Goal: Information Seeking & Learning: Learn about a topic

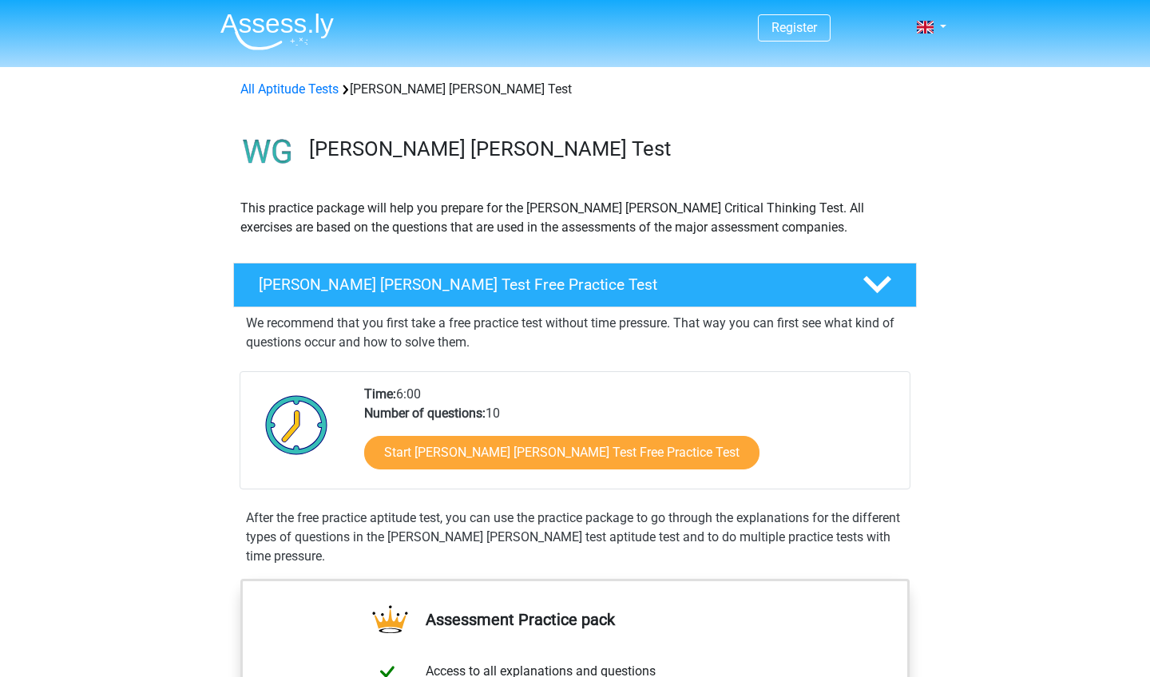
scroll to position [61, 0]
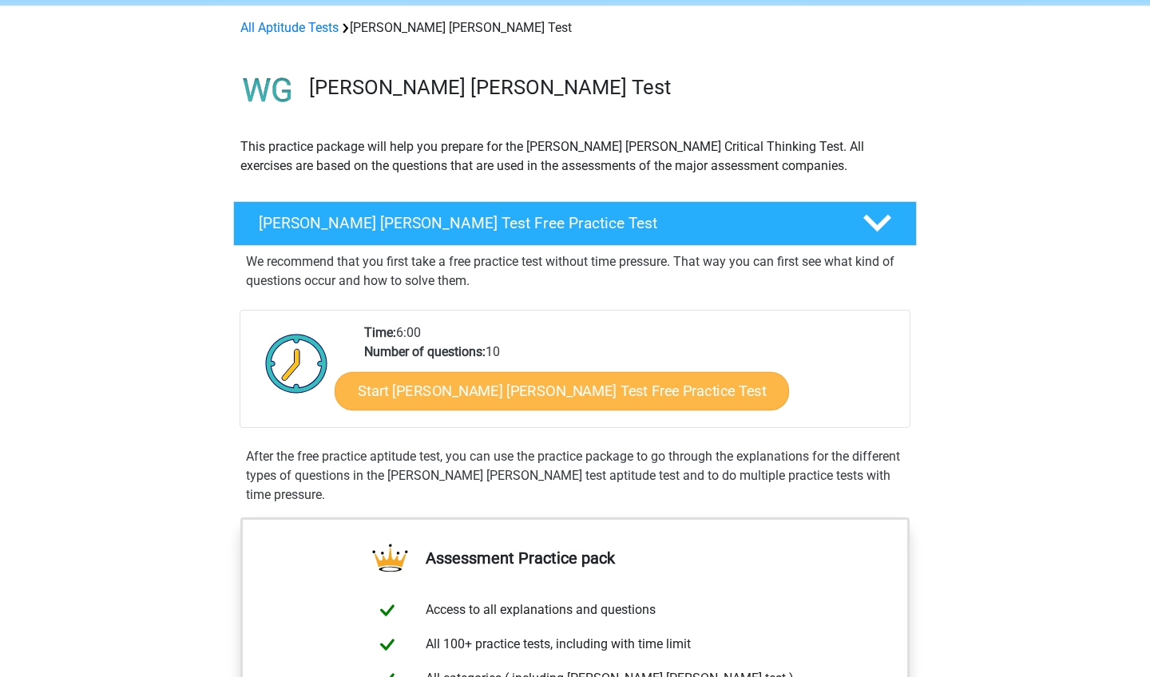
click at [397, 398] on link "Start Watson Glaser Test Free Practice Test" at bounding box center [562, 391] width 454 height 38
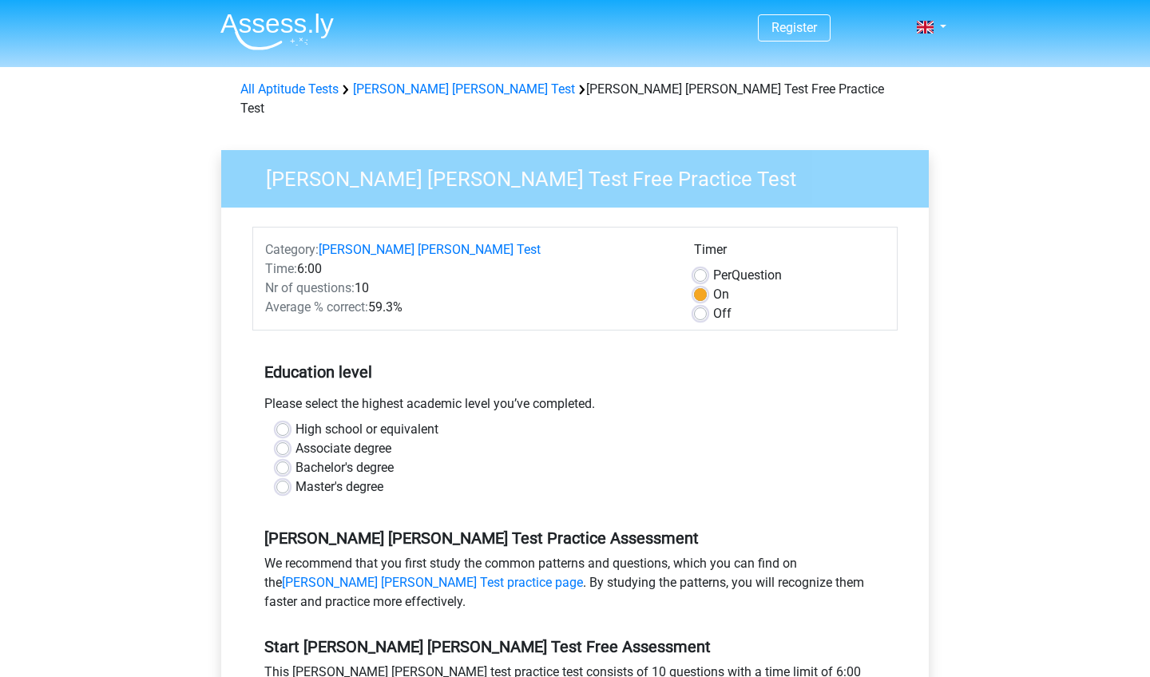
click at [377, 439] on label "Associate degree" at bounding box center [343, 448] width 96 height 19
click at [289, 439] on input "Associate degree" at bounding box center [282, 447] width 13 height 16
radio input "true"
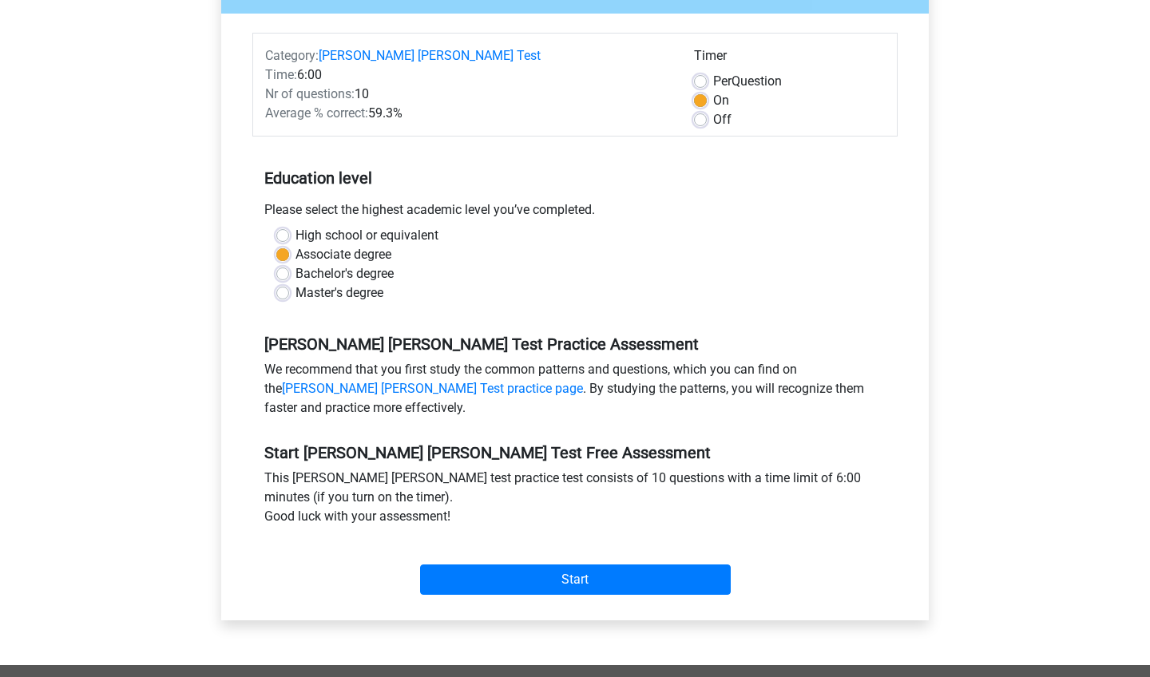
scroll to position [196, 0]
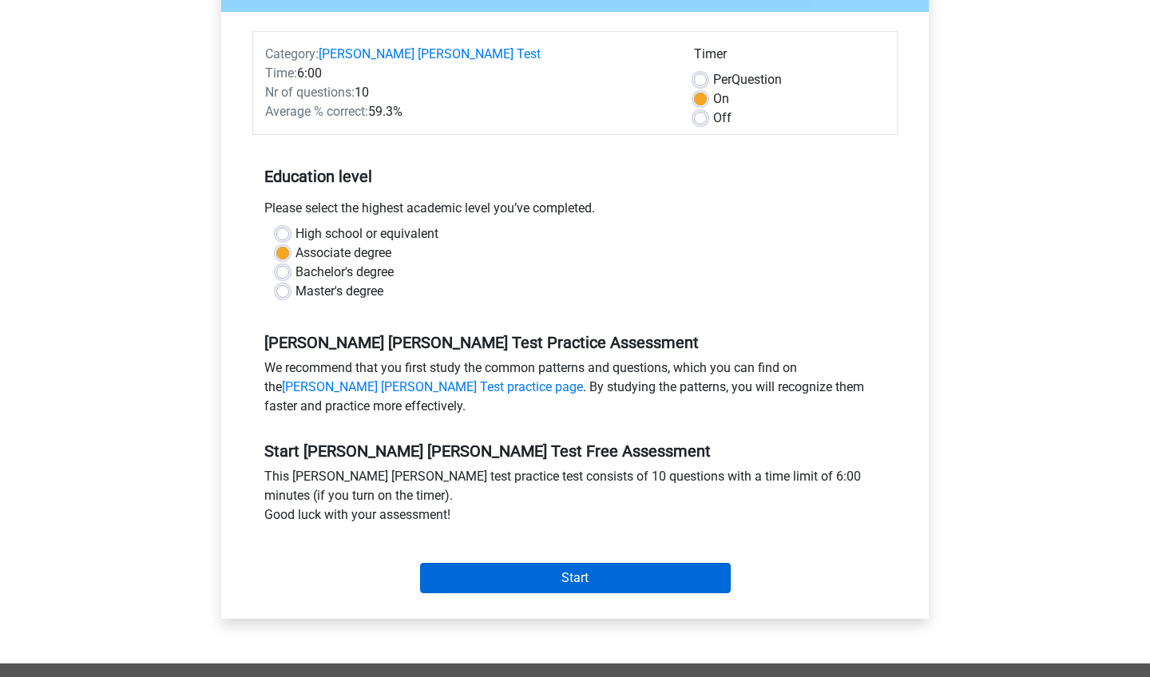
click at [490, 563] on input "Start" at bounding box center [575, 578] width 311 height 30
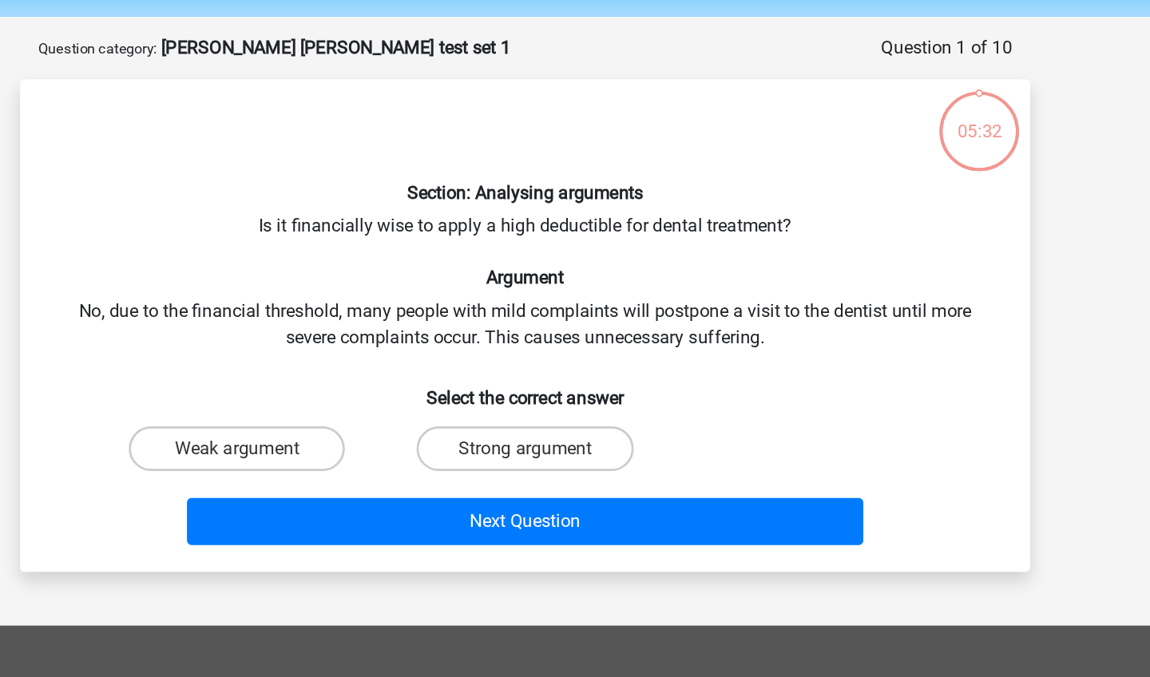
click at [267, 173] on div "Section: Analysing arguments Is it financially wise to apply a high deductible …" at bounding box center [574, 288] width 707 height 326
click at [497, 359] on label "Strong argument" at bounding box center [574, 375] width 154 height 32
click at [575, 375] on input "Strong argument" at bounding box center [580, 380] width 10 height 10
radio input "true"
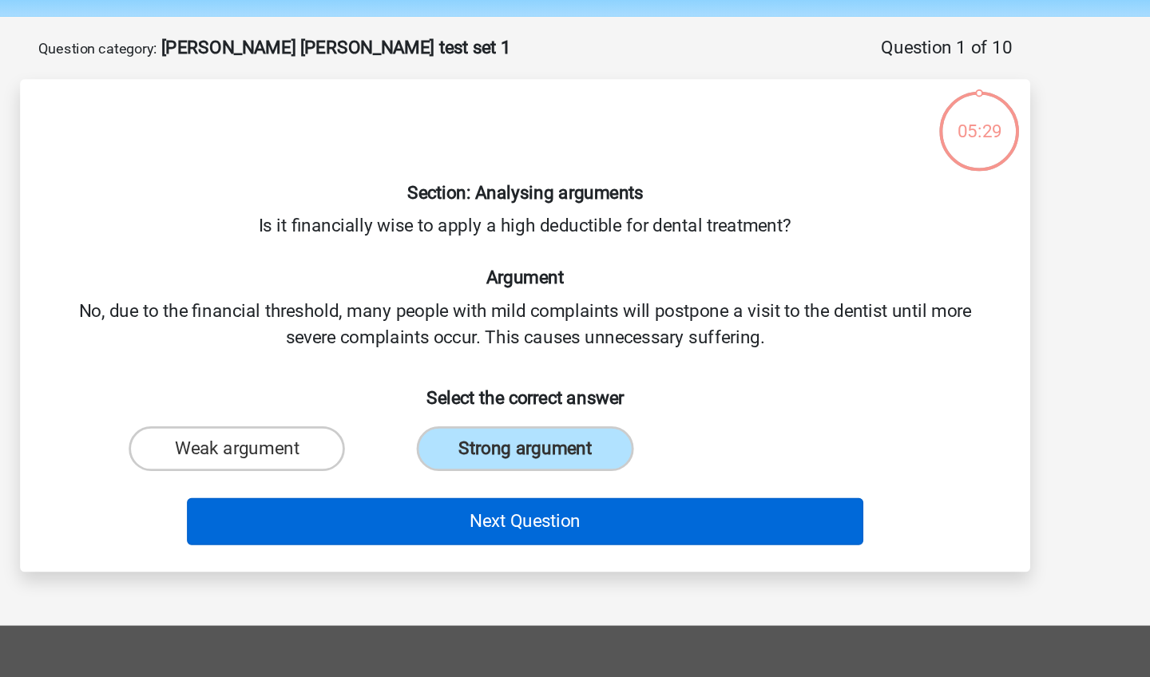
click at [334, 410] on button "Next Question" at bounding box center [575, 427] width 483 height 34
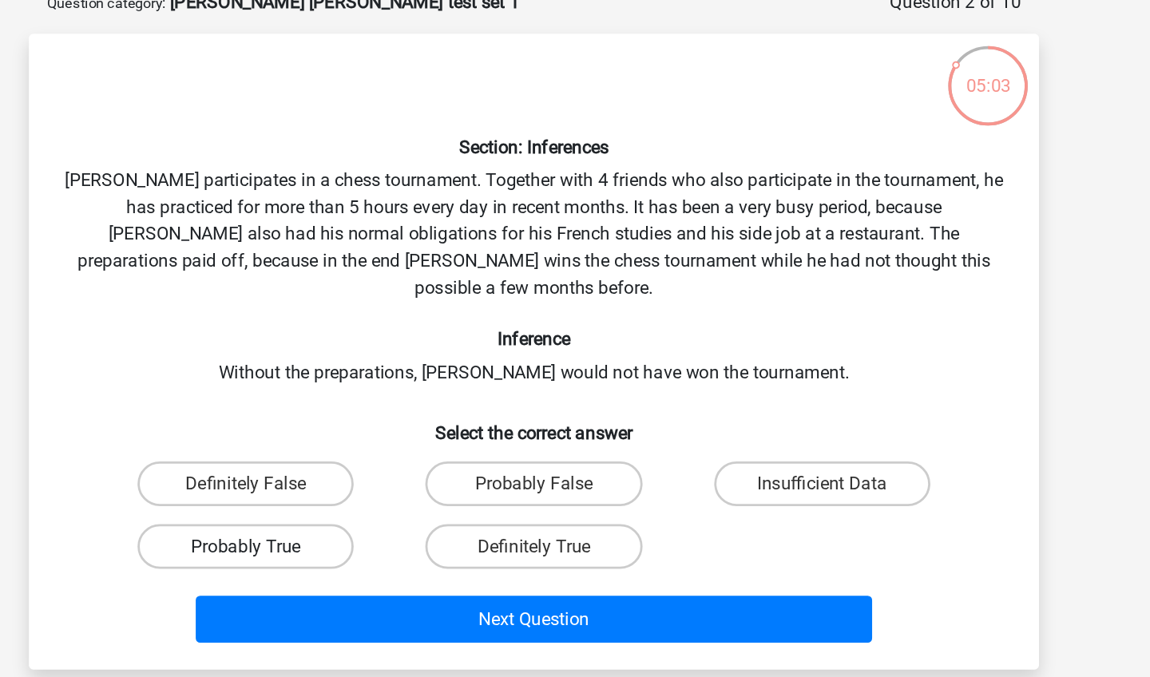
click at [292, 461] on label "Probably True" at bounding box center [369, 477] width 154 height 32
click at [370, 477] on input "Probably True" at bounding box center [375, 482] width 10 height 10
radio input "true"
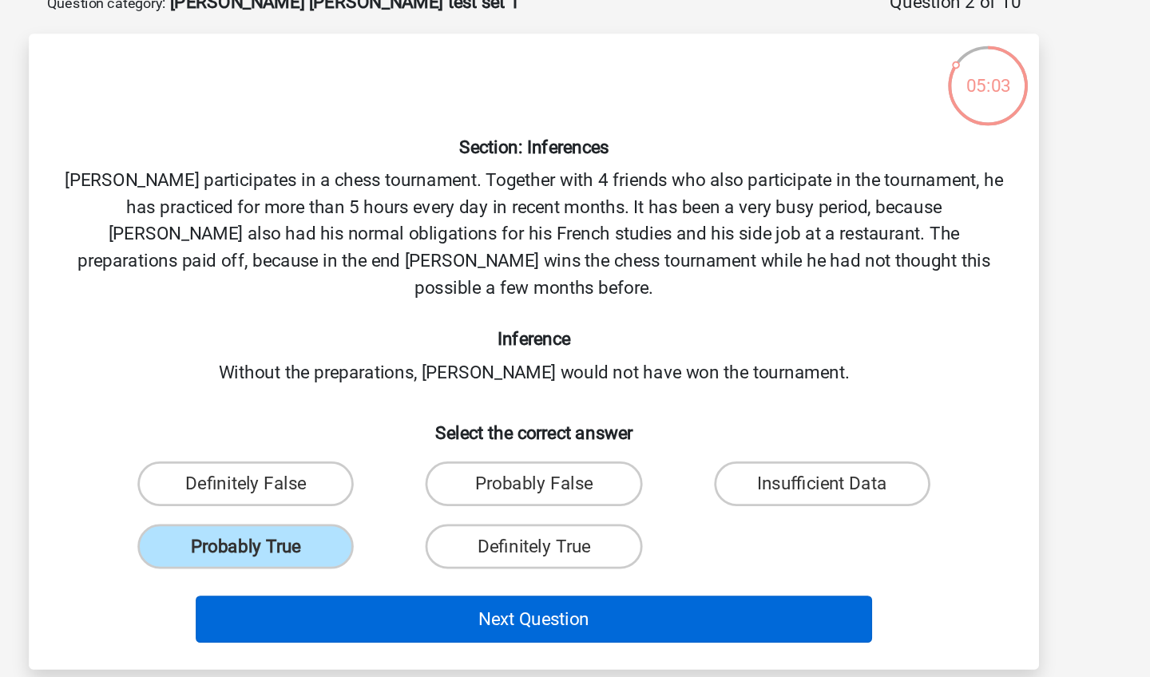
click at [334, 513] on button "Next Question" at bounding box center [575, 530] width 483 height 34
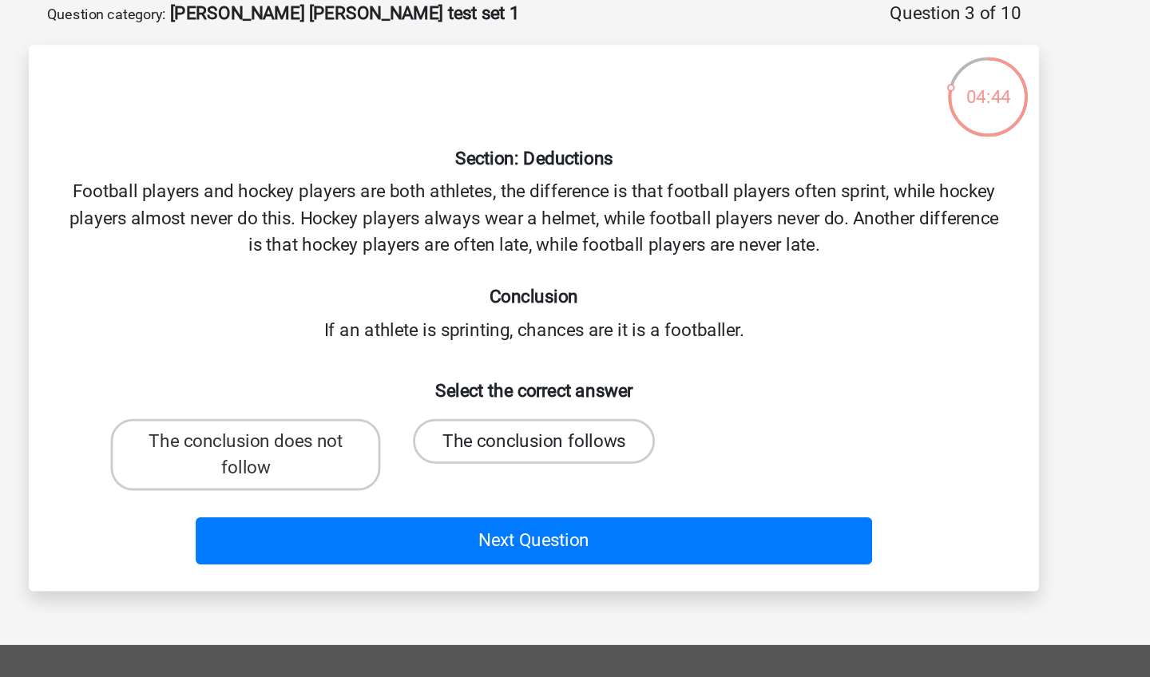
click at [489, 378] on label "The conclusion follows" at bounding box center [575, 394] width 172 height 32
click at [575, 394] on input "The conclusion follows" at bounding box center [580, 399] width 10 height 10
radio input "true"
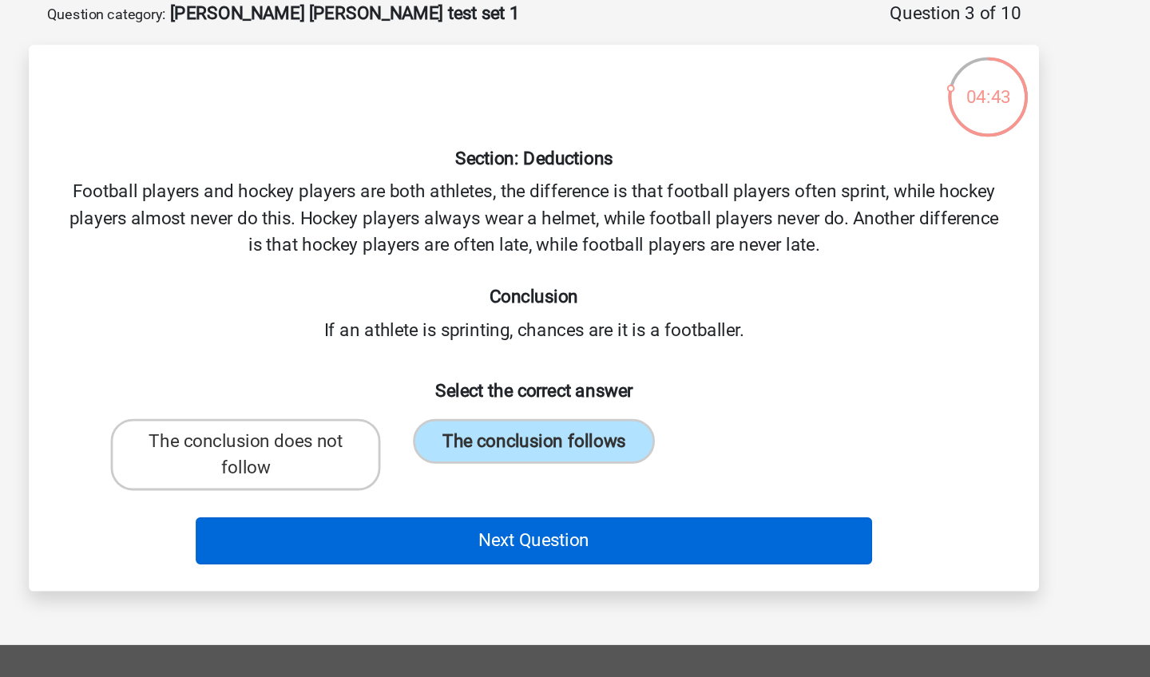
click at [339, 449] on button "Next Question" at bounding box center [575, 466] width 483 height 34
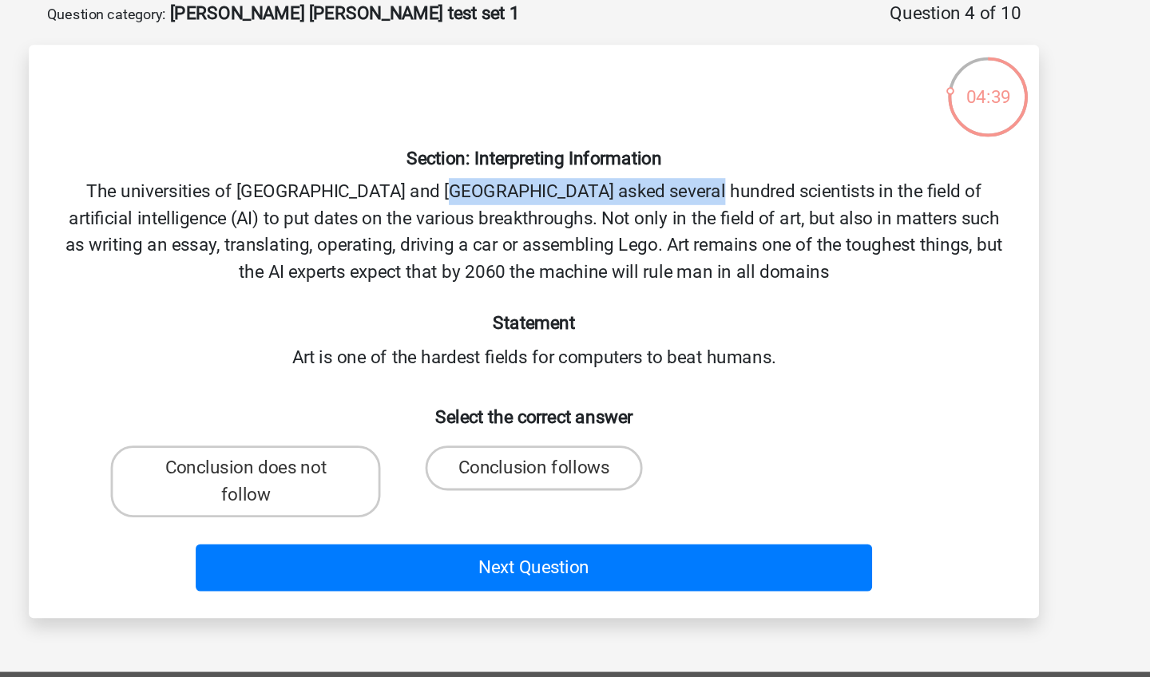
drag, startPoint x: 304, startPoint y: 137, endPoint x: 468, endPoint y: 133, distance: 163.7
click at [469, 133] on div "Section: Interpreting Information The universities of Oxford and Yale asked sev…" at bounding box center [574, 316] width 707 height 383
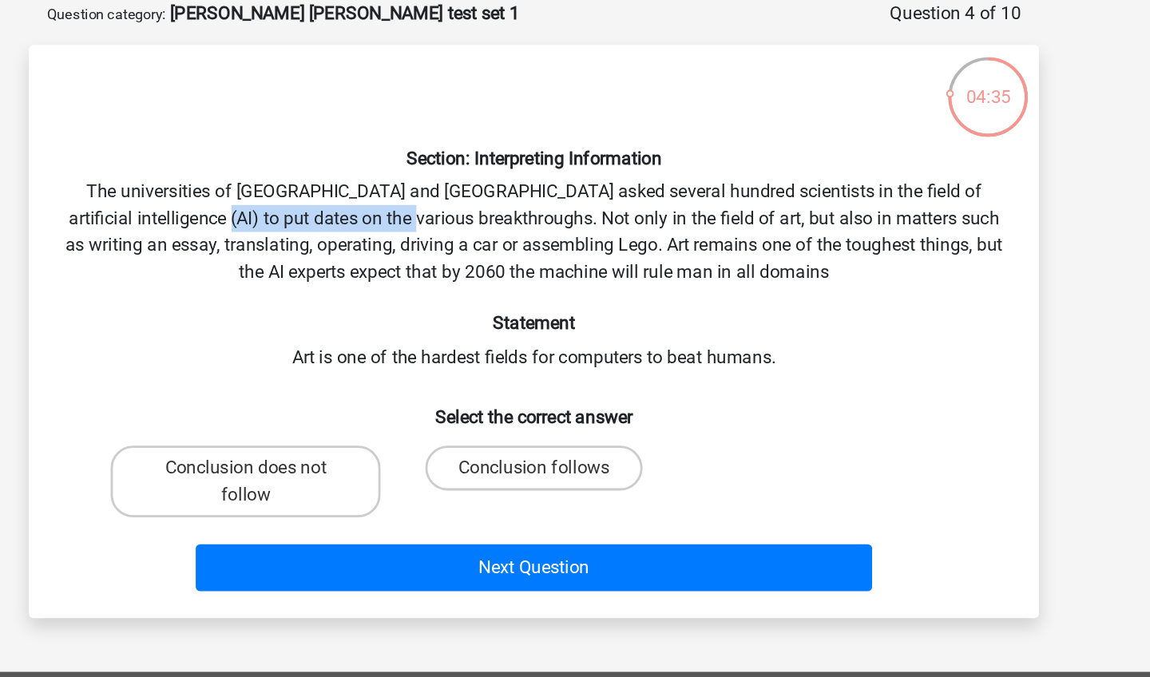
drag, startPoint x: 146, startPoint y: 154, endPoint x: 290, endPoint y: 154, distance: 143.7
click at [291, 154] on div "Section: Interpreting Information The universities of Oxford and Yale asked sev…" at bounding box center [574, 316] width 707 height 383
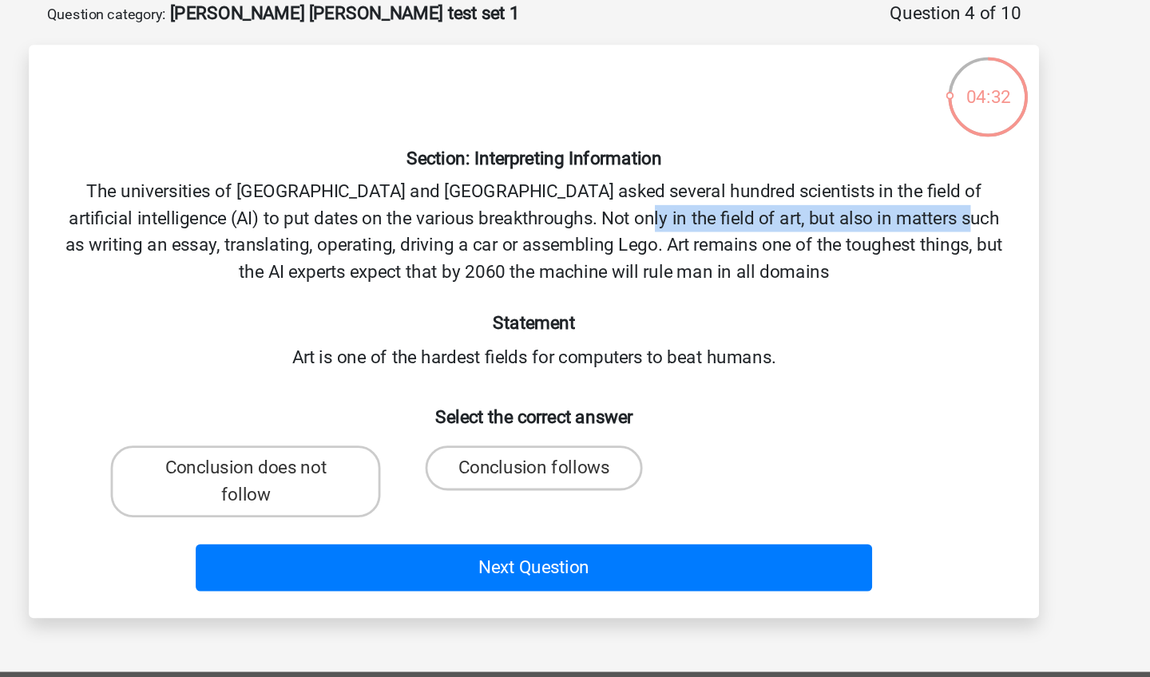
drag, startPoint x: 436, startPoint y: 158, endPoint x: 719, endPoint y: 154, distance: 282.7
click at [720, 156] on div "Section: Interpreting Information The universities of Oxford and Yale asked sev…" at bounding box center [574, 316] width 707 height 383
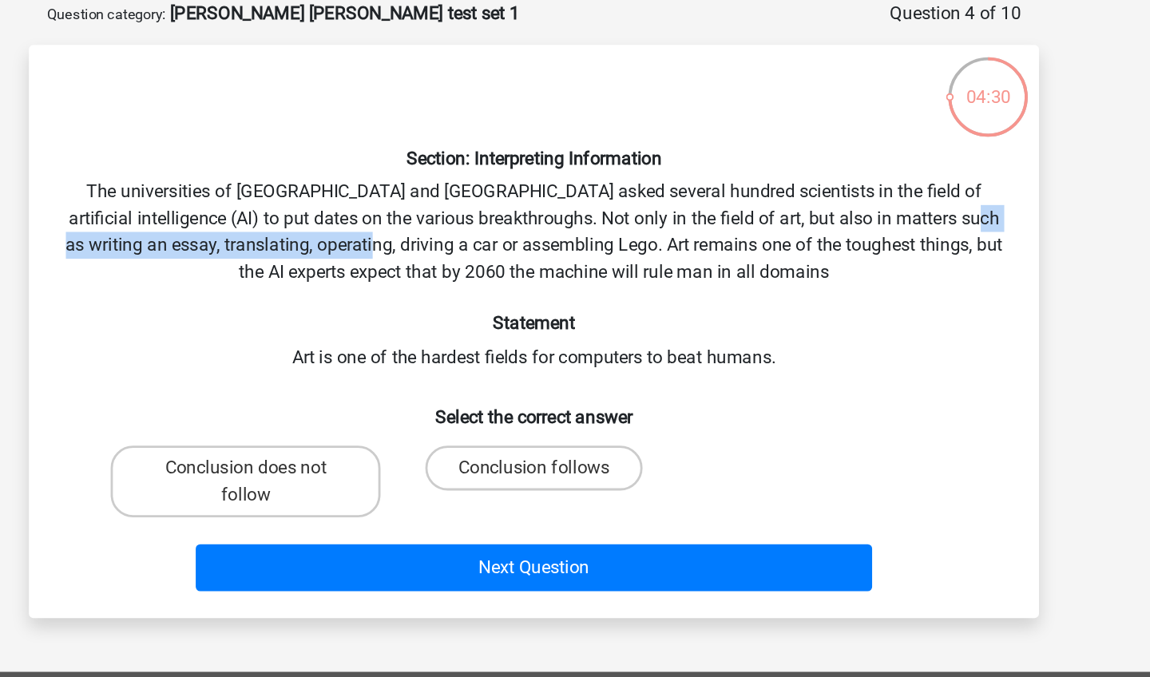
drag, startPoint x: 57, startPoint y: 173, endPoint x: 293, endPoint y: 176, distance: 235.5
click at [293, 176] on div "Section: Interpreting Information The universities of Oxford and Yale asked sev…" at bounding box center [574, 316] width 707 height 383
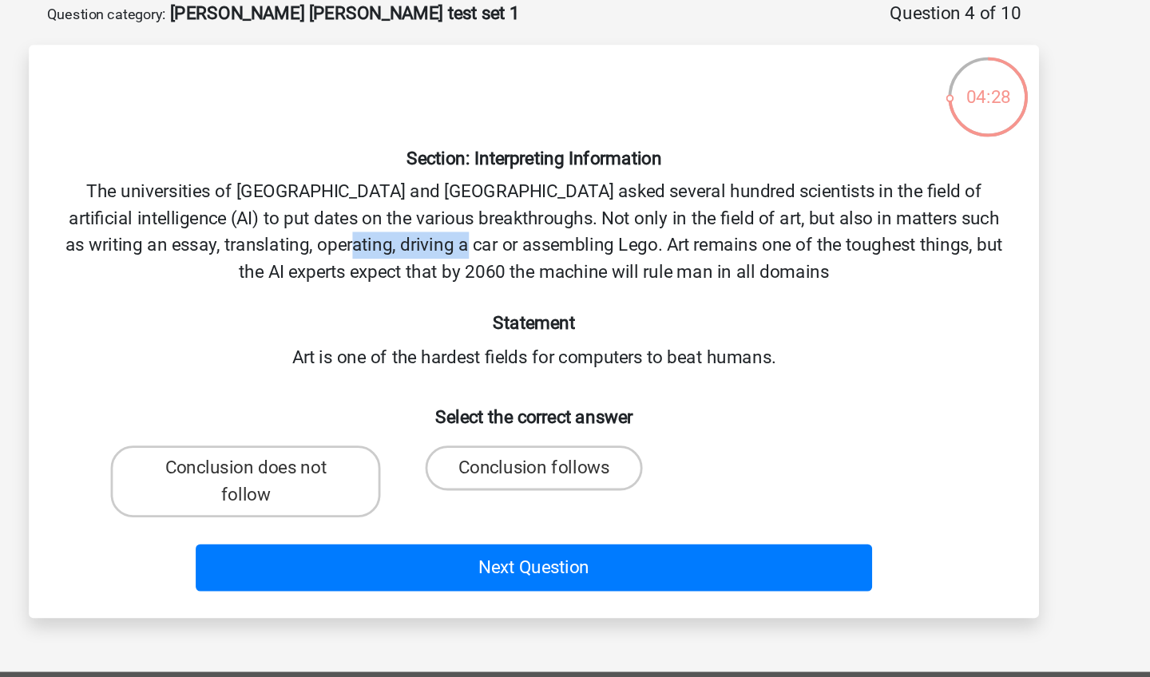
drag, startPoint x: 293, startPoint y: 176, endPoint x: 370, endPoint y: 174, distance: 76.7
click at [370, 175] on div "Section: Interpreting Information The universities of Oxford and Yale asked sev…" at bounding box center [574, 316] width 707 height 383
click at [381, 172] on div "Section: Interpreting Information The universities of Oxford and Yale asked sev…" at bounding box center [574, 316] width 707 height 383
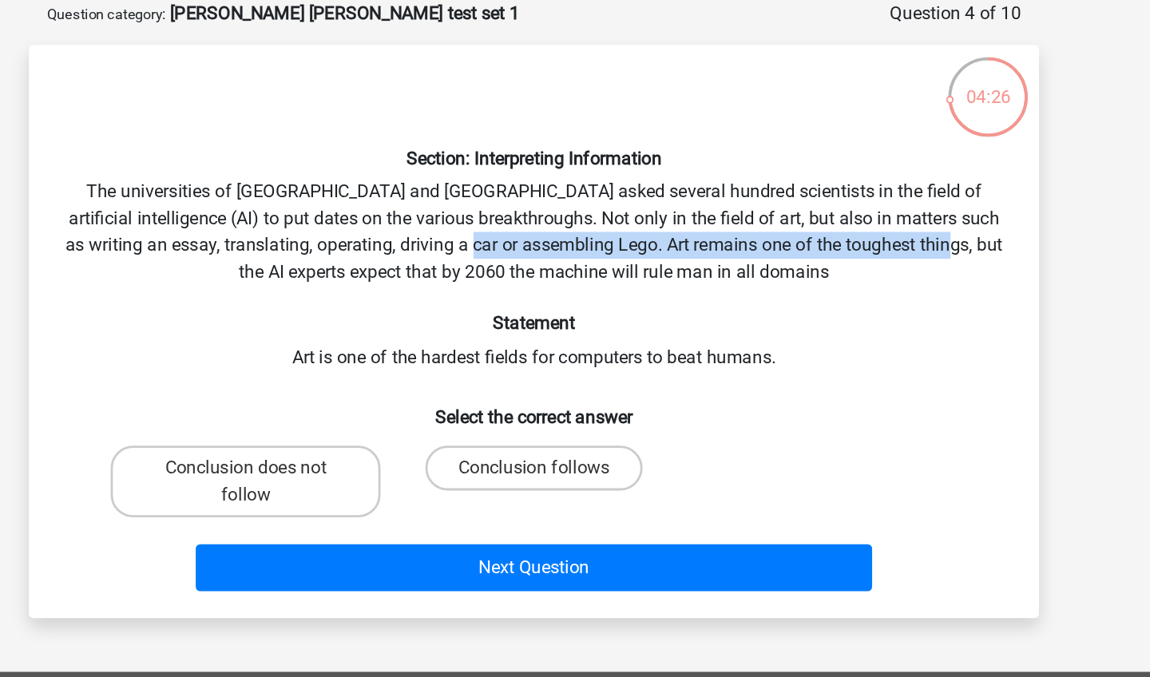
drag, startPoint x: 381, startPoint y: 172, endPoint x: 684, endPoint y: 172, distance: 303.4
click at [684, 172] on div "Section: Interpreting Information The universities of Oxford and Yale asked sev…" at bounding box center [574, 316] width 707 height 383
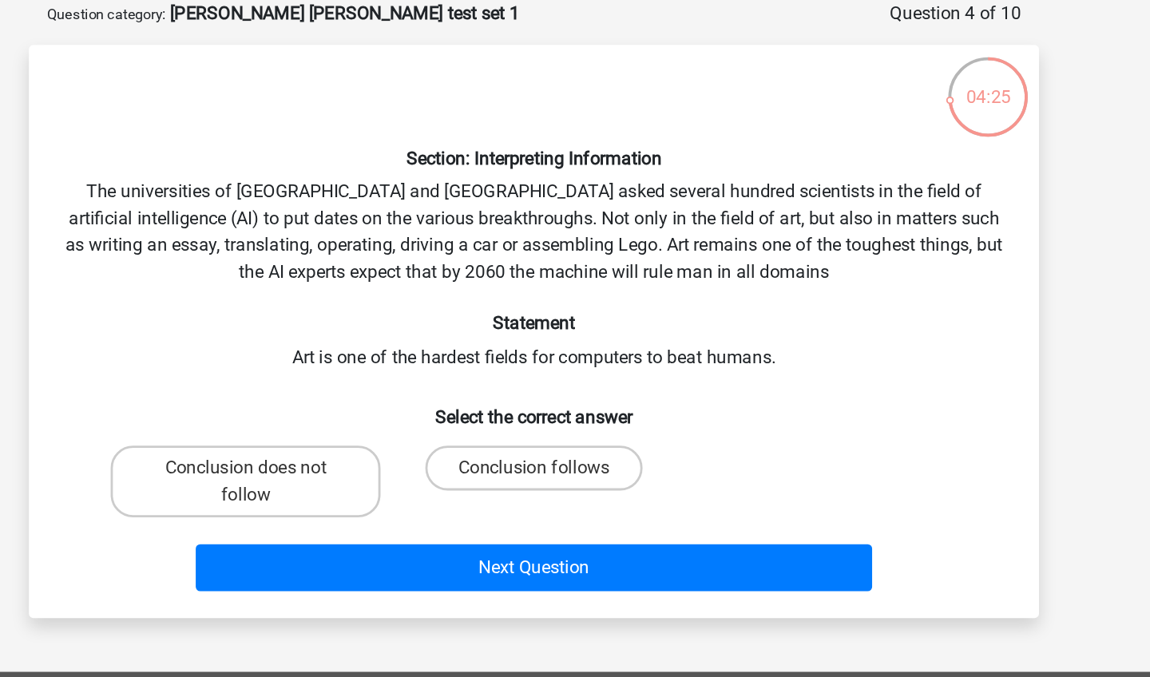
click at [243, 190] on div "Section: Interpreting Information The universities of Oxford and Yale asked sev…" at bounding box center [574, 316] width 707 height 383
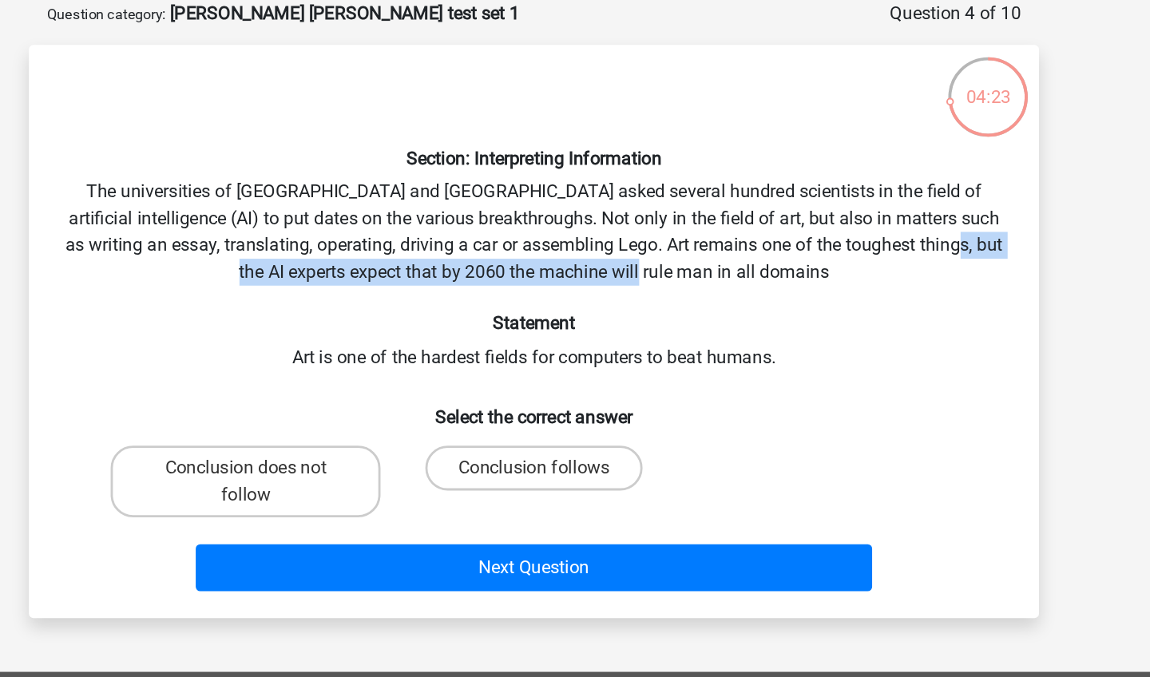
drag, startPoint x: 243, startPoint y: 190, endPoint x: 517, endPoint y: 198, distance: 274.8
click at [517, 198] on div "Section: Interpreting Information The universities of Oxford and Yale asked sev…" at bounding box center [574, 316] width 707 height 383
click at [489, 184] on div "Section: Interpreting Information The universities of Oxford and Yale asked sev…" at bounding box center [574, 316] width 707 height 383
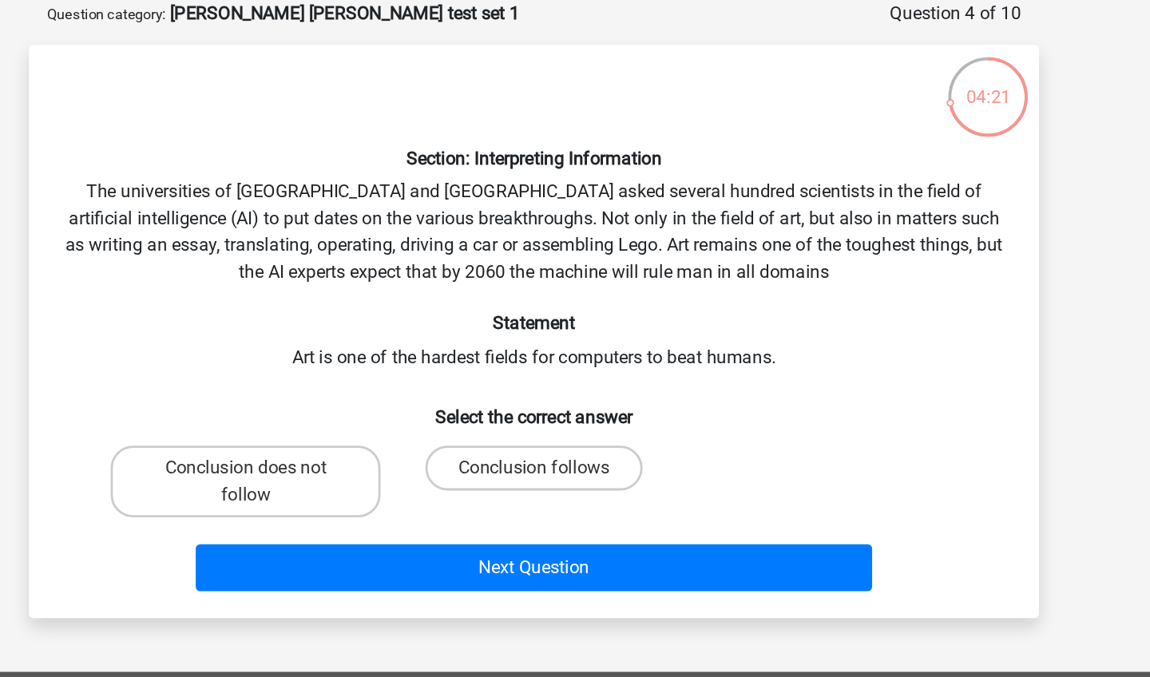
click at [221, 251] on div "Section: Interpreting Information The universities of Oxford and Yale asked sev…" at bounding box center [574, 316] width 707 height 383
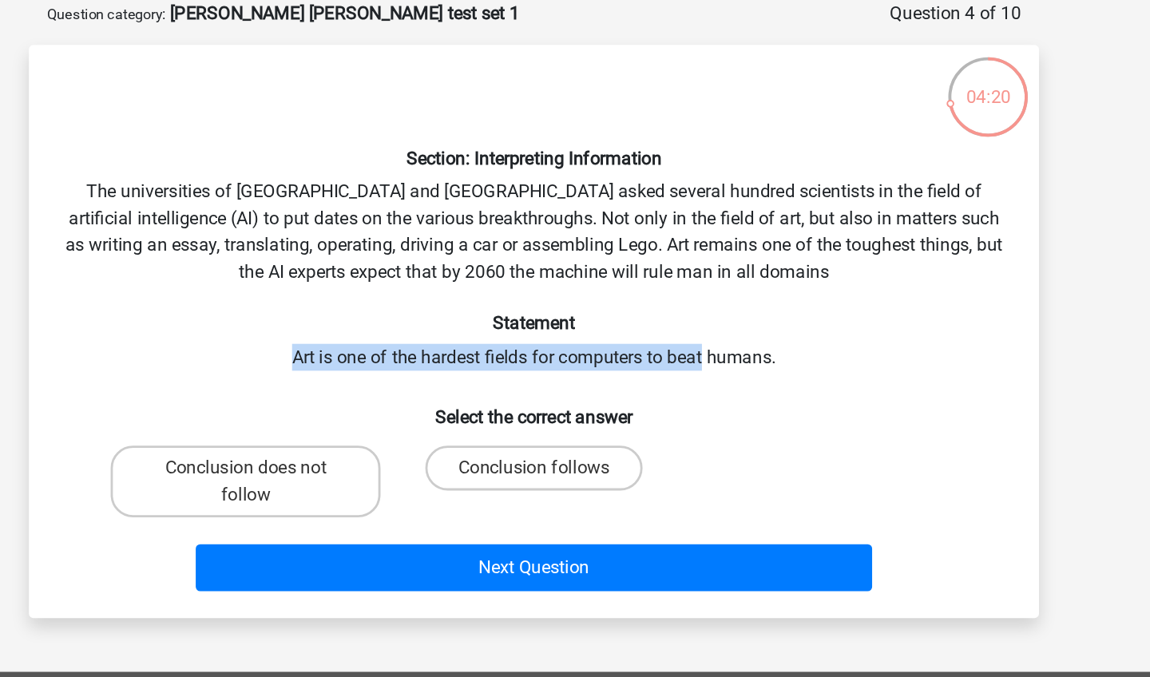
drag, startPoint x: 215, startPoint y: 251, endPoint x: 481, endPoint y: 255, distance: 265.9
click at [481, 255] on div "Section: Interpreting Information The universities of Oxford and Yale asked sev…" at bounding box center [574, 316] width 707 height 383
click at [497, 398] on label "Conclusion follows" at bounding box center [574, 414] width 154 height 32
click at [575, 414] on input "Conclusion follows" at bounding box center [580, 419] width 10 height 10
radio input "true"
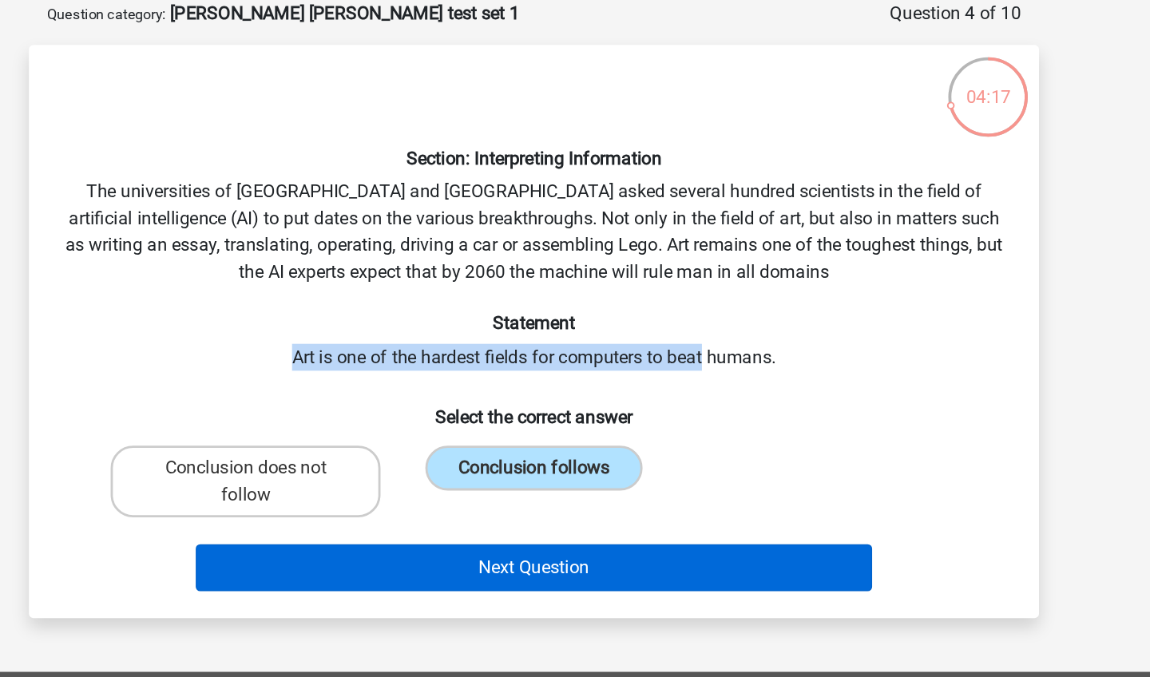
click at [334, 468] on button "Next Question" at bounding box center [575, 485] width 483 height 34
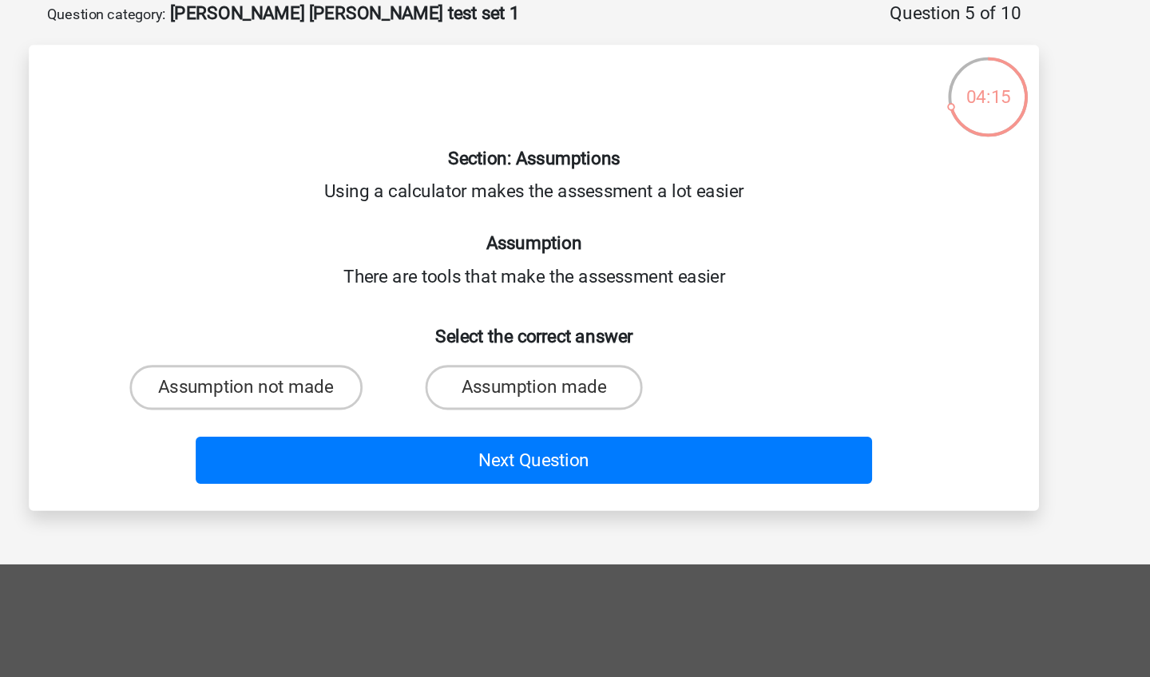
click at [251, 141] on div "Section: Assumptions Using a calculator makes the assessment a lot easier Assum…" at bounding box center [574, 278] width 707 height 307
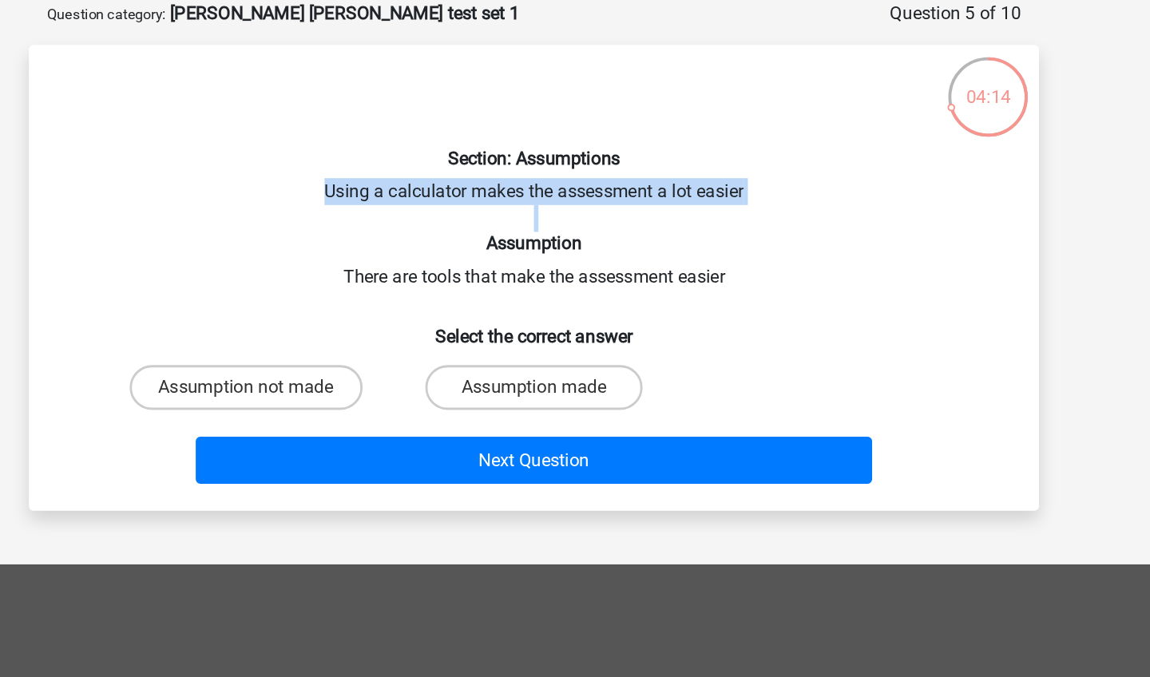
drag, startPoint x: 251, startPoint y: 141, endPoint x: 594, endPoint y: 152, distance: 342.7
click at [594, 152] on div "Section: Assumptions Using a calculator makes the assessment a lot easier Assum…" at bounding box center [574, 278] width 707 height 307
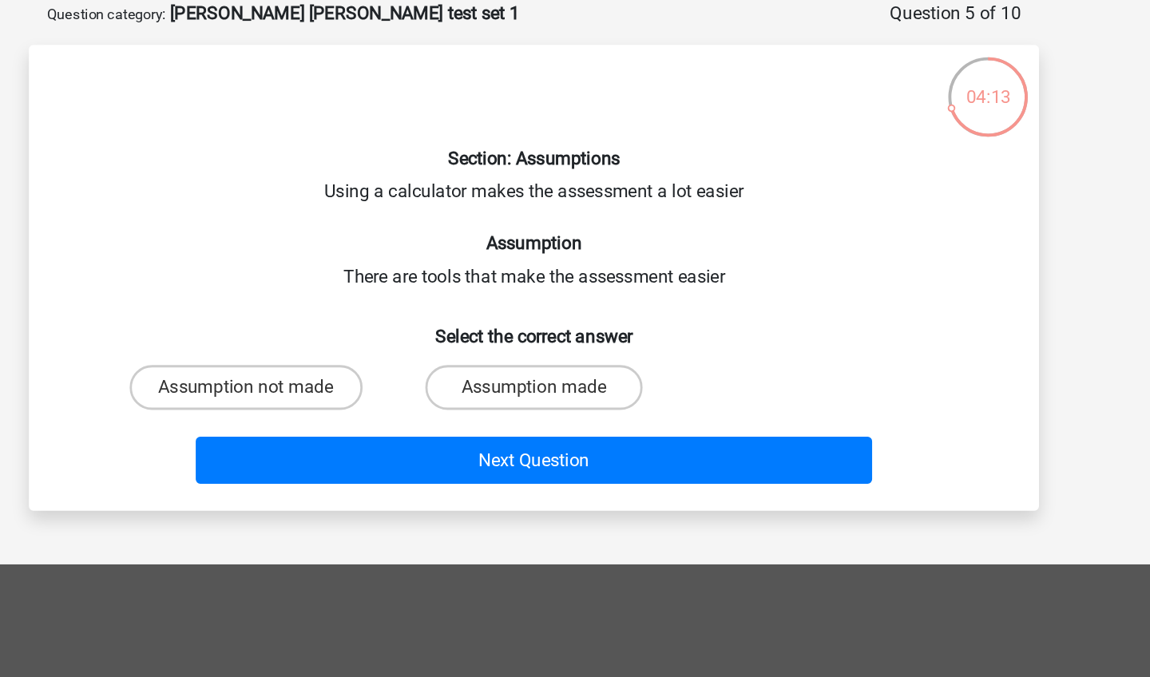
click at [267, 200] on div "Section: Assumptions Using a calculator makes the assessment a lot easier Assum…" at bounding box center [574, 278] width 707 height 307
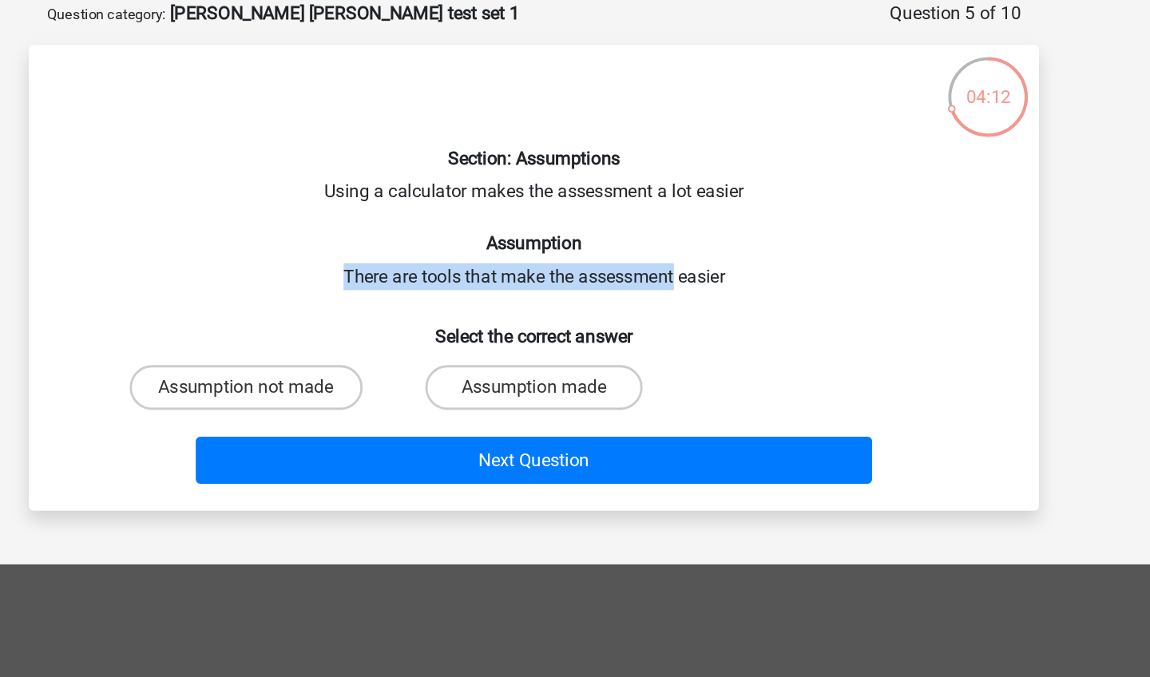
drag, startPoint x: 267, startPoint y: 200, endPoint x: 461, endPoint y: 200, distance: 193.2
click at [461, 200] on div "Section: Assumptions Using a calculator makes the assessment a lot easier Assum…" at bounding box center [574, 278] width 707 height 307
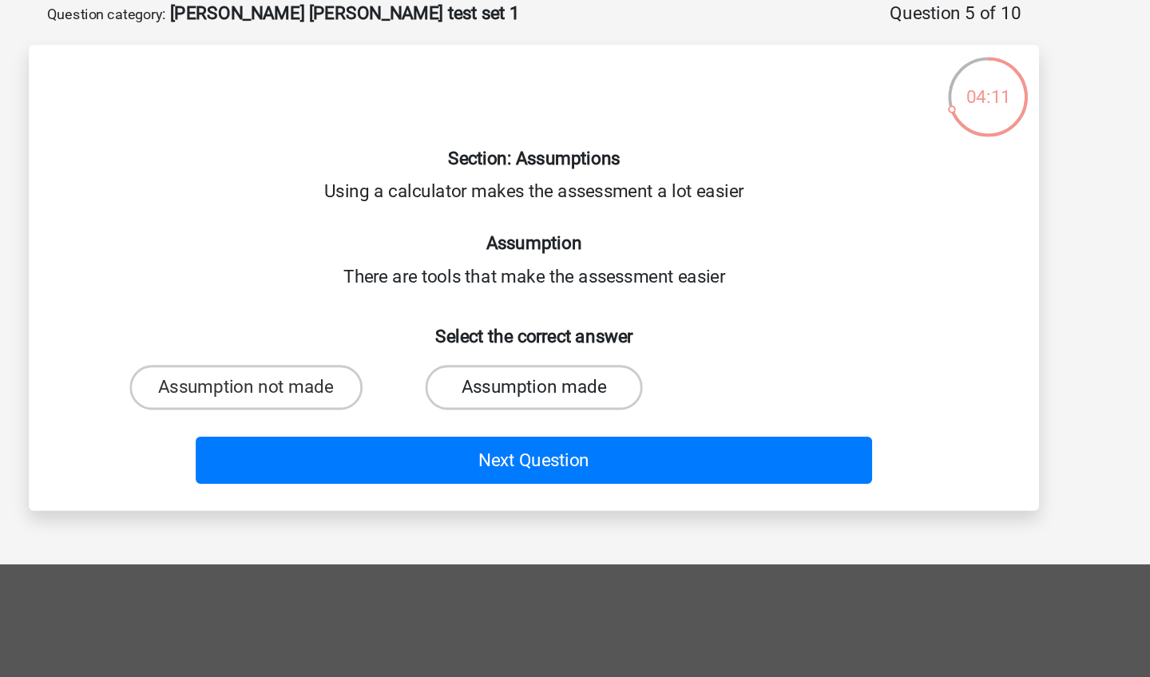
click at [497, 340] on label "Assumption made" at bounding box center [574, 356] width 154 height 32
click at [575, 356] on input "Assumption made" at bounding box center [580, 361] width 10 height 10
radio input "true"
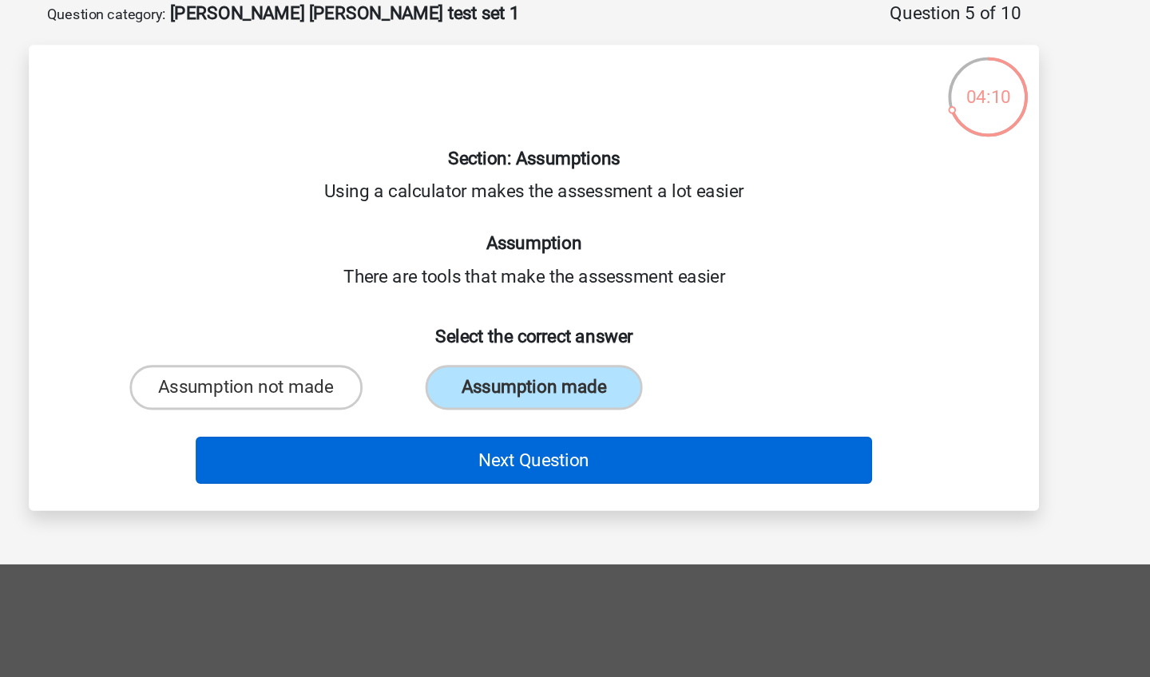
click at [362, 391] on button "Next Question" at bounding box center [575, 408] width 483 height 34
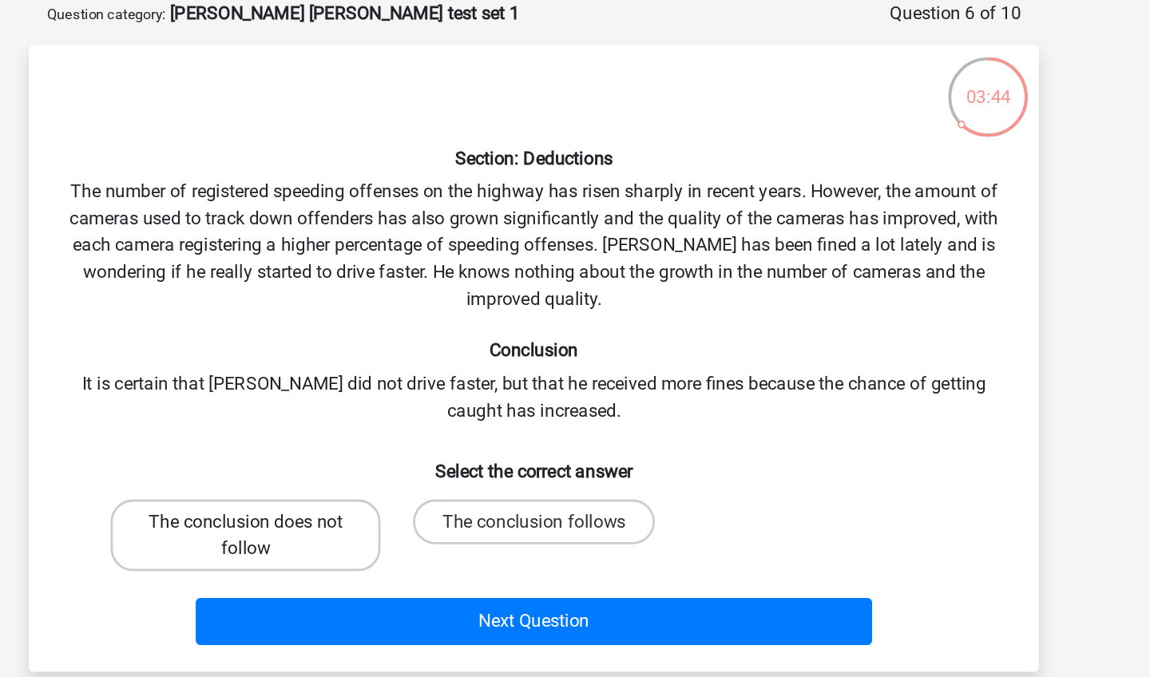
click at [273, 436] on label "The conclusion does not follow" at bounding box center [369, 461] width 192 height 51
click at [370, 452] on input "The conclusion does not follow" at bounding box center [375, 457] width 10 height 10
radio input "true"
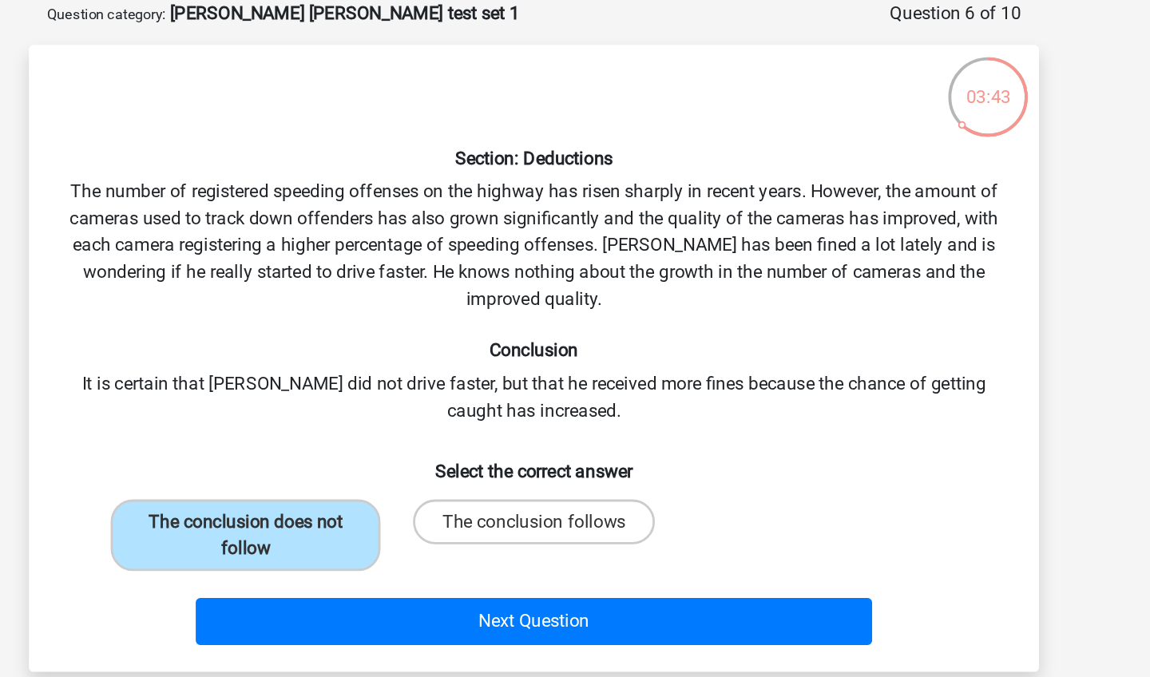
click at [267, 493] on div "Next Question" at bounding box center [574, 519] width 669 height 53
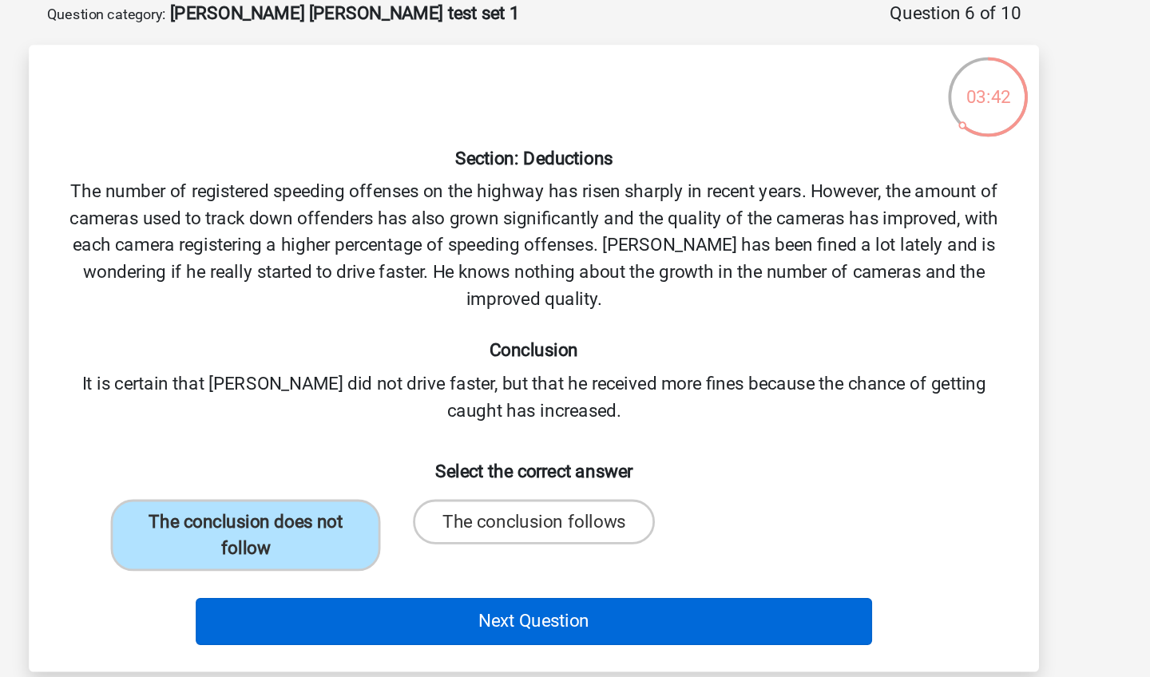
click at [334, 506] on button "Next Question" at bounding box center [575, 523] width 483 height 34
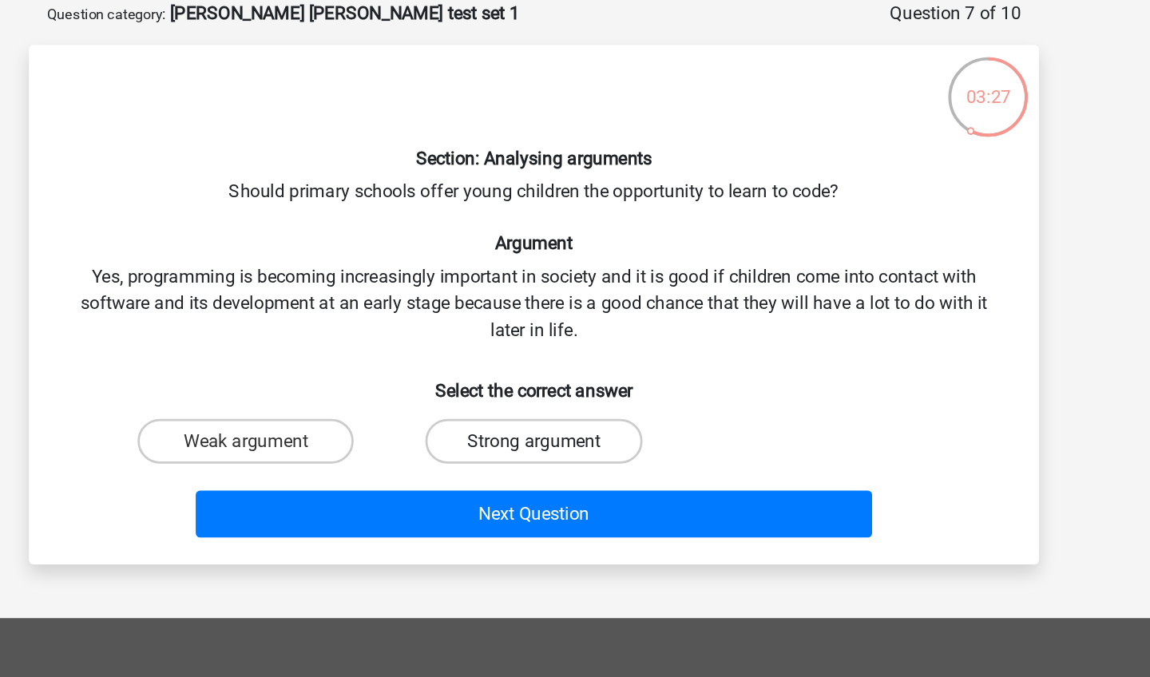
click at [497, 378] on label "Strong argument" at bounding box center [574, 394] width 154 height 32
click at [575, 394] on input "Strong argument" at bounding box center [580, 399] width 10 height 10
radio input "true"
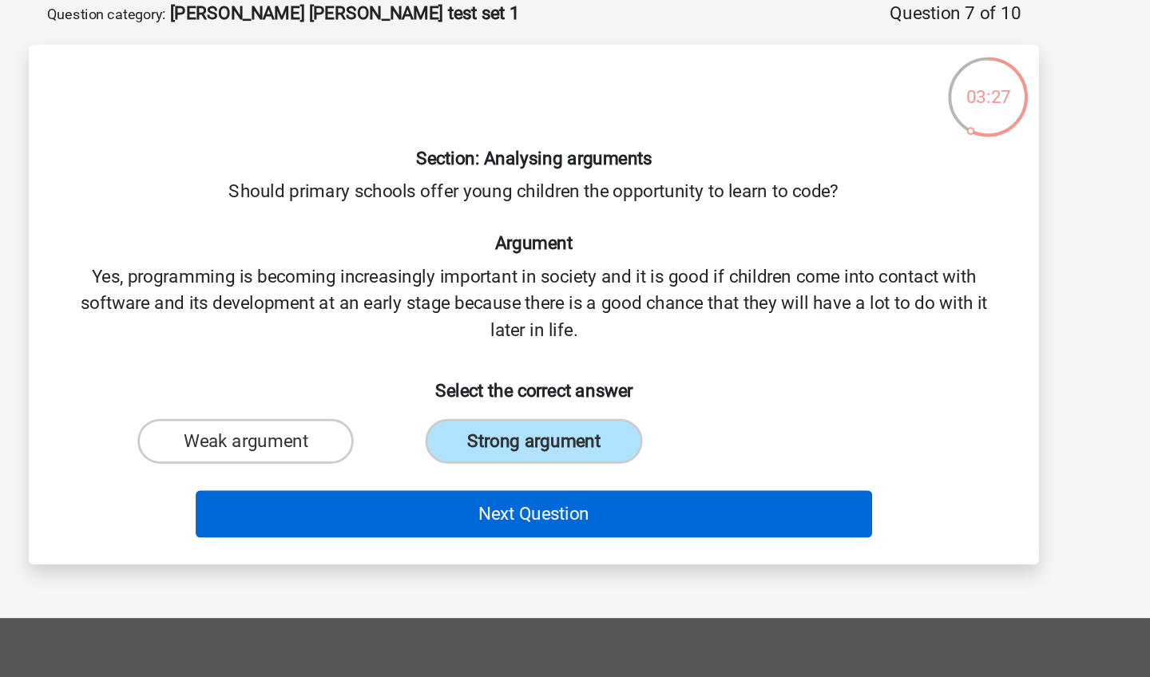
click at [334, 430] on button "Next Question" at bounding box center [575, 447] width 483 height 34
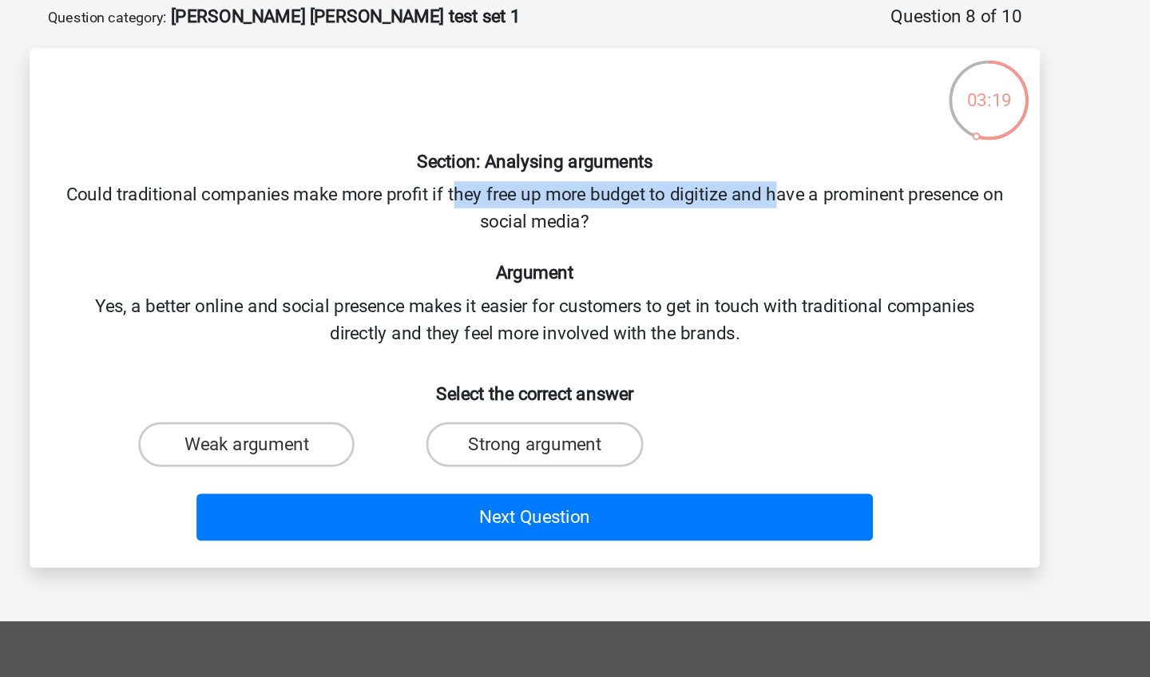
drag, startPoint x: 333, startPoint y: 139, endPoint x: 561, endPoint y: 136, distance: 228.4
click at [561, 137] on div "Section: Analysing arguments Could traditional companies make more profit if th…" at bounding box center [574, 297] width 707 height 345
click at [670, 141] on div "Section: Analysing arguments Could traditional companies make more profit if th…" at bounding box center [574, 297] width 707 height 345
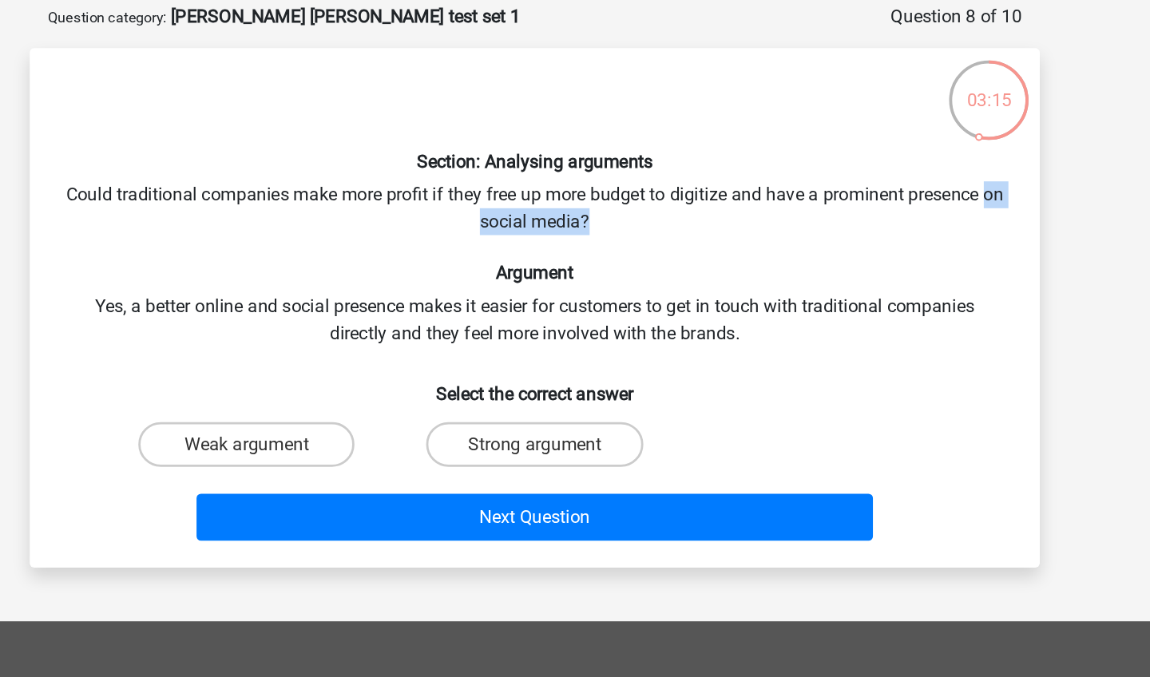
drag, startPoint x: 327, startPoint y: 151, endPoint x: 493, endPoint y: 155, distance: 166.1
click at [493, 156] on div "Section: Analysing arguments Could traditional companies make more profit if th…" at bounding box center [574, 297] width 707 height 345
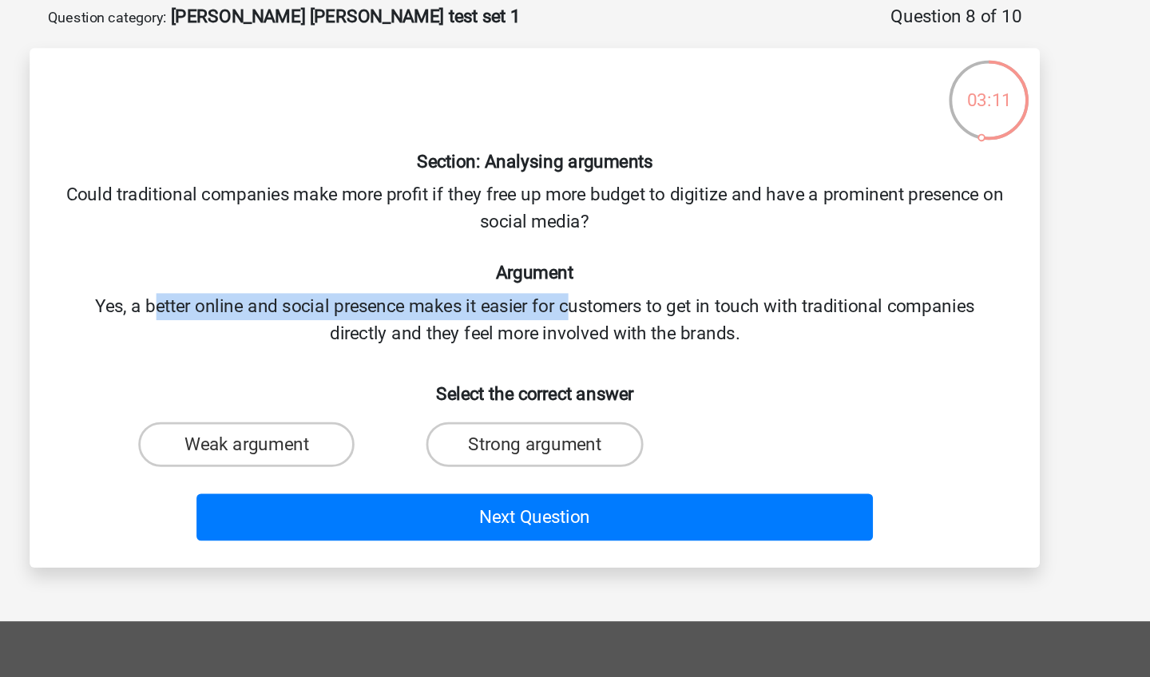
drag, startPoint x: 107, startPoint y: 220, endPoint x: 410, endPoint y: 215, distance: 302.6
click at [410, 215] on div "Section: Analysing arguments Could traditional companies make more profit if th…" at bounding box center [574, 297] width 707 height 345
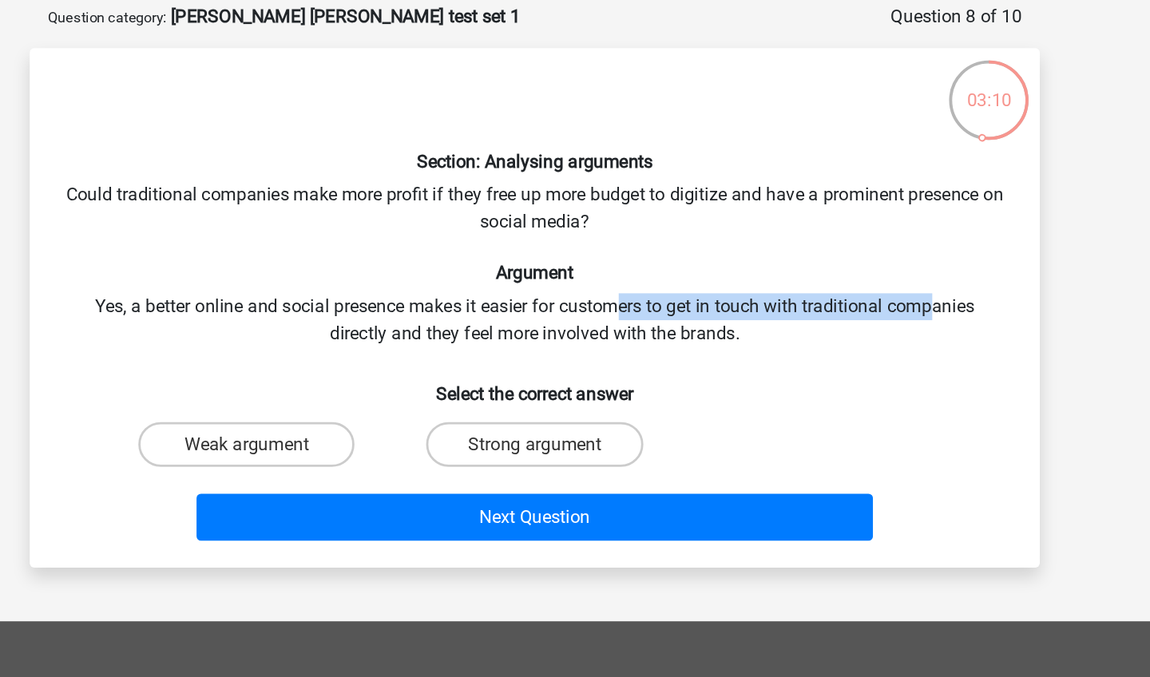
drag, startPoint x: 446, startPoint y: 215, endPoint x: 671, endPoint y: 213, distance: 225.2
click at [671, 215] on div "Section: Analysing arguments Could traditional companies make more profit if th…" at bounding box center [574, 297] width 707 height 345
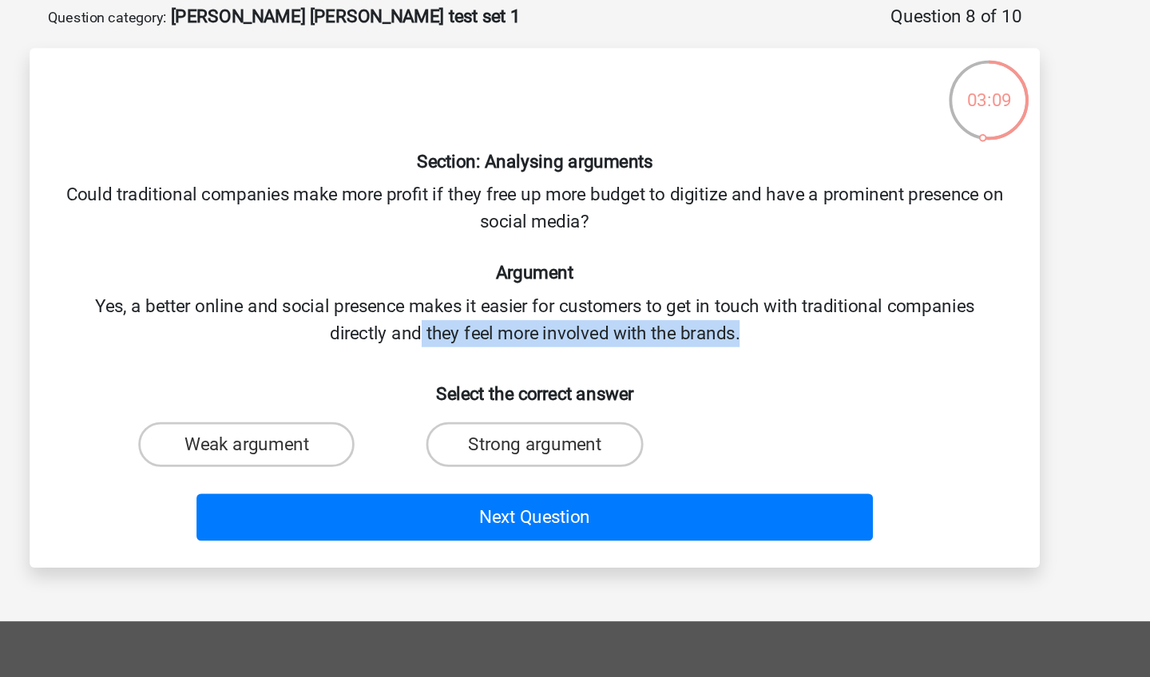
drag, startPoint x: 300, startPoint y: 239, endPoint x: 529, endPoint y: 239, distance: 229.1
click at [529, 239] on div "Section: Analysing arguments Could traditional companies make more profit if th…" at bounding box center [574, 297] width 707 height 345
click at [292, 378] on label "Weak argument" at bounding box center [369, 394] width 154 height 32
click at [370, 394] on input "Weak argument" at bounding box center [375, 399] width 10 height 10
radio input "true"
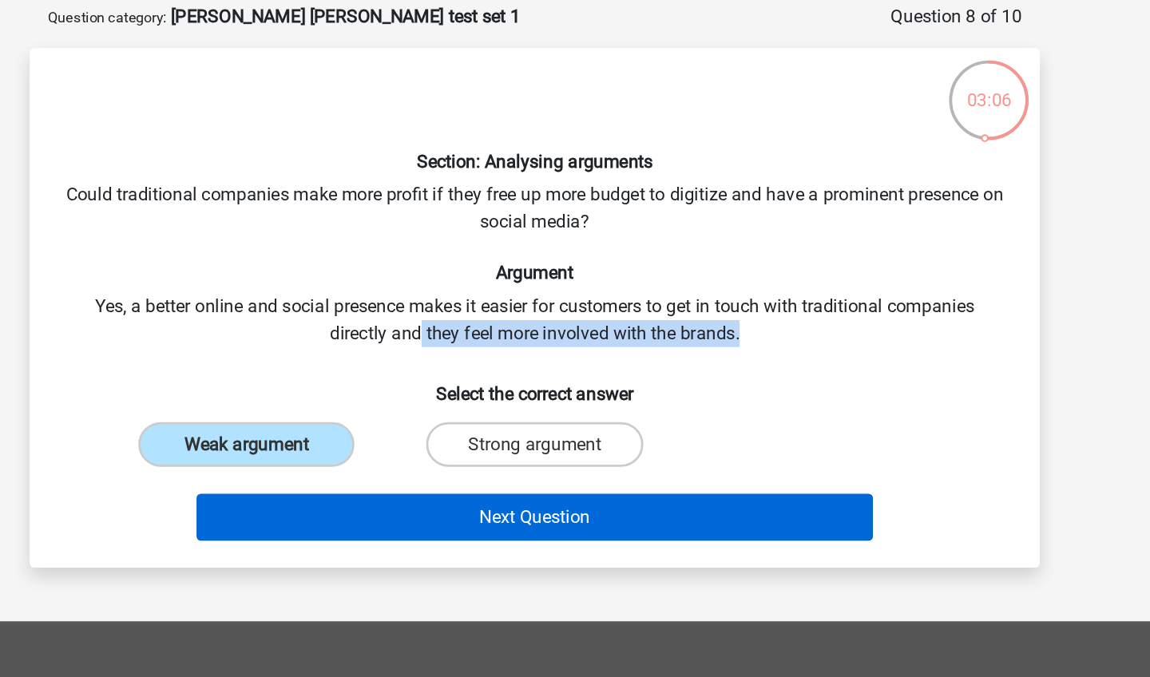
click at [334, 430] on button "Next Question" at bounding box center [575, 447] width 483 height 34
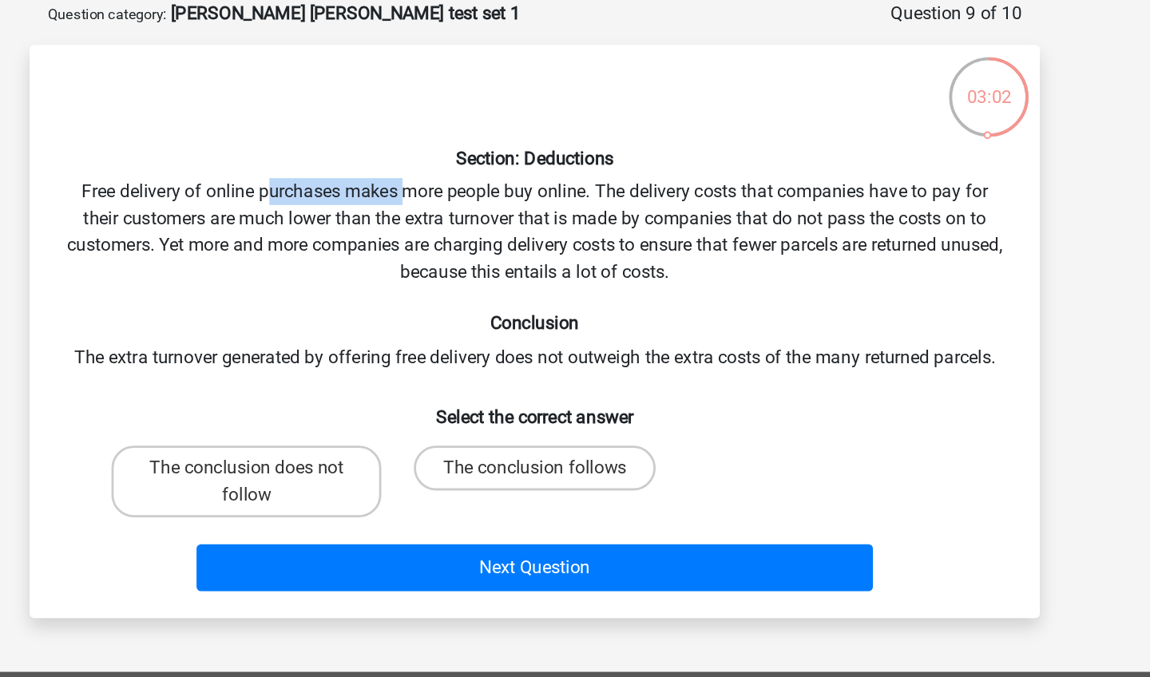
drag, startPoint x: 188, startPoint y: 134, endPoint x: 287, endPoint y: 133, distance: 99.0
click at [288, 134] on div "Section: Deductions Free delivery of online purchases makes more people buy onl…" at bounding box center [574, 316] width 707 height 383
click at [287, 133] on div "Section: Deductions Free delivery of online purchases makes more people buy onl…" at bounding box center [574, 316] width 707 height 383
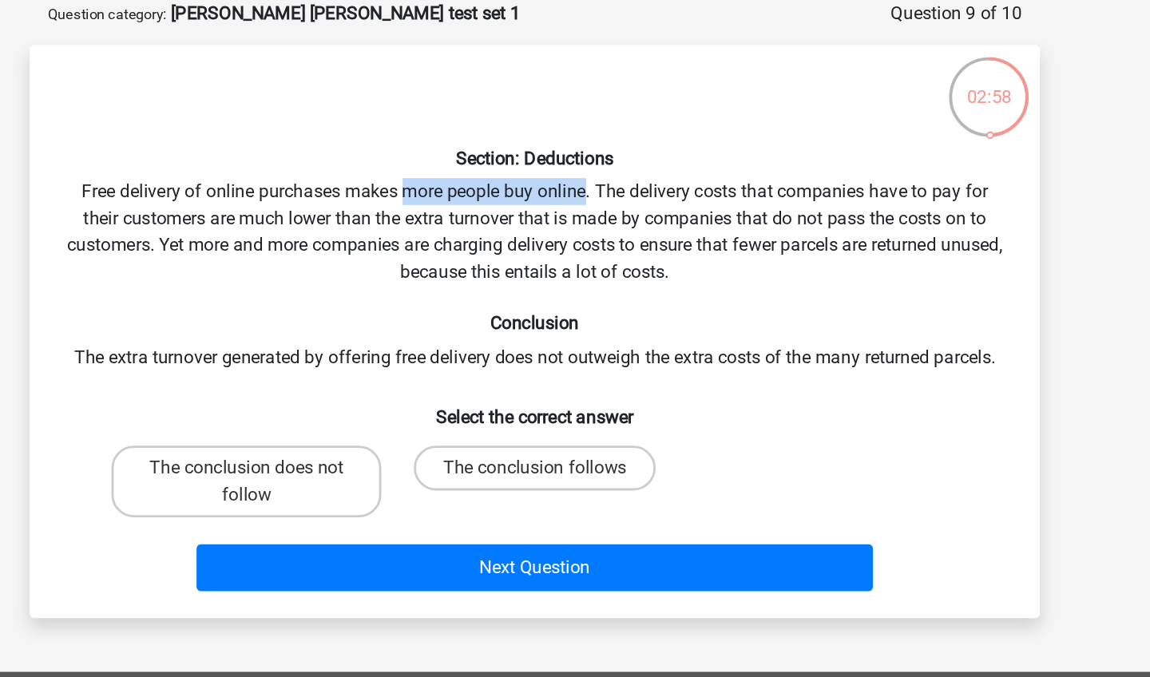
drag, startPoint x: 287, startPoint y: 133, endPoint x: 413, endPoint y: 134, distance: 125.4
click at [413, 134] on div "Section: Deductions Free delivery of online purchases makes more people buy onl…" at bounding box center [574, 316] width 707 height 383
click at [221, 176] on div "Section: Deductions Free delivery of online purchases makes more people buy onl…" at bounding box center [574, 316] width 707 height 383
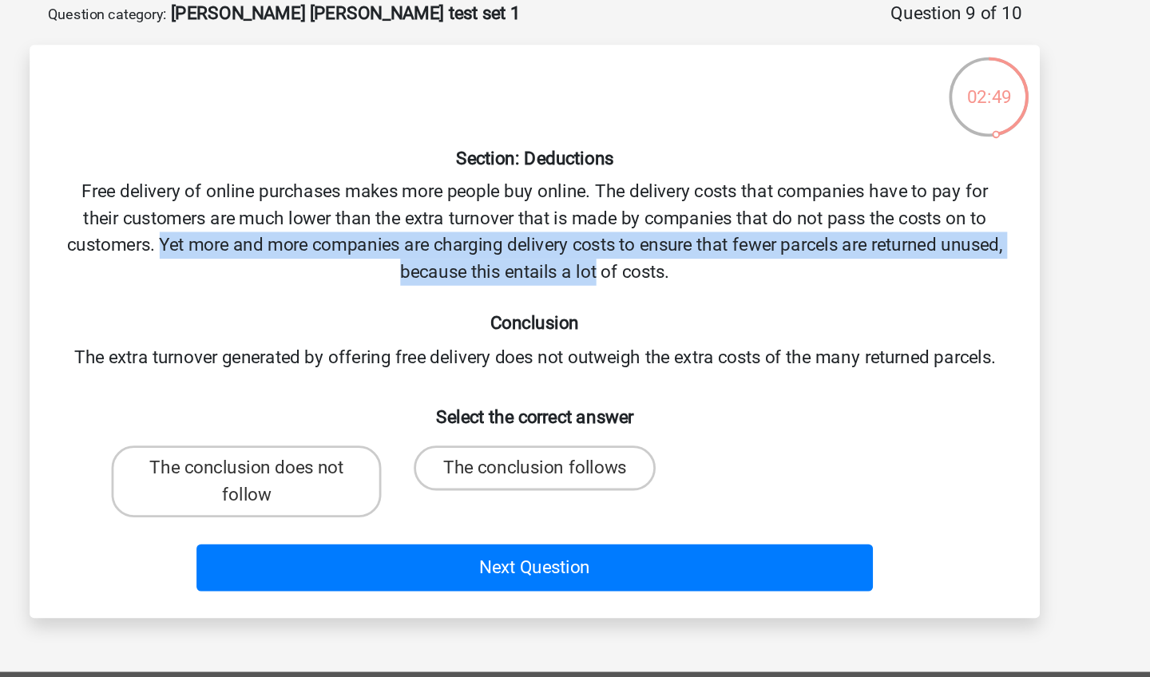
drag, startPoint x: 139, startPoint y: 176, endPoint x: 446, endPoint y: 184, distance: 307.5
click at [446, 184] on div "Section: Deductions Free delivery of online purchases makes more people buy onl…" at bounding box center [574, 316] width 707 height 383
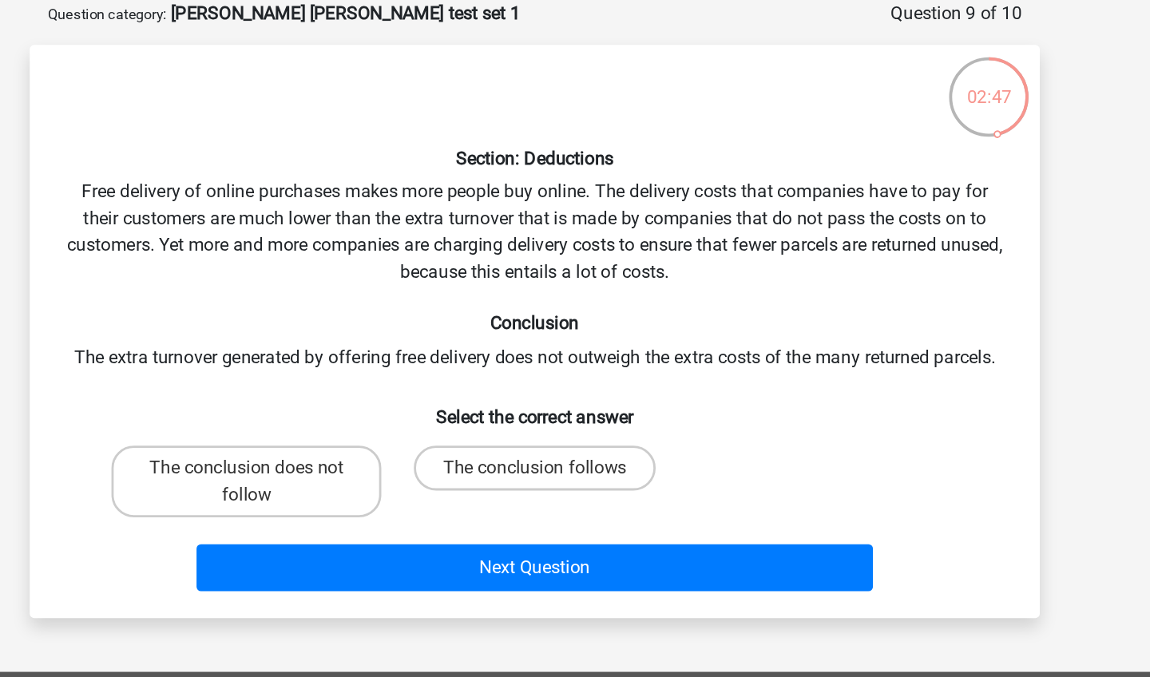
click at [275, 195] on div "Section: Deductions Free delivery of online purchases makes more people buy onl…" at bounding box center [574, 316] width 707 height 383
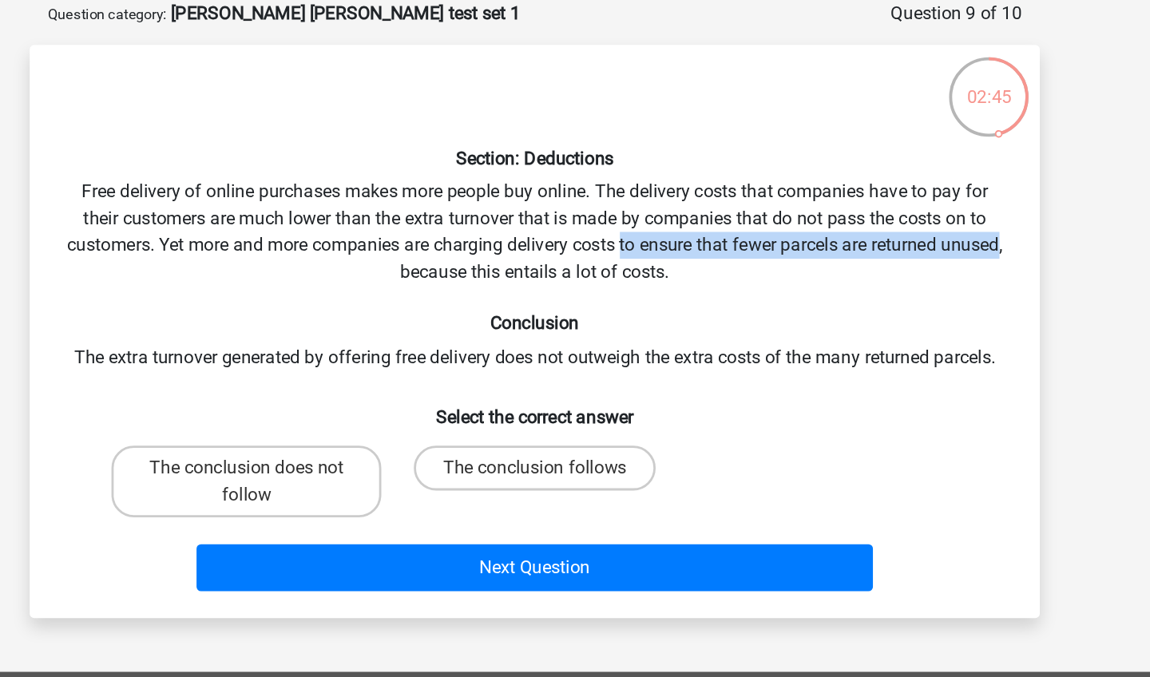
drag, startPoint x: 275, startPoint y: 195, endPoint x: 472, endPoint y: 180, distance: 196.9
click at [472, 180] on div "Section: Deductions Free delivery of online purchases makes more people buy onl…" at bounding box center [574, 316] width 707 height 383
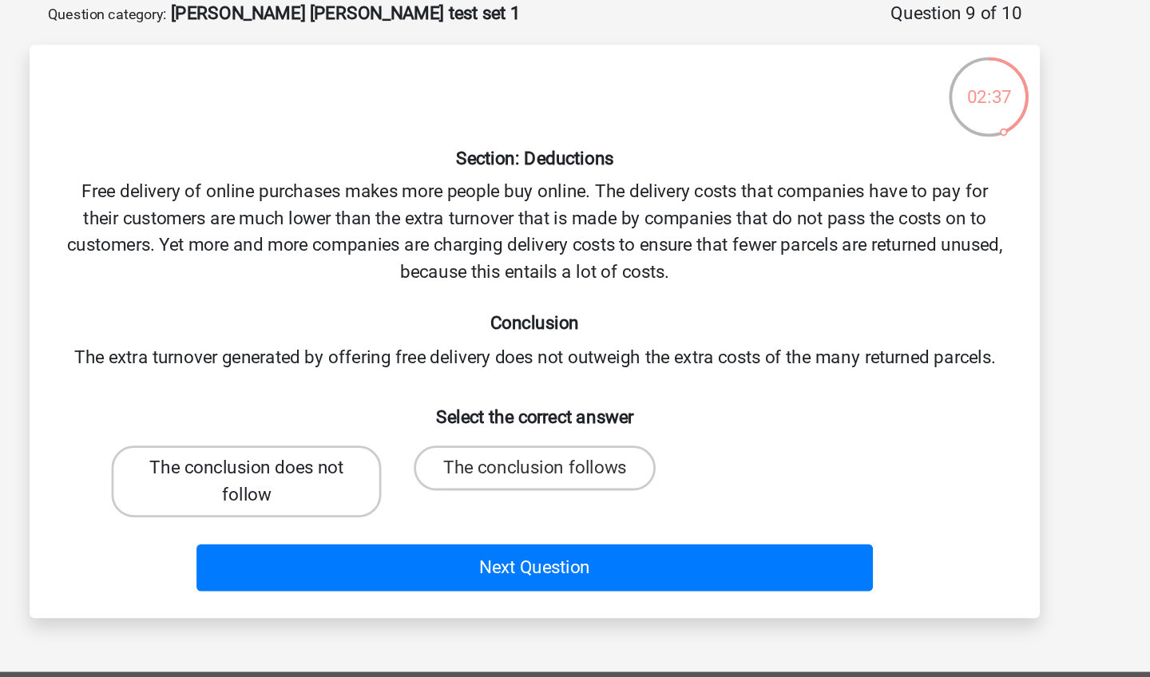
click at [273, 398] on label "The conclusion does not follow" at bounding box center [369, 423] width 192 height 51
click at [370, 414] on input "The conclusion does not follow" at bounding box center [375, 419] width 10 height 10
radio input "true"
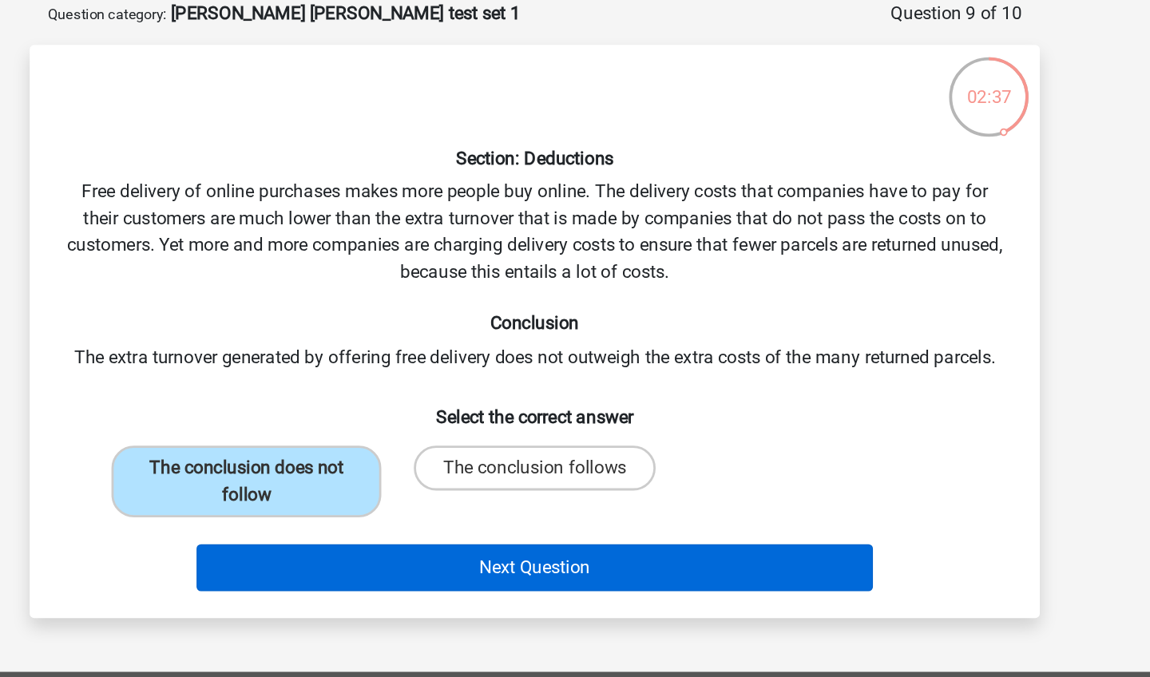
click at [334, 468] on button "Next Question" at bounding box center [575, 485] width 483 height 34
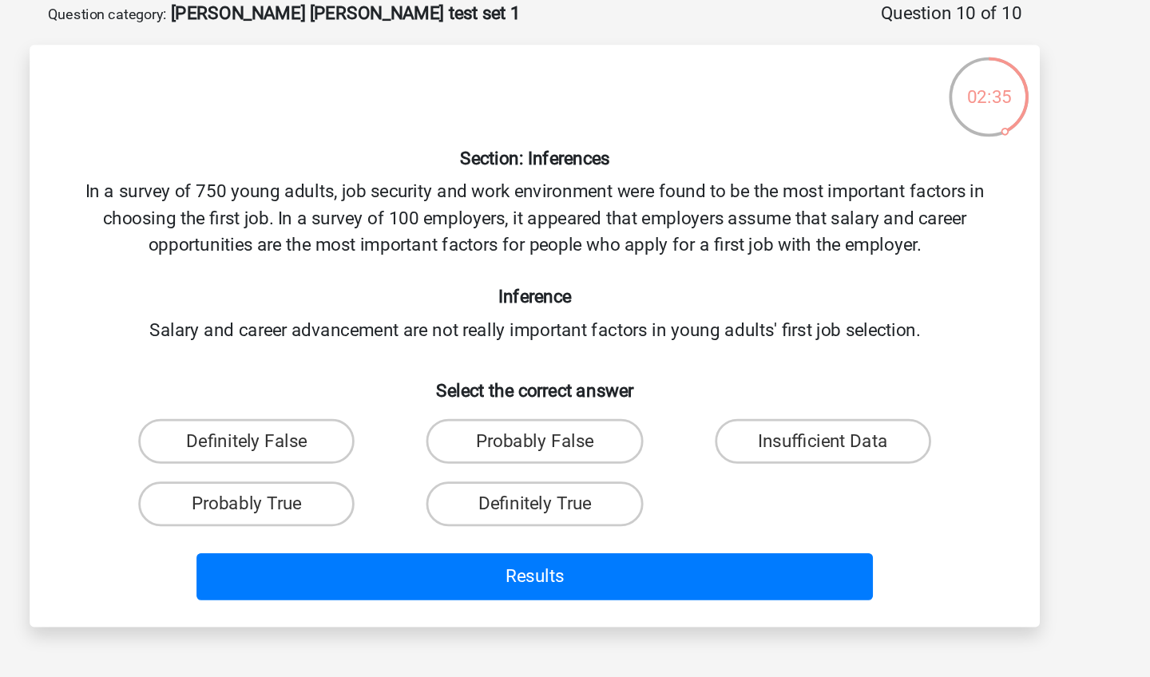
click at [221, 133] on div "Section: Inferences In a survey of 750 young adults, job security and work envi…" at bounding box center [574, 320] width 707 height 390
drag, startPoint x: 146, startPoint y: 133, endPoint x: 232, endPoint y: 131, distance: 85.5
click at [232, 131] on div "Section: Inferences In a survey of 750 young adults, job security and work envi…" at bounding box center [574, 320] width 707 height 390
click at [255, 138] on div "Section: Inferences In a survey of 750 young adults, job security and work envi…" at bounding box center [574, 320] width 707 height 390
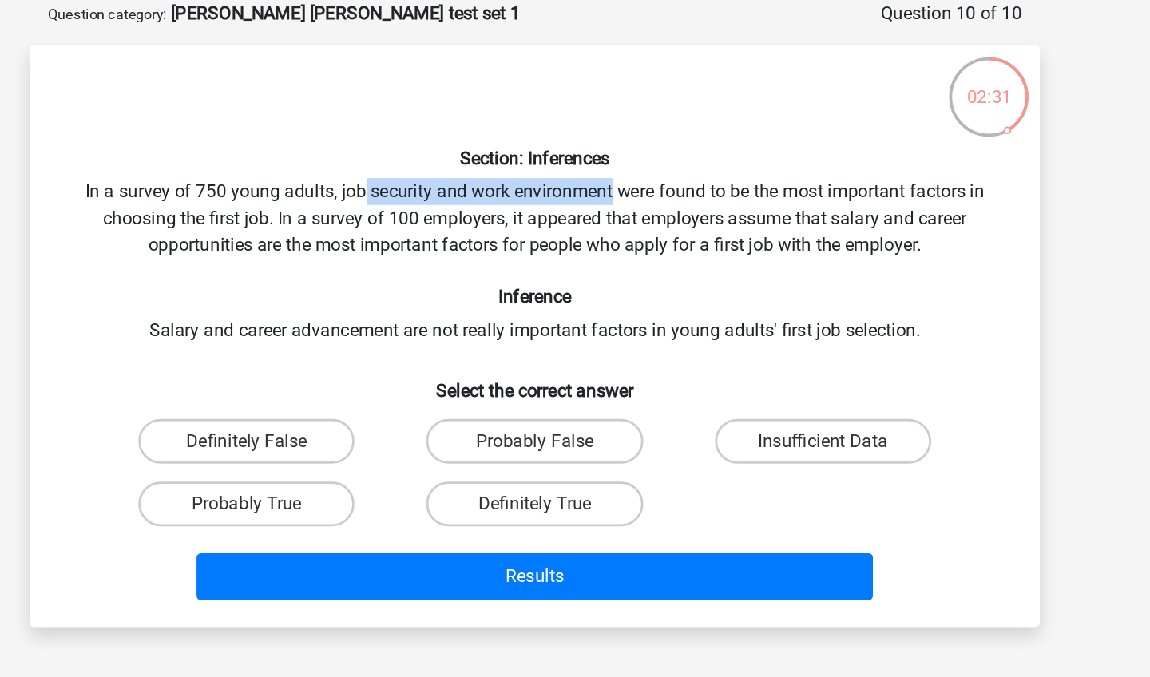
drag, startPoint x: 255, startPoint y: 138, endPoint x: 414, endPoint y: 136, distance: 158.9
click at [414, 136] on div "Section: Inferences In a survey of 750 young adults, job security and work envi…" at bounding box center [574, 320] width 707 height 390
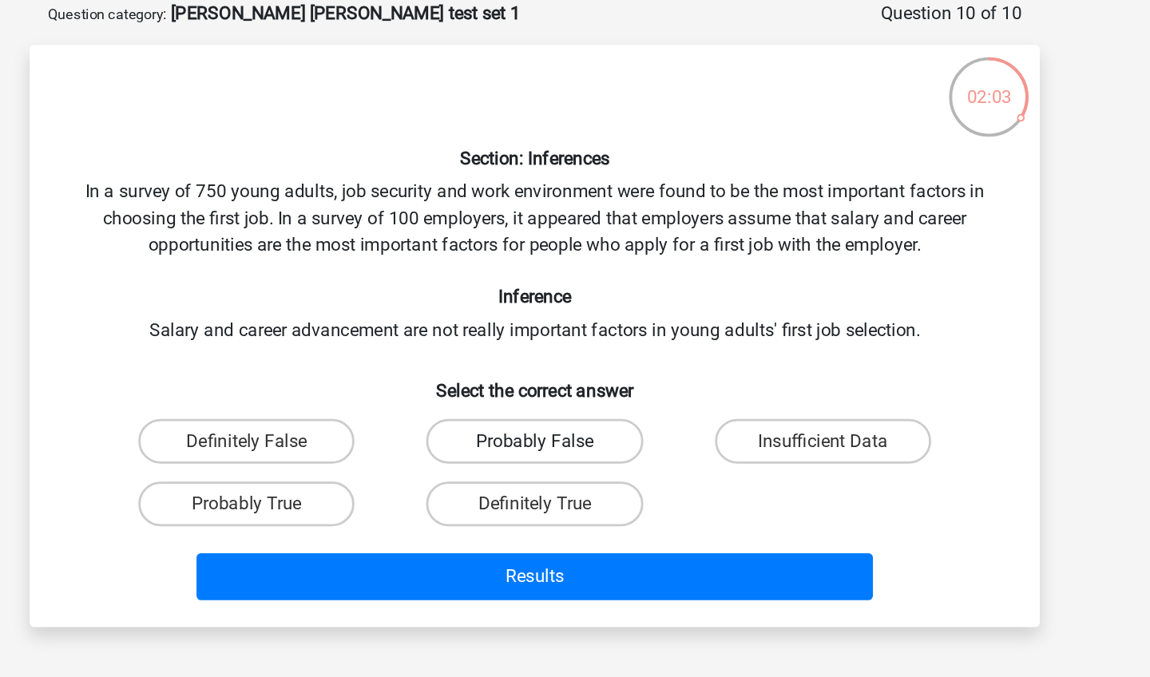
click at [497, 378] on label "Probably False" at bounding box center [574, 394] width 154 height 32
click at [575, 394] on input "Probably False" at bounding box center [580, 399] width 10 height 10
radio input "true"
click at [536, 240] on div "Section: Inferences In a survey of 750 young adults, job security and work envi…" at bounding box center [574, 320] width 707 height 390
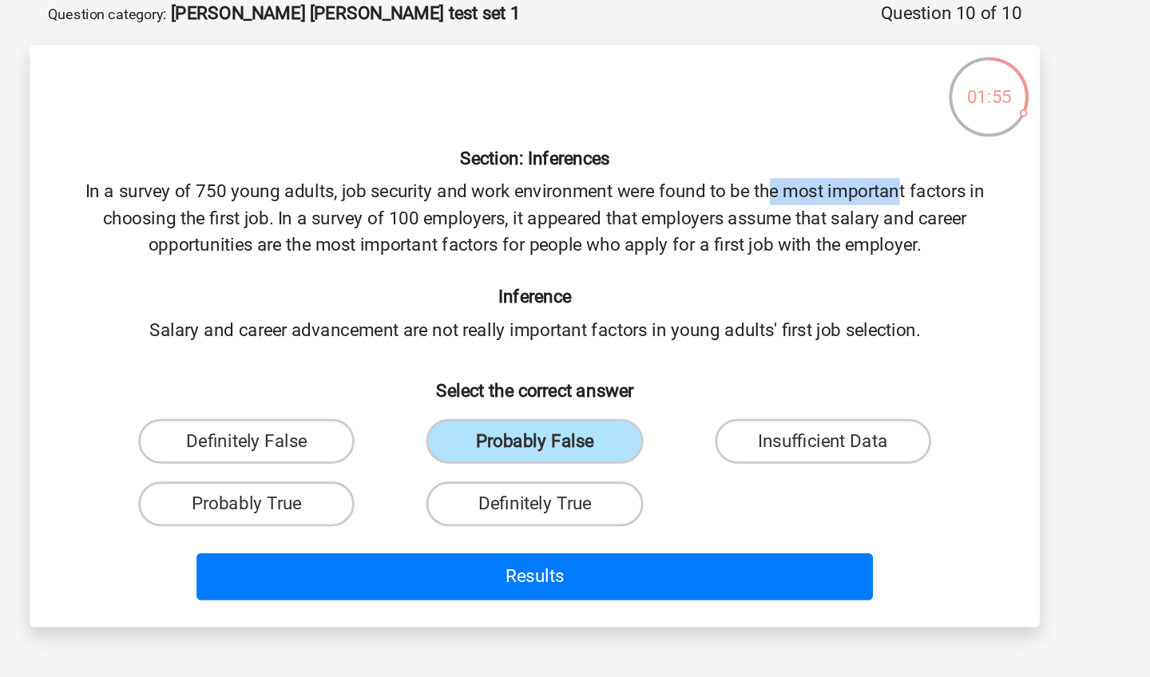
drag, startPoint x: 551, startPoint y: 136, endPoint x: 641, endPoint y: 138, distance: 90.3
click at [641, 138] on div "Section: Inferences In a survey of 750 young adults, job security and work envi…" at bounding box center [574, 320] width 707 height 390
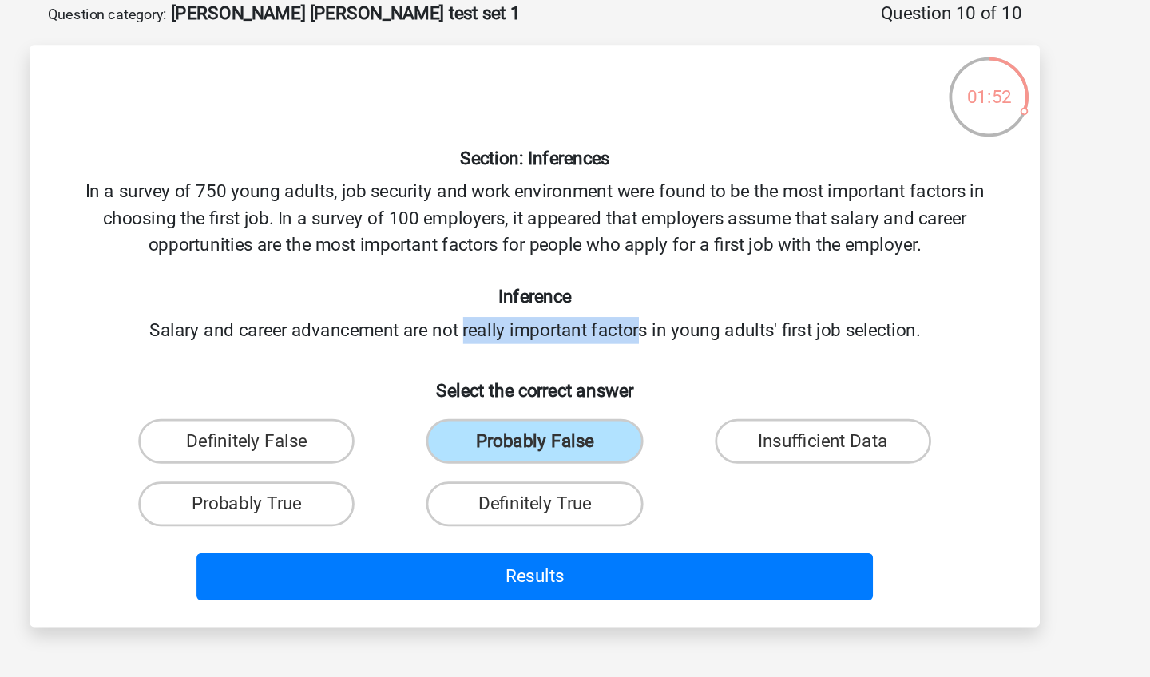
drag, startPoint x: 329, startPoint y: 237, endPoint x: 456, endPoint y: 232, distance: 127.0
click at [456, 234] on div "Section: Inferences In a survey of 750 young adults, job security and work envi…" at bounding box center [574, 320] width 707 height 390
click at [703, 378] on label "Insufficient Data" at bounding box center [780, 394] width 154 height 32
click at [780, 394] on input "Insufficient Data" at bounding box center [785, 399] width 10 height 10
radio input "true"
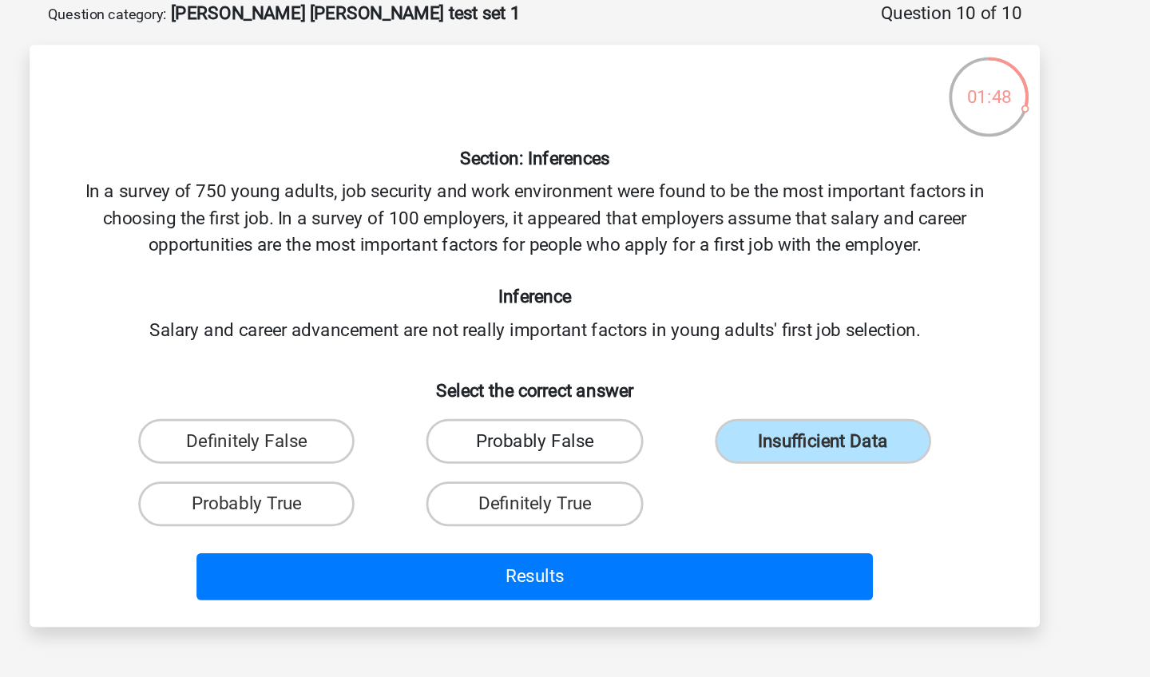
click at [497, 378] on label "Probably False" at bounding box center [574, 394] width 154 height 32
click at [575, 394] on input "Probably False" at bounding box center [580, 399] width 10 height 10
radio input "true"
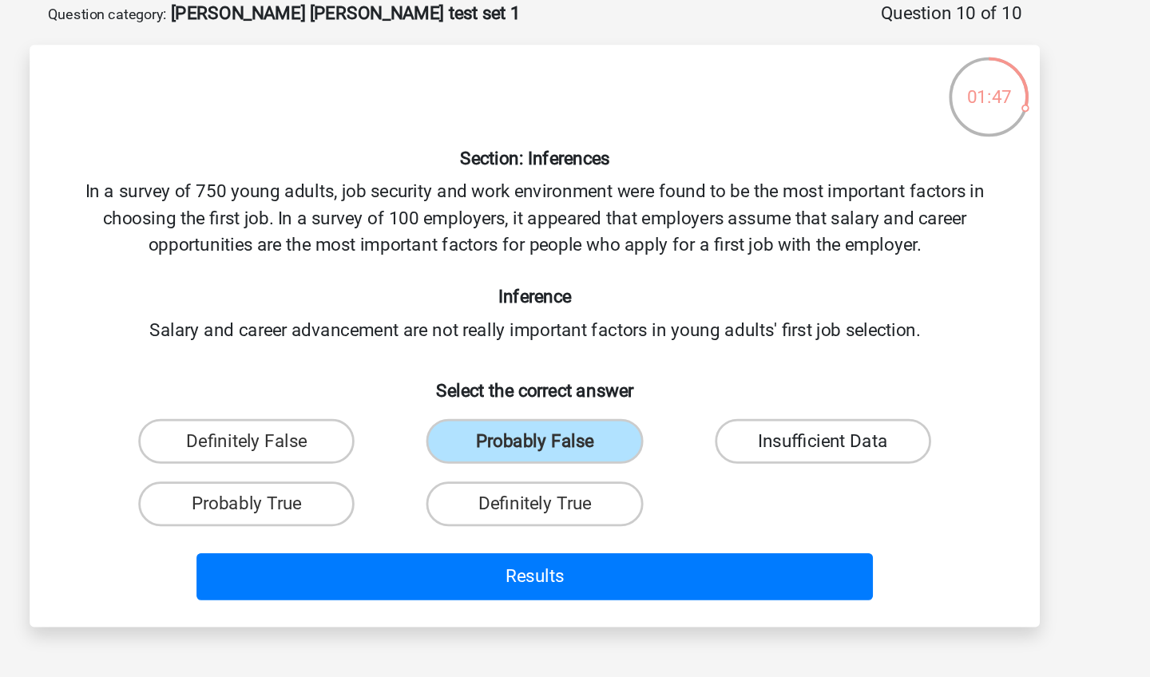
click at [703, 378] on label "Insufficient Data" at bounding box center [780, 394] width 154 height 32
click at [780, 394] on input "Insufficient Data" at bounding box center [785, 399] width 10 height 10
radio input "true"
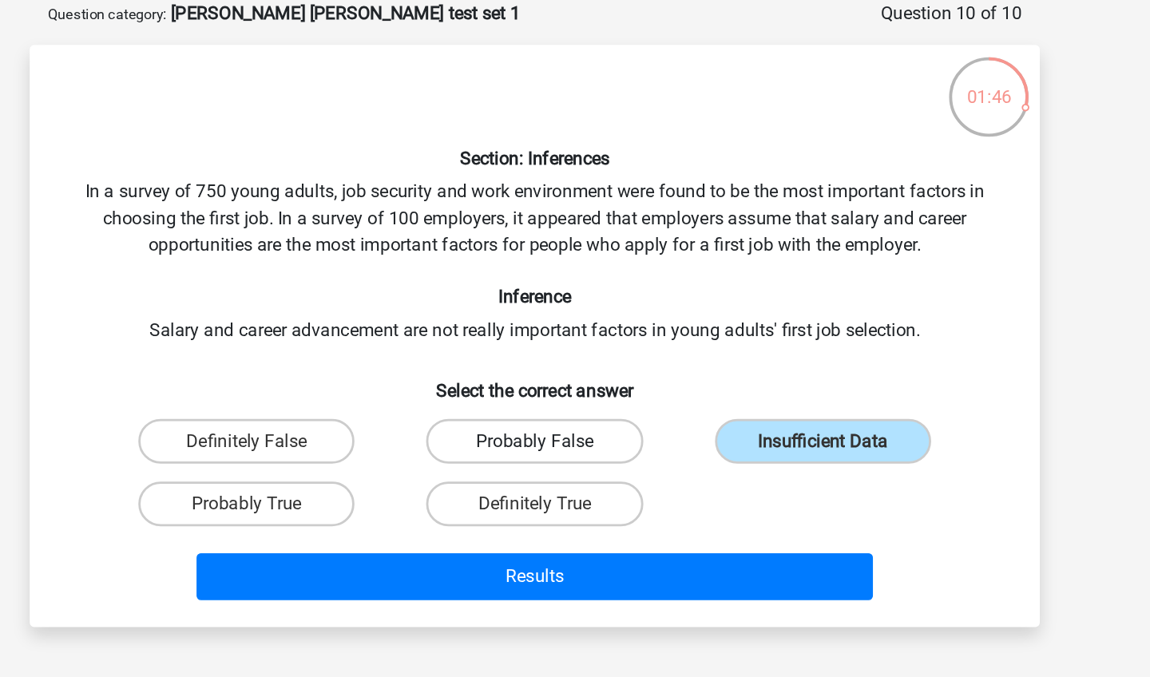
click at [497, 378] on label "Probably False" at bounding box center [574, 394] width 154 height 32
click at [575, 394] on input "Probably False" at bounding box center [580, 399] width 10 height 10
radio input "true"
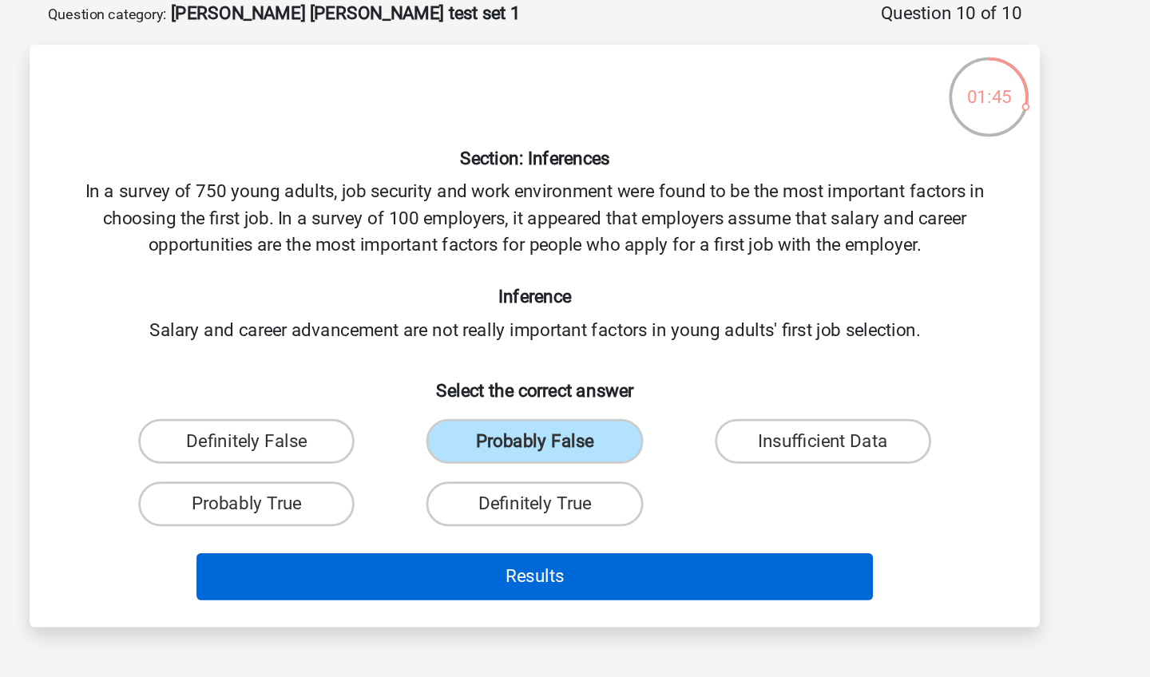
click at [388, 474] on button "Results" at bounding box center [575, 491] width 483 height 34
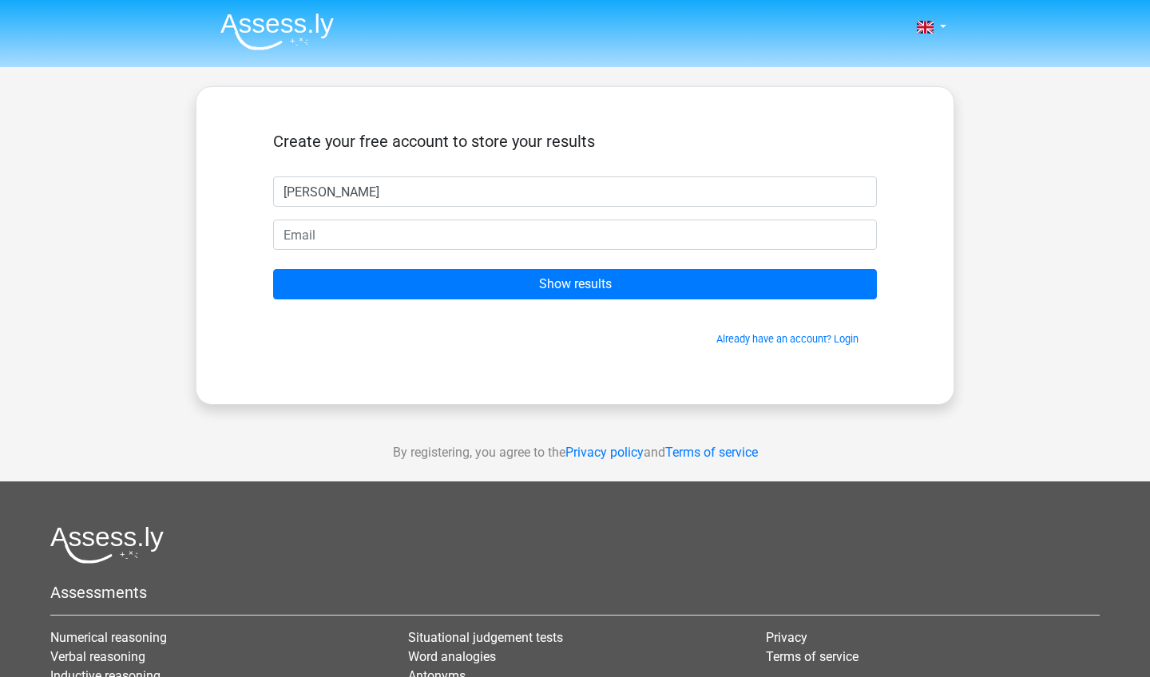
type input "priyanSHi"
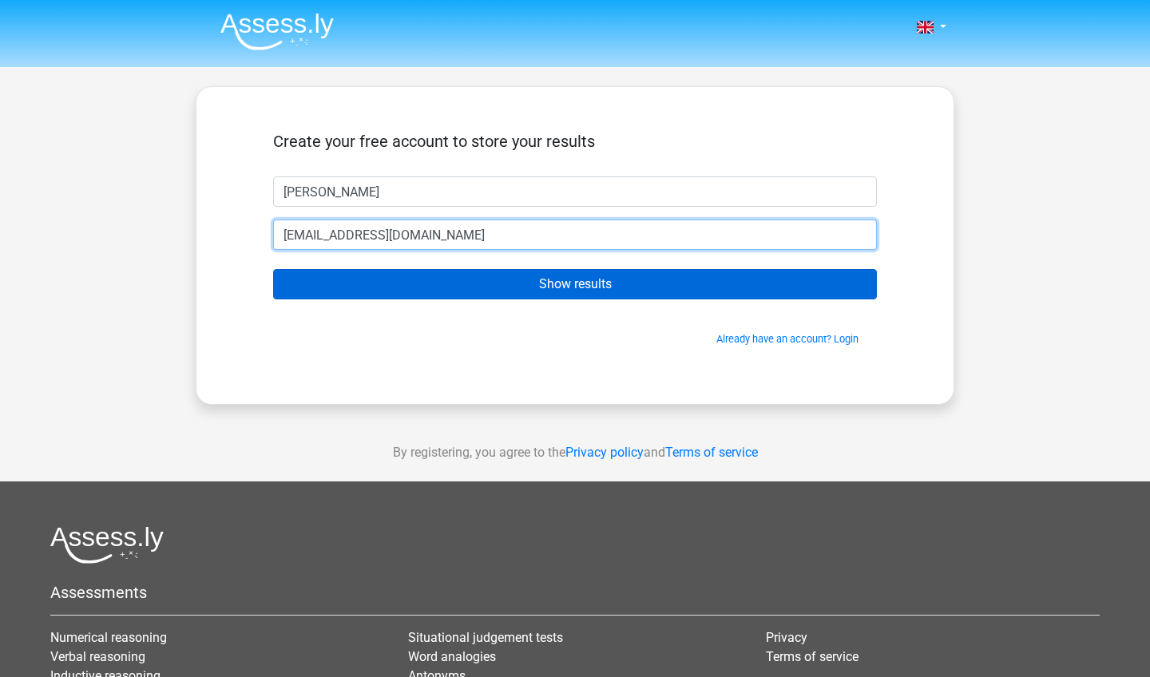
type input "its.priiyanshi@gmail.com"
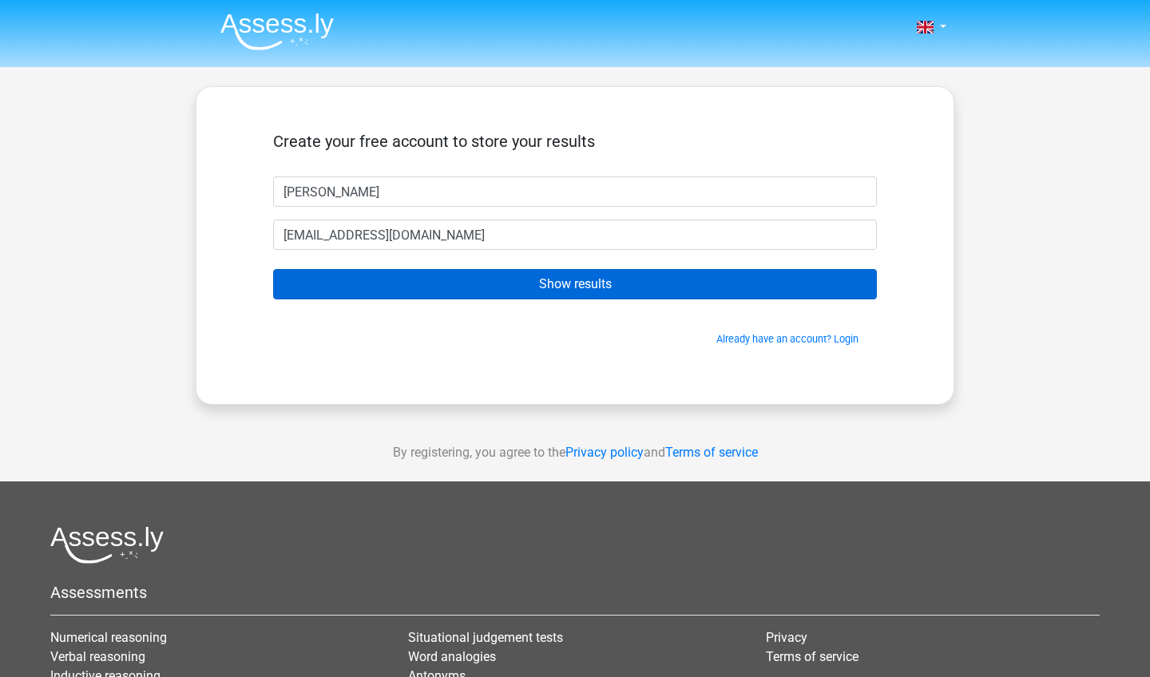
click at [461, 275] on input "Show results" at bounding box center [575, 284] width 604 height 30
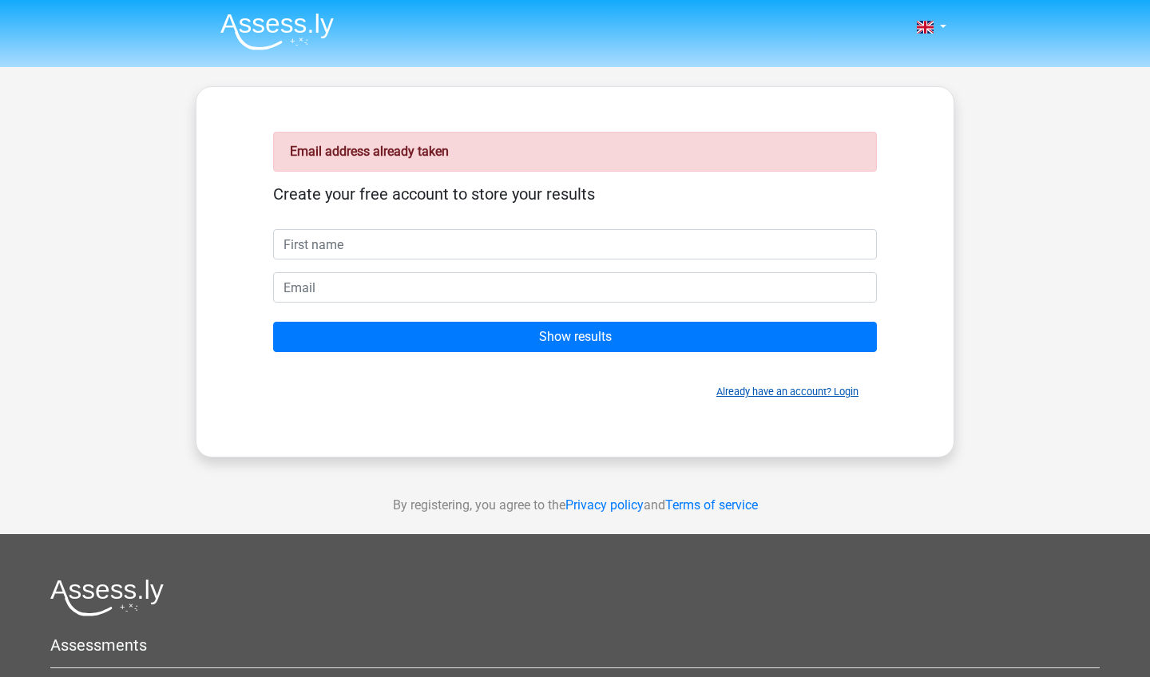
click at [850, 397] on link "Already have an account? Login" at bounding box center [787, 392] width 142 height 12
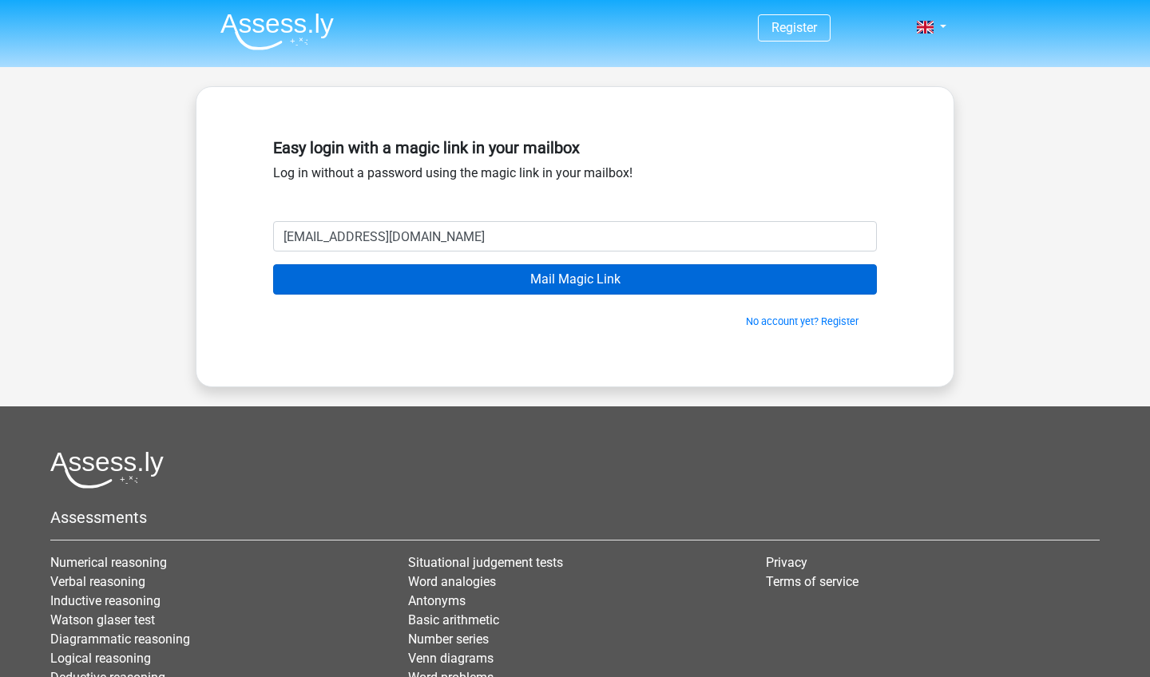
type input "[EMAIL_ADDRESS][DOMAIN_NAME]"
click at [547, 286] on input "Mail Magic Link" at bounding box center [575, 279] width 604 height 30
click at [457, 281] on input "Mail Magic Link" at bounding box center [575, 279] width 604 height 30
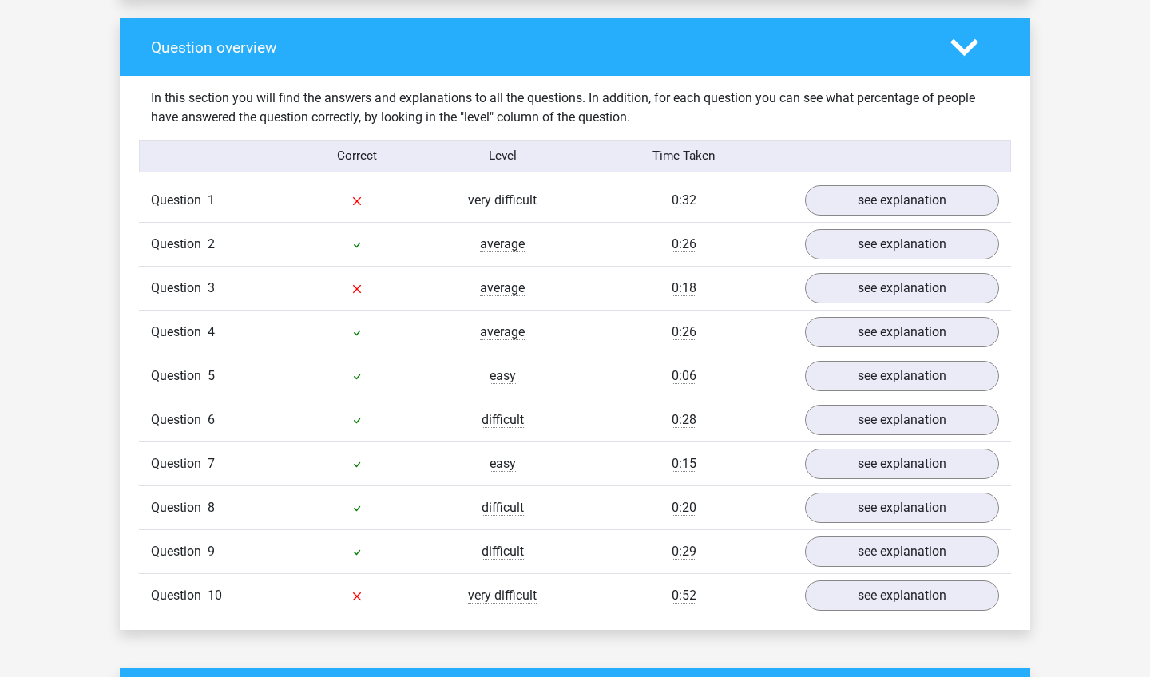
scroll to position [1260, 0]
click at [836, 195] on link "see explanation" at bounding box center [901, 200] width 223 height 35
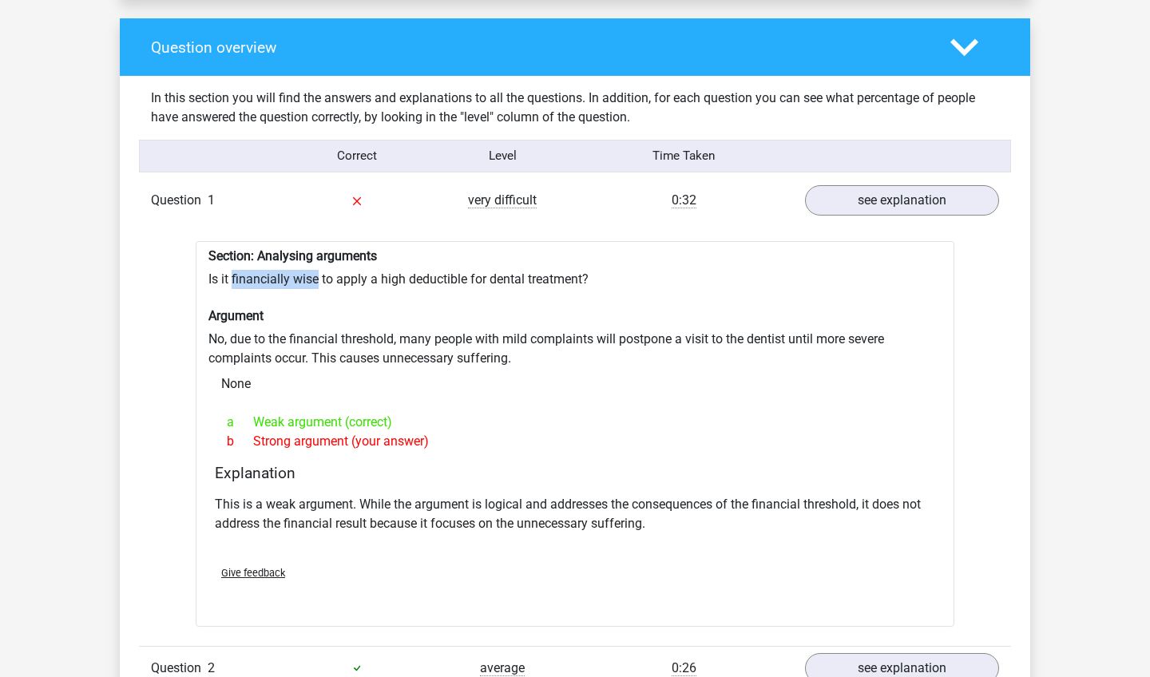
drag, startPoint x: 232, startPoint y: 266, endPoint x: 315, endPoint y: 272, distance: 84.1
click at [315, 272] on div "Section: Analysing arguments Is it financially wise to apply a high deductible …" at bounding box center [575, 434] width 758 height 386
click at [889, 219] on div "Question 1 very difficult 0:32 see explanation Section: Analysing arguments Is …" at bounding box center [575, 610] width 848 height 862
click at [884, 208] on div "Question 1 very difficult 0:32 see explanation" at bounding box center [575, 200] width 872 height 43
click at [879, 199] on link "see explanation" at bounding box center [901, 200] width 223 height 35
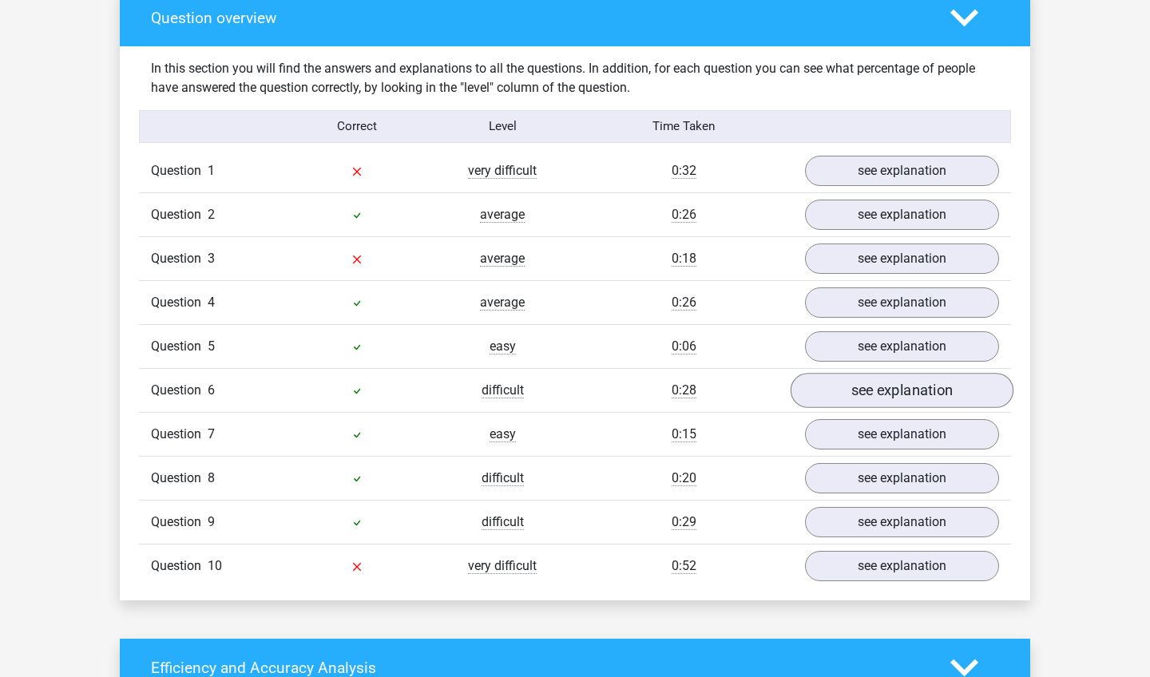
scroll to position [1297, 0]
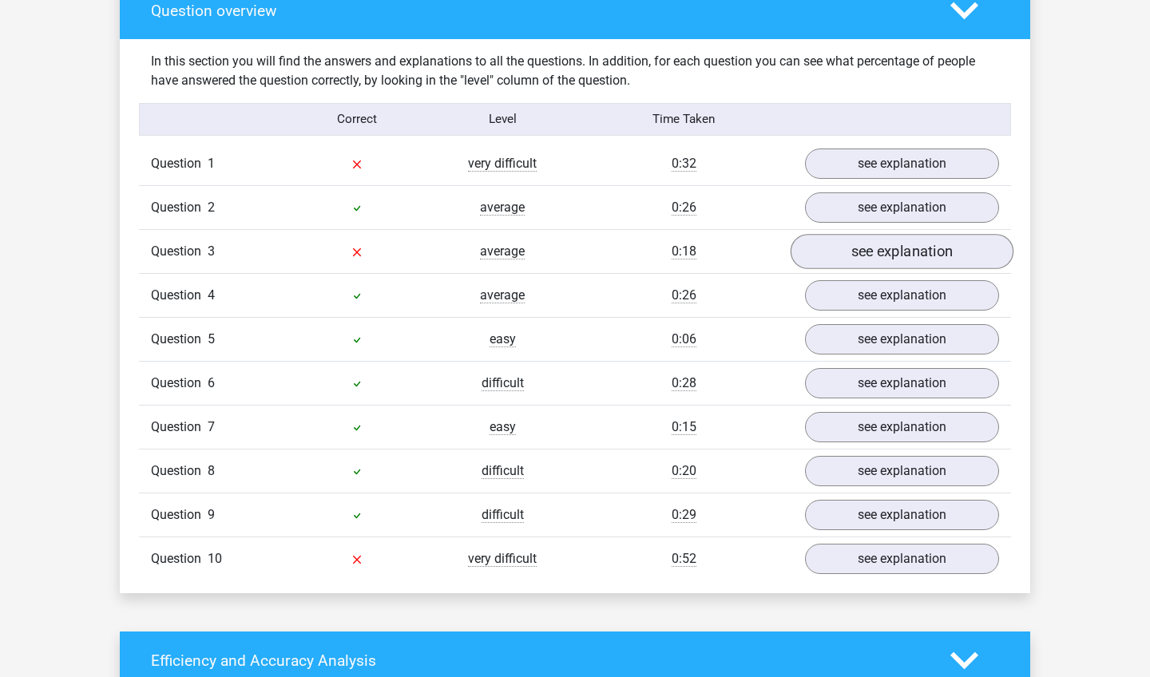
click at [911, 247] on link "see explanation" at bounding box center [901, 251] width 223 height 35
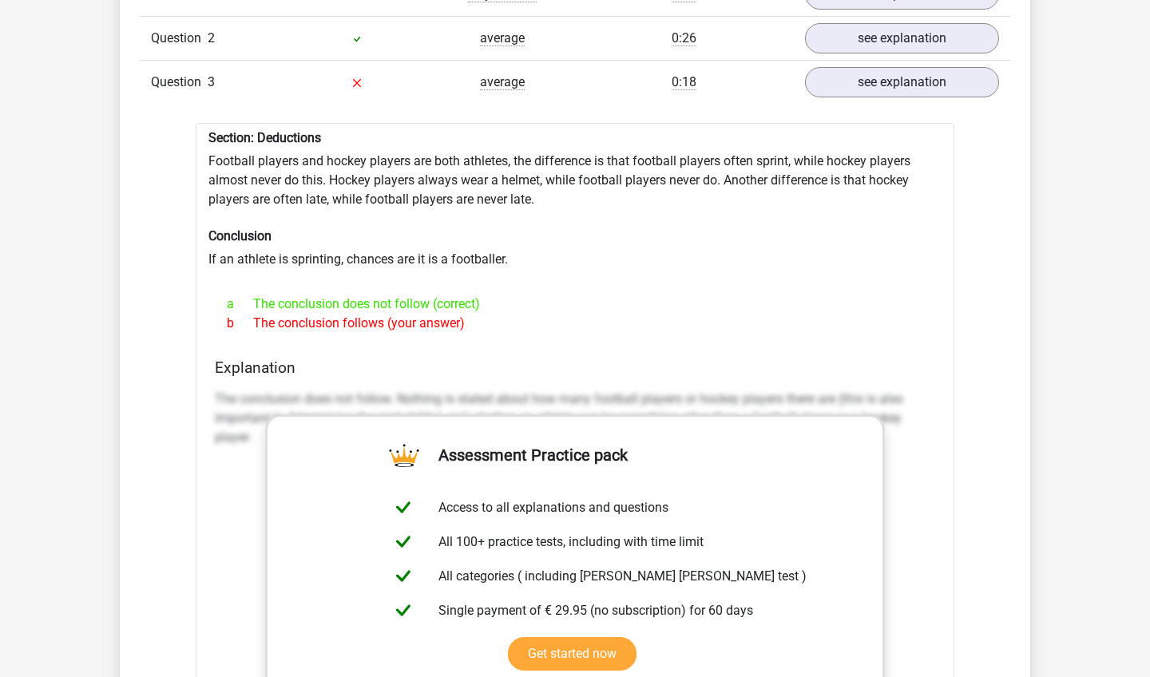
scroll to position [1467, 0]
click at [858, 75] on link "see explanation" at bounding box center [901, 81] width 223 height 35
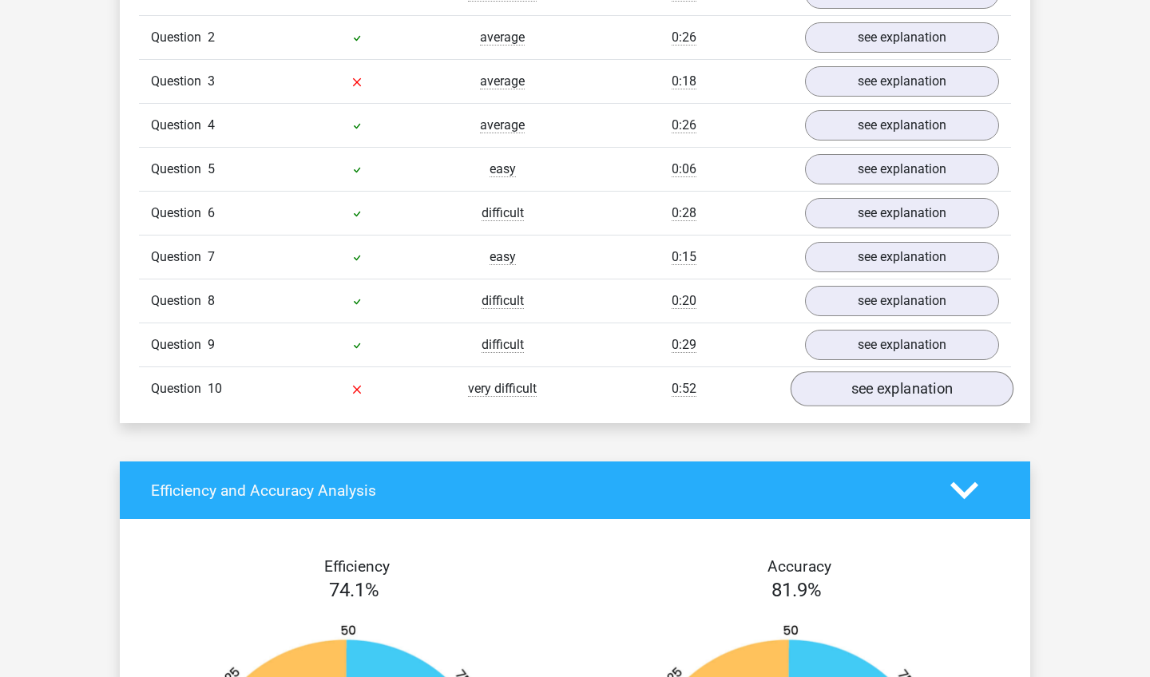
click at [884, 374] on link "see explanation" at bounding box center [901, 388] width 223 height 35
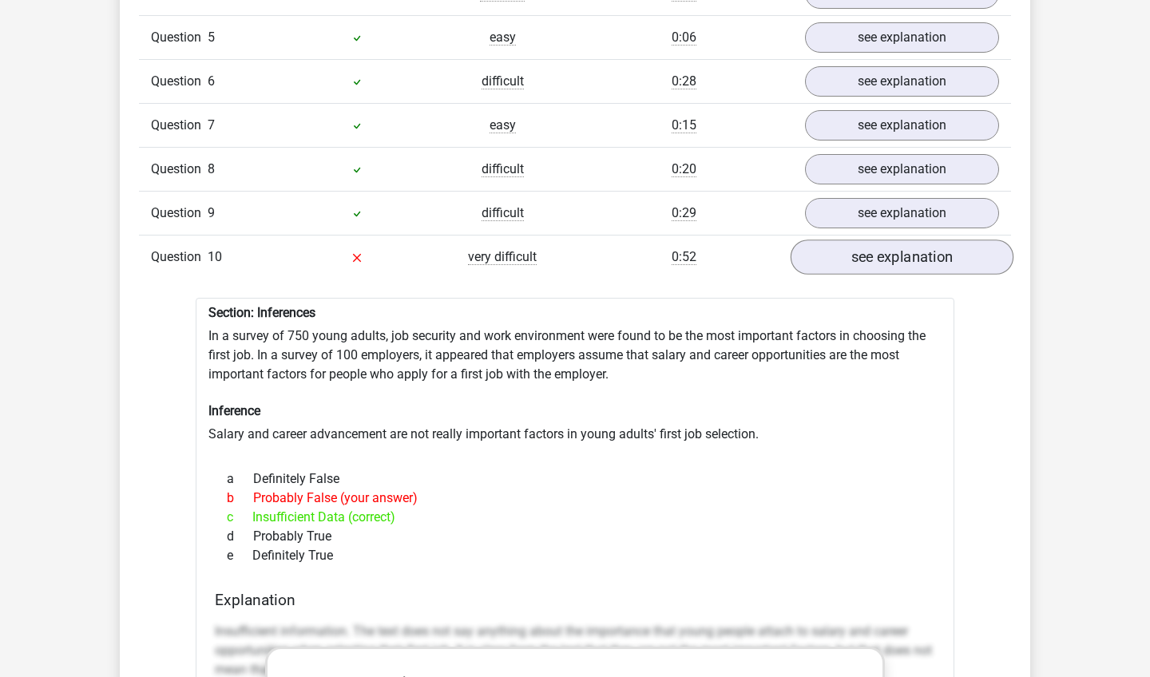
scroll to position [1610, 0]
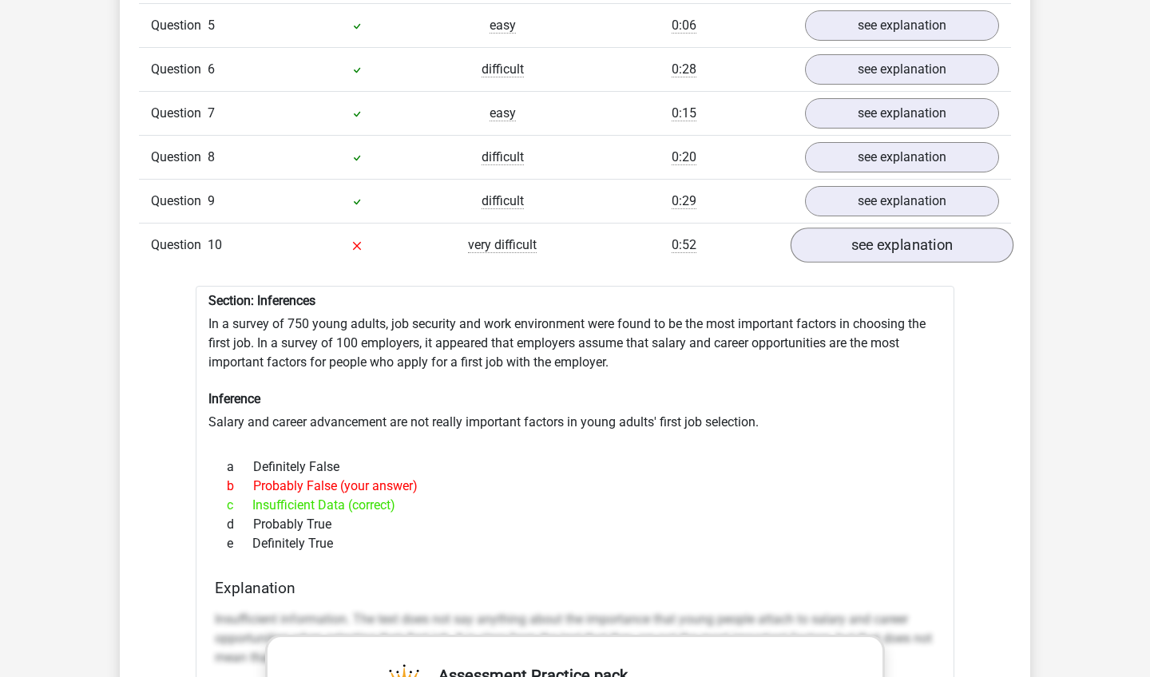
click at [879, 233] on link "see explanation" at bounding box center [901, 245] width 223 height 35
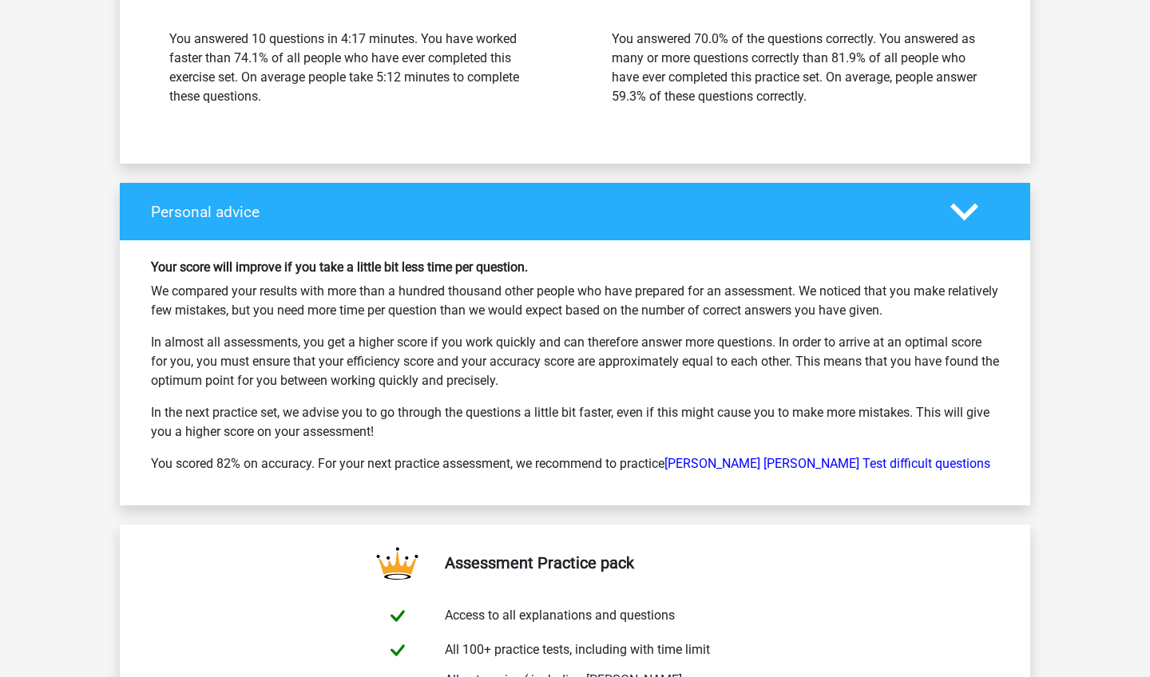
scroll to position [2284, 0]
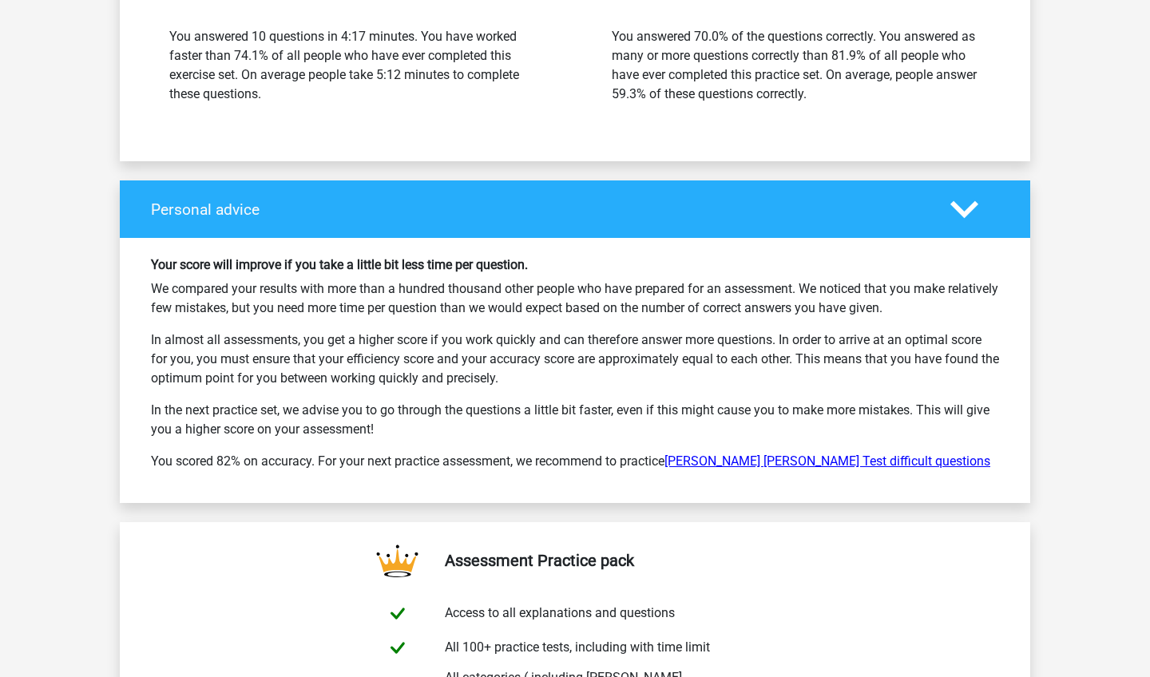
click at [734, 453] on link "Watson Glaser Test difficult questions" at bounding box center [827, 460] width 326 height 15
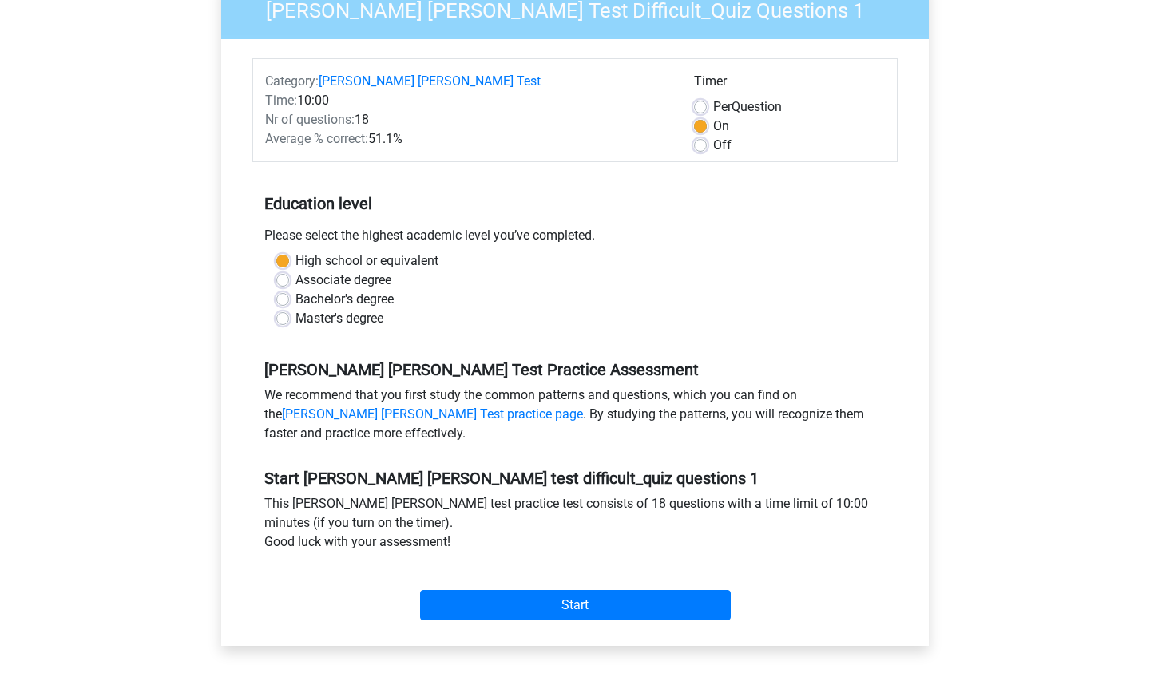
scroll to position [174, 0]
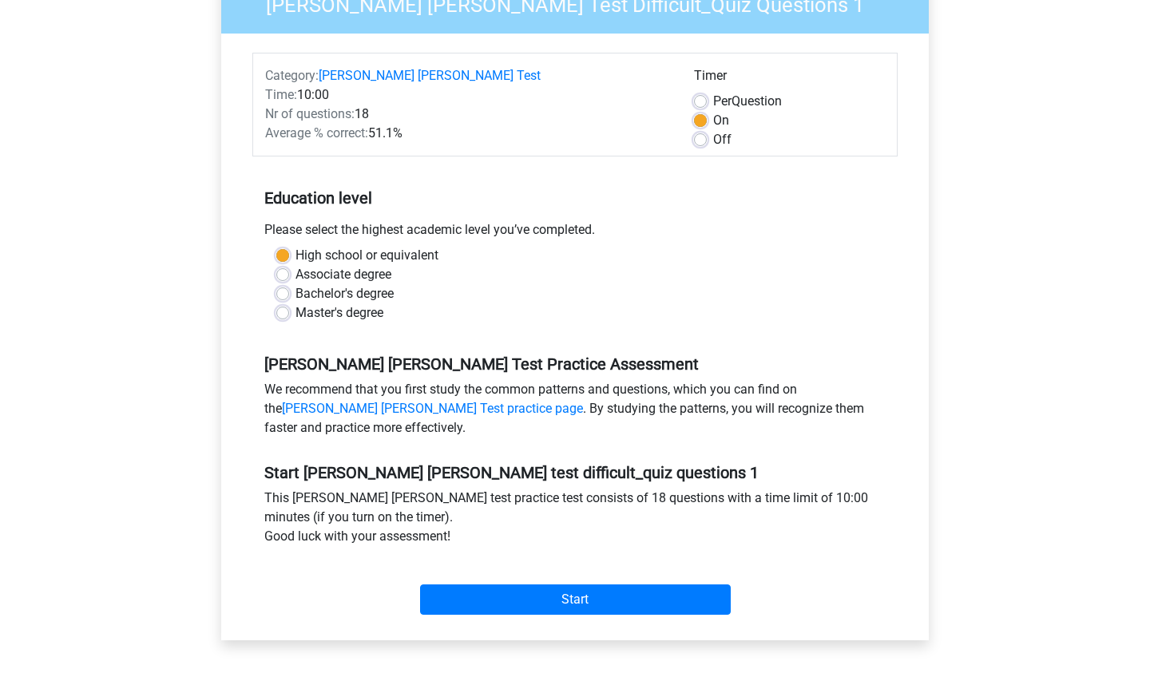
click at [350, 265] on label "Associate degree" at bounding box center [343, 274] width 96 height 19
click at [289, 265] on input "Associate degree" at bounding box center [282, 273] width 13 height 16
radio input "true"
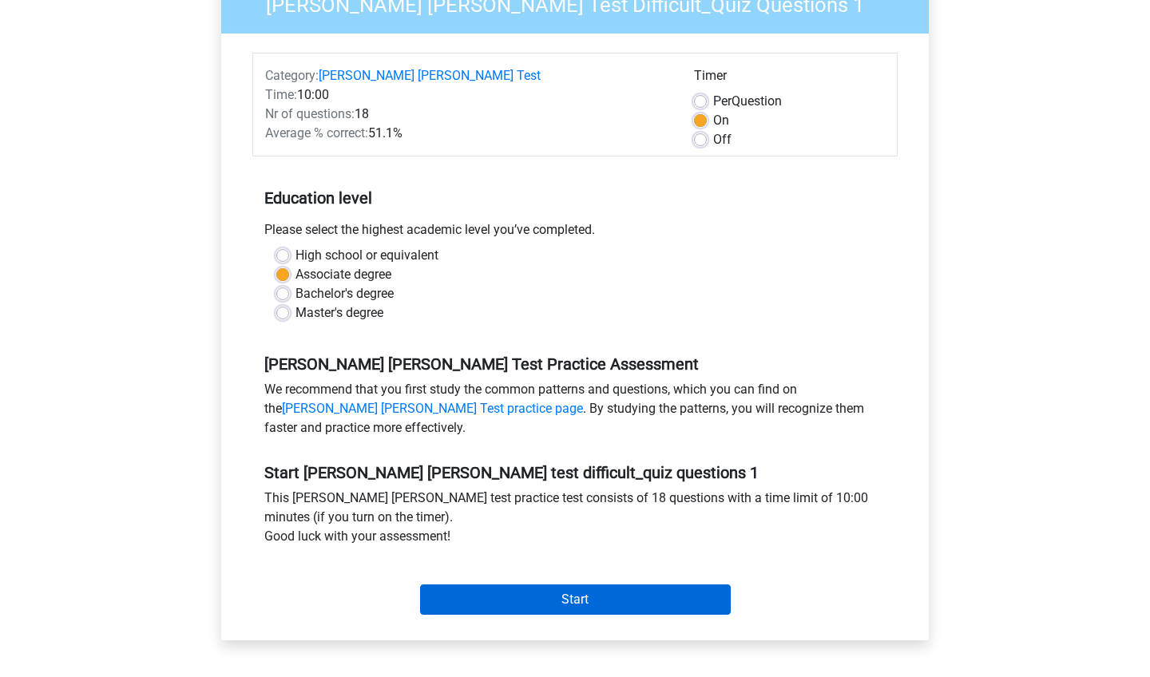
click at [442, 584] on input "Start" at bounding box center [575, 599] width 311 height 30
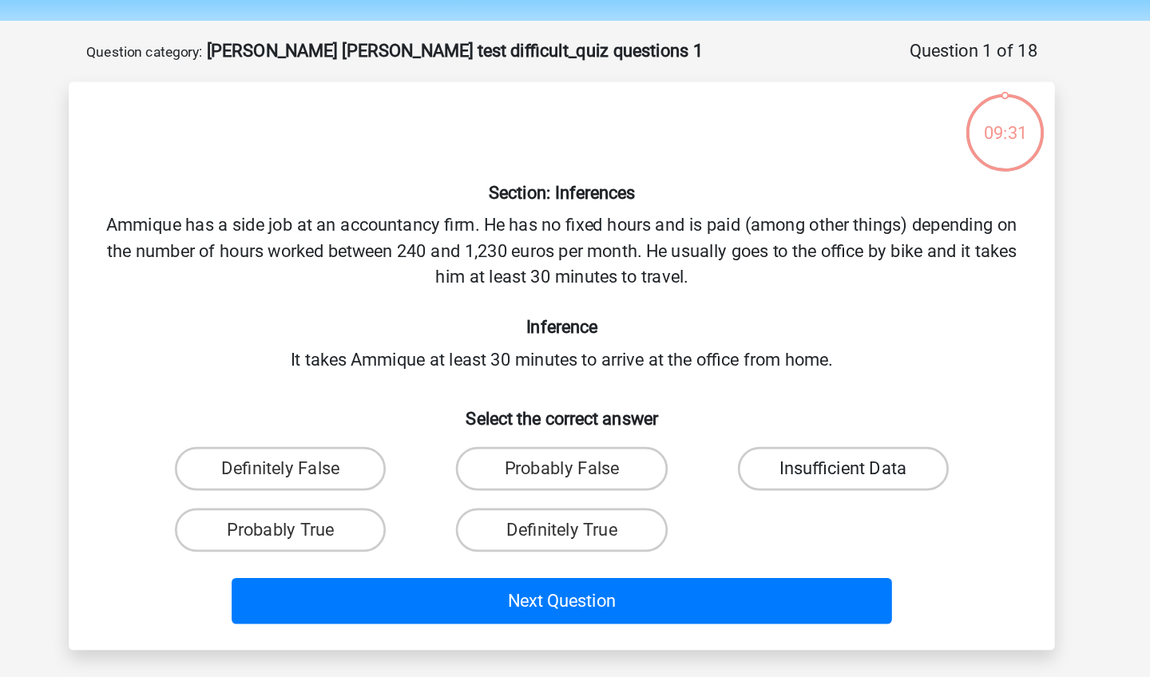
click at [703, 378] on label "Insufficient Data" at bounding box center [780, 394] width 154 height 32
click at [780, 394] on input "Insufficient Data" at bounding box center [785, 399] width 10 height 10
radio input "true"
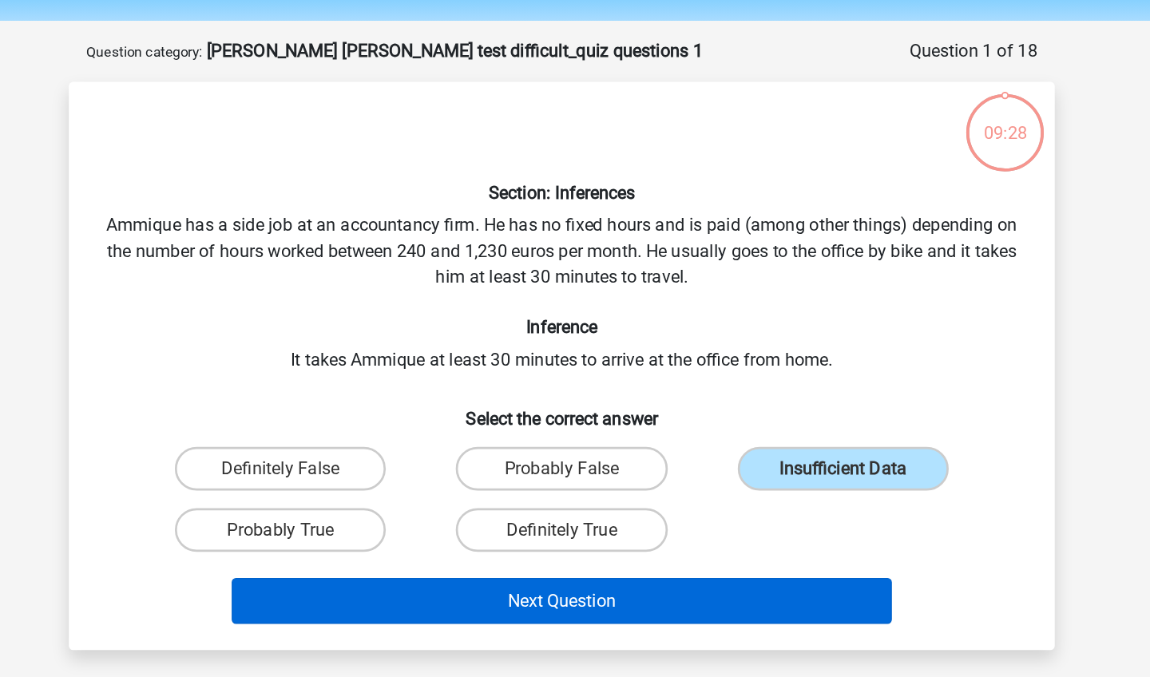
click at [451, 474] on button "Next Question" at bounding box center [575, 491] width 483 height 34
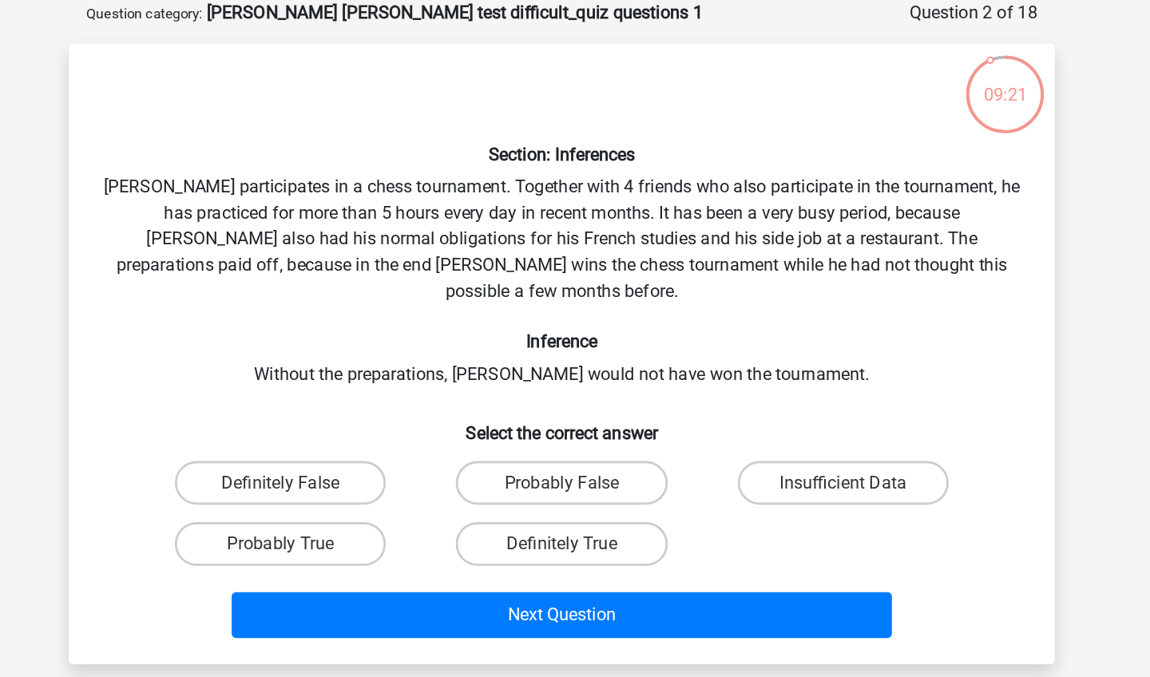
drag, startPoint x: 584, startPoint y: 328, endPoint x: 491, endPoint y: 387, distance: 110.5
click at [491, 410] on div "Definitely False Probably False Insufficient Data Probably True Definitely True" at bounding box center [575, 454] width 616 height 89
click at [292, 461] on label "Probably True" at bounding box center [369, 477] width 154 height 32
click at [370, 477] on input "Probably True" at bounding box center [375, 482] width 10 height 10
radio input "true"
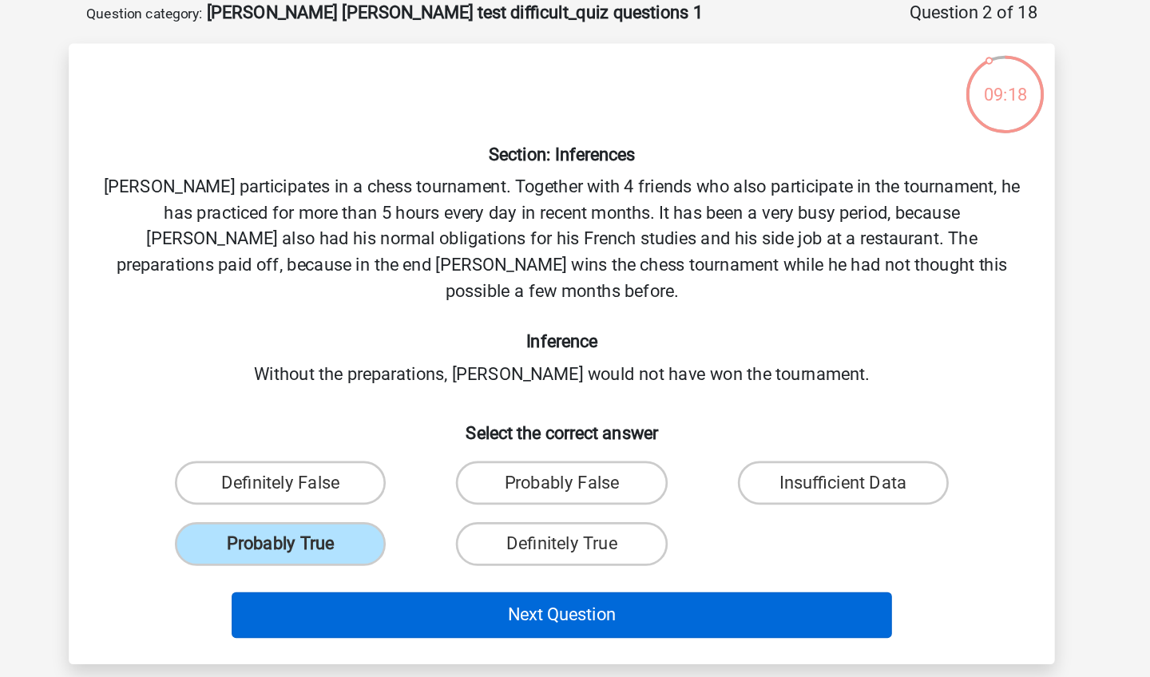
click at [334, 513] on button "Next Question" at bounding box center [575, 530] width 483 height 34
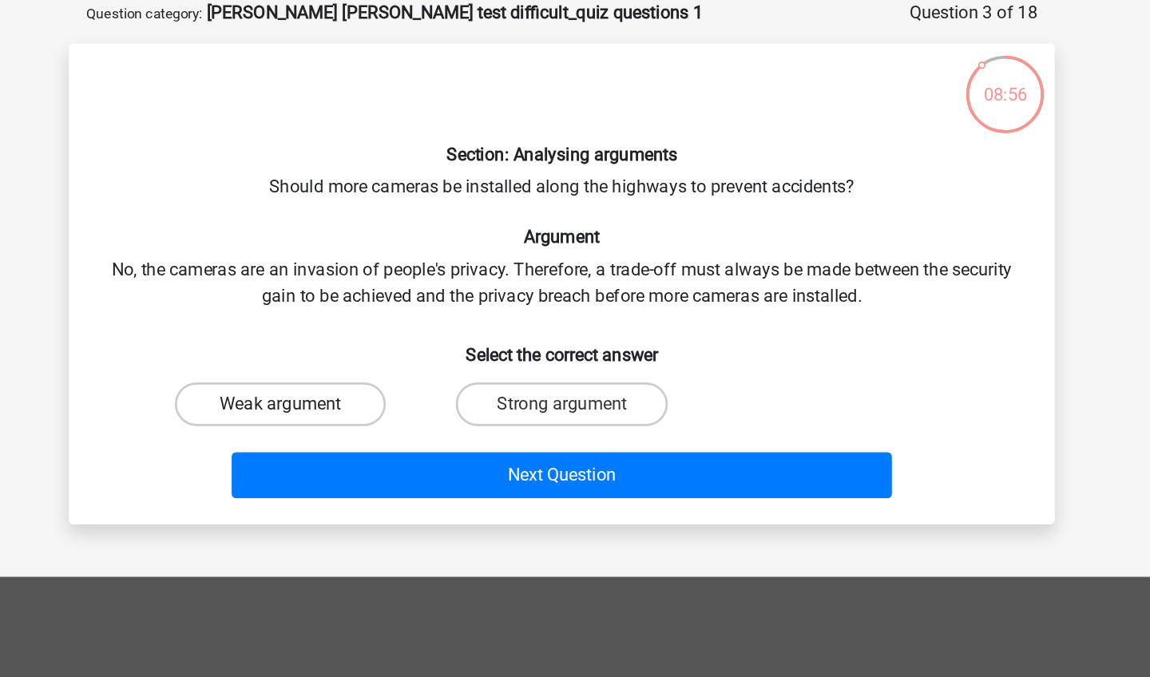
click at [292, 359] on label "Weak argument" at bounding box center [369, 375] width 154 height 32
click at [370, 375] on input "Weak argument" at bounding box center [375, 380] width 10 height 10
radio input "true"
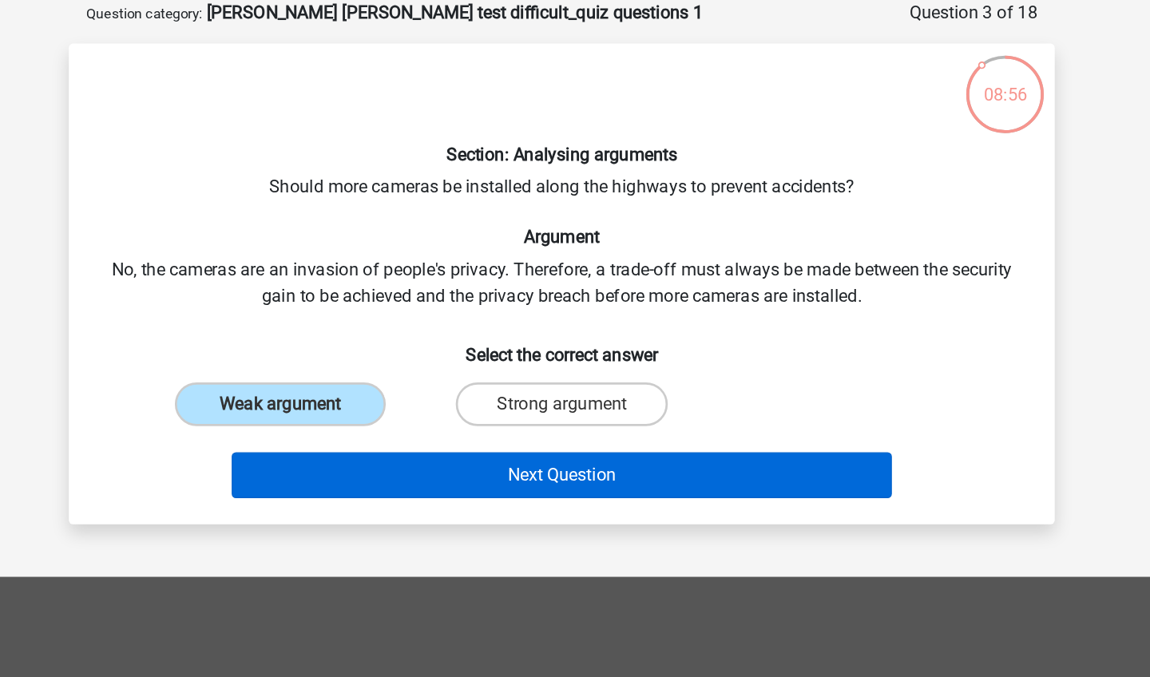
click at [334, 410] on button "Next Question" at bounding box center [575, 427] width 483 height 34
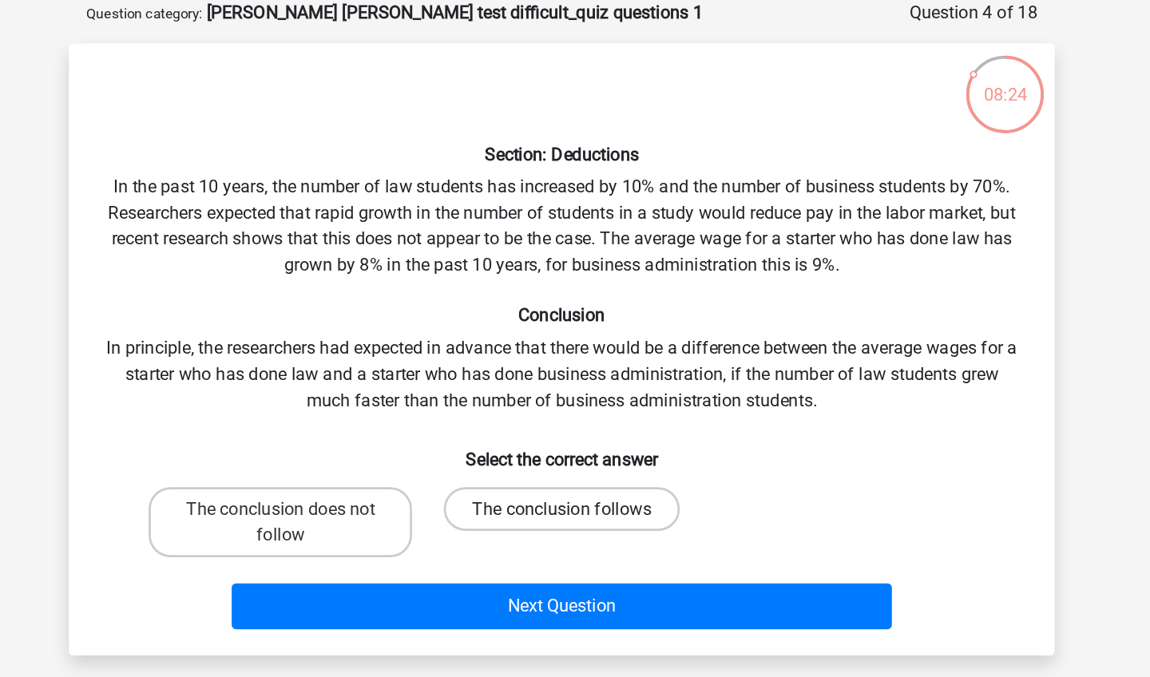
click at [489, 436] on label "The conclusion follows" at bounding box center [575, 452] width 172 height 32
click at [575, 452] on input "The conclusion follows" at bounding box center [580, 457] width 10 height 10
radio input "true"
click at [286, 436] on label "The conclusion does not follow" at bounding box center [369, 461] width 192 height 51
click at [370, 452] on input "The conclusion does not follow" at bounding box center [375, 457] width 10 height 10
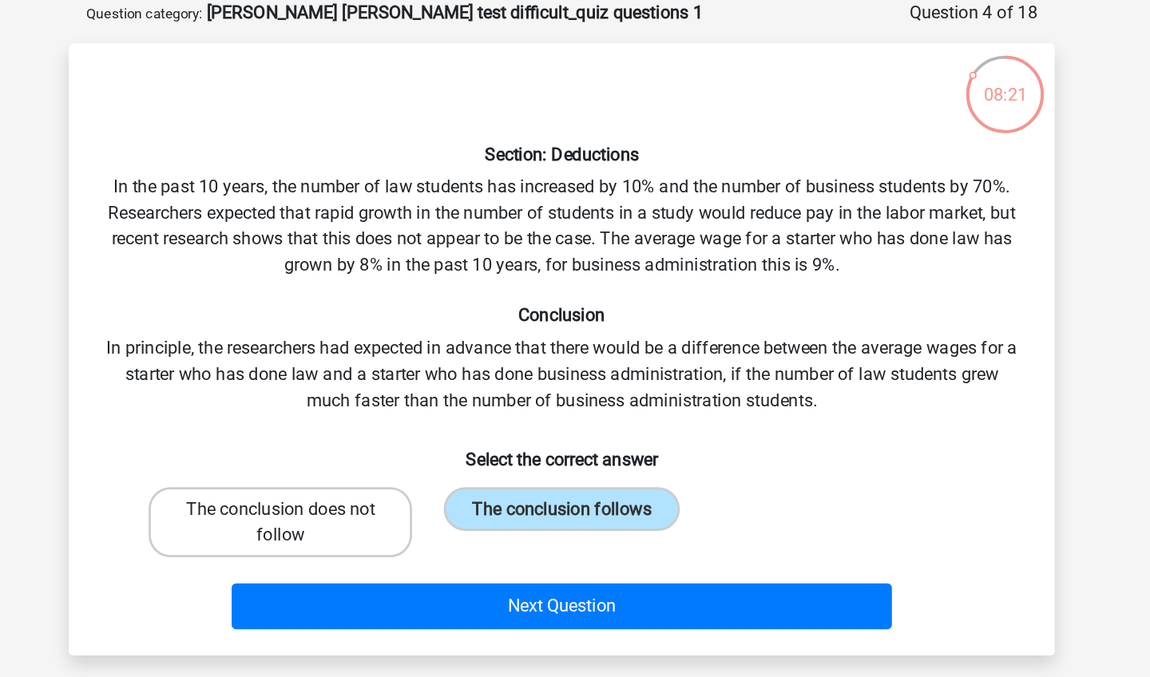
radio input "true"
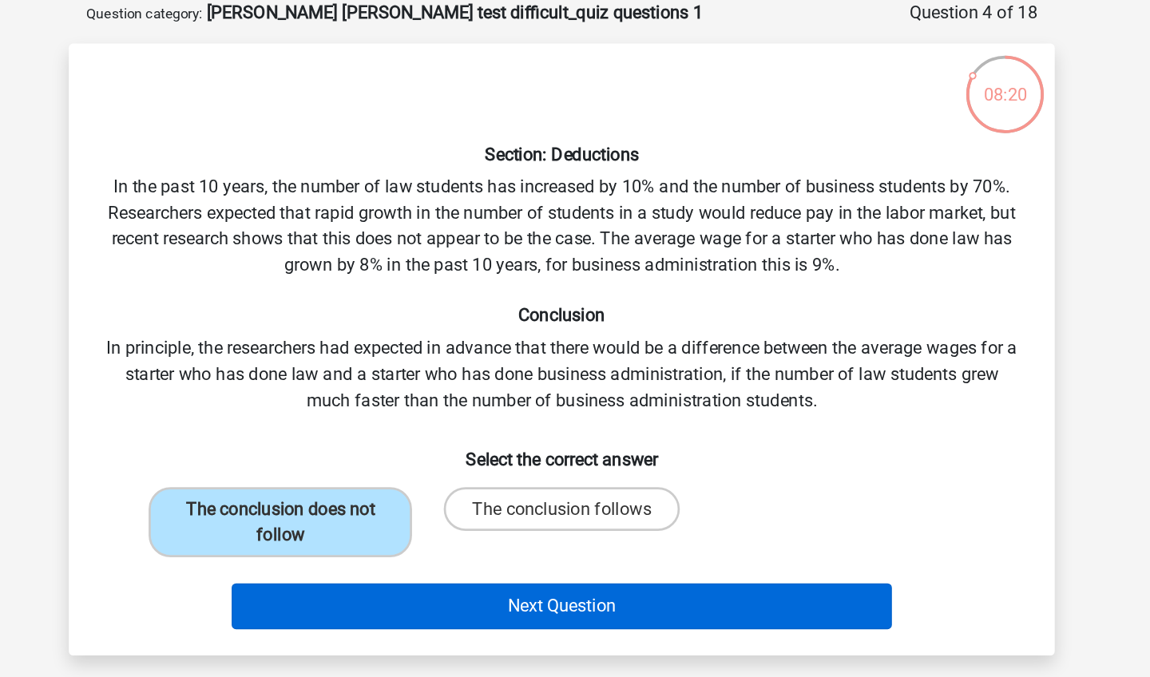
click at [334, 506] on button "Next Question" at bounding box center [575, 523] width 483 height 34
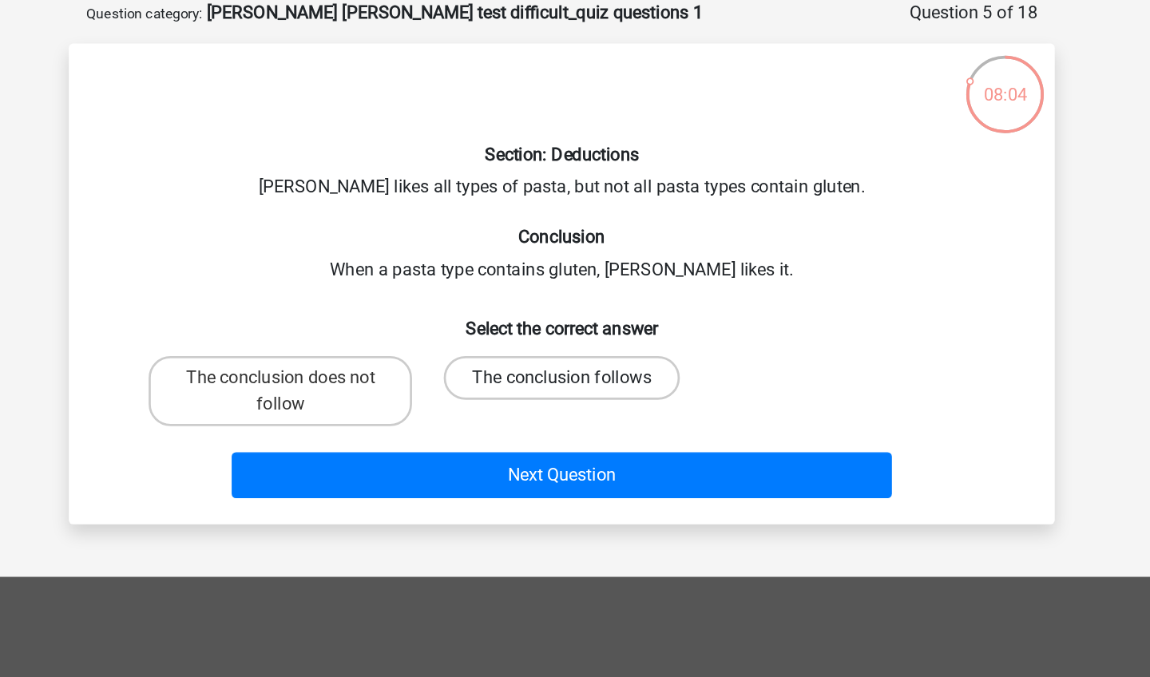
click at [489, 340] on label "The conclusion follows" at bounding box center [575, 356] width 172 height 32
click at [575, 356] on input "The conclusion follows" at bounding box center [580, 361] width 10 height 10
radio input "true"
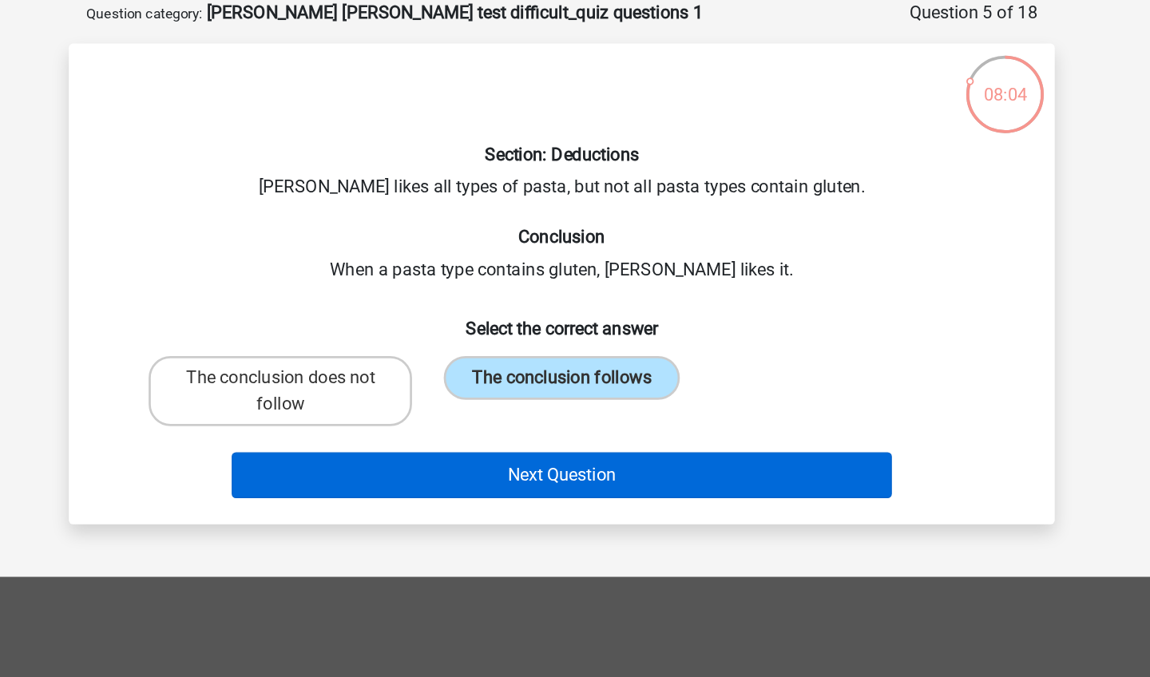
click at [354, 410] on button "Next Question" at bounding box center [575, 427] width 483 height 34
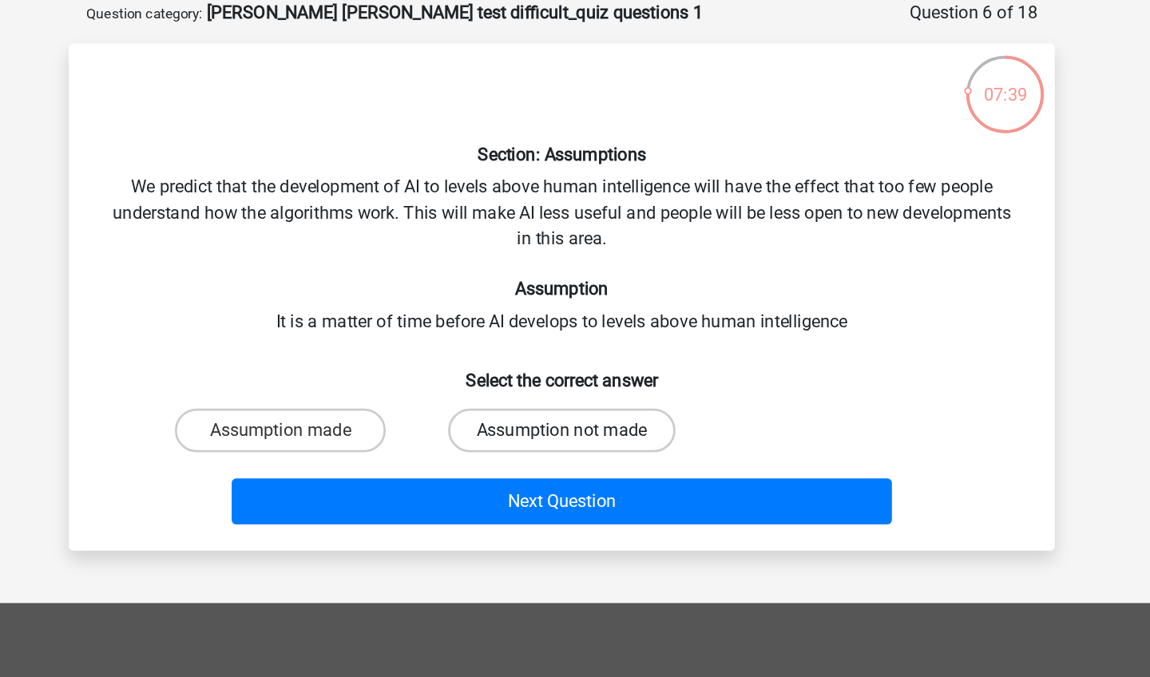
click at [492, 378] on label "Assumption not made" at bounding box center [575, 394] width 166 height 32
click at [575, 394] on input "Assumption not made" at bounding box center [580, 399] width 10 height 10
radio input "true"
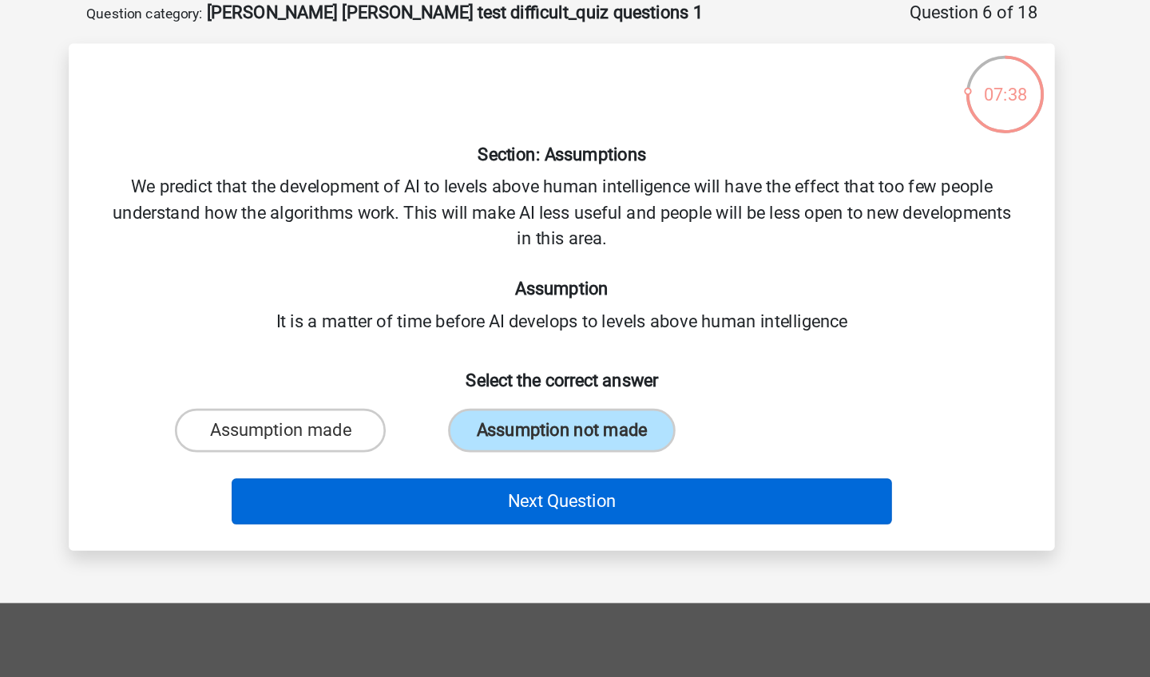
click at [383, 430] on button "Next Question" at bounding box center [575, 447] width 483 height 34
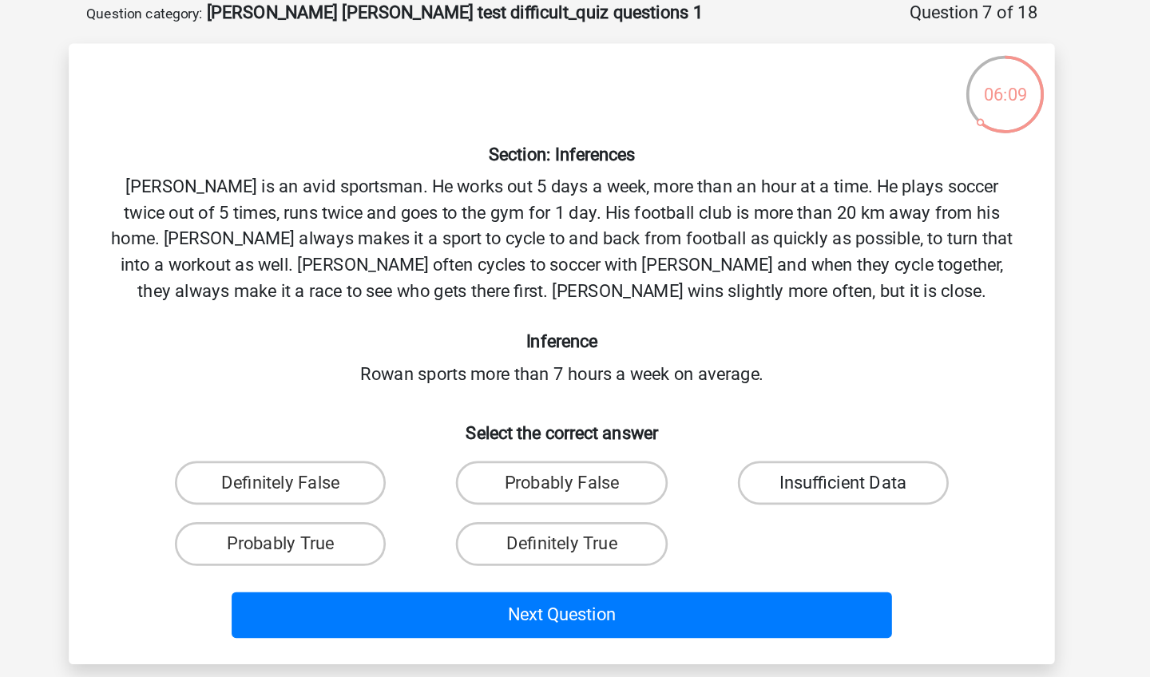
click at [703, 417] on label "Insufficient Data" at bounding box center [780, 433] width 154 height 32
click at [780, 433] on input "Insufficient Data" at bounding box center [785, 438] width 10 height 10
radio input "true"
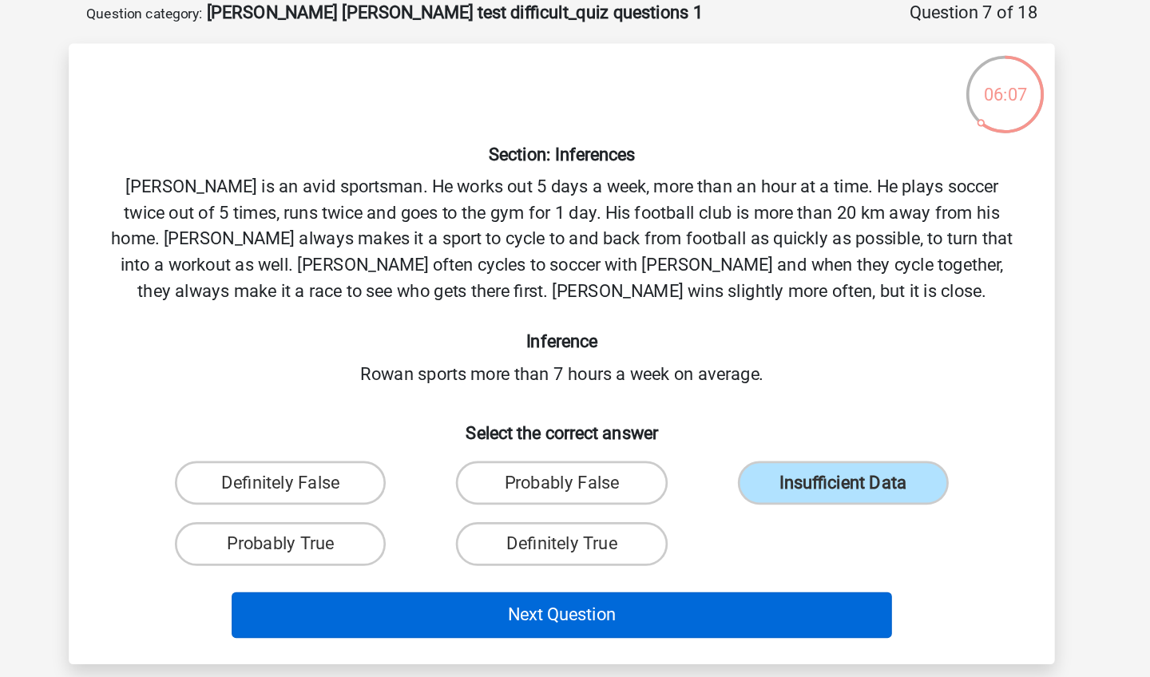
click at [397, 513] on button "Next Question" at bounding box center [575, 530] width 483 height 34
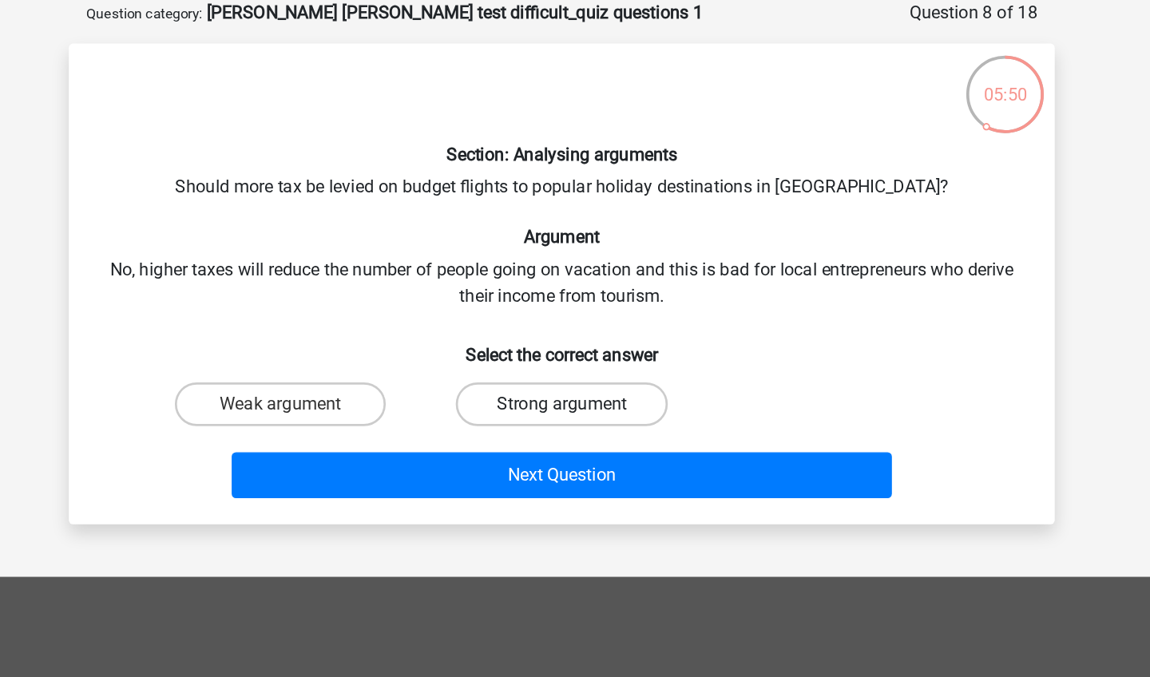
click at [497, 359] on label "Strong argument" at bounding box center [574, 375] width 154 height 32
click at [575, 375] on input "Strong argument" at bounding box center [580, 380] width 10 height 10
radio input "true"
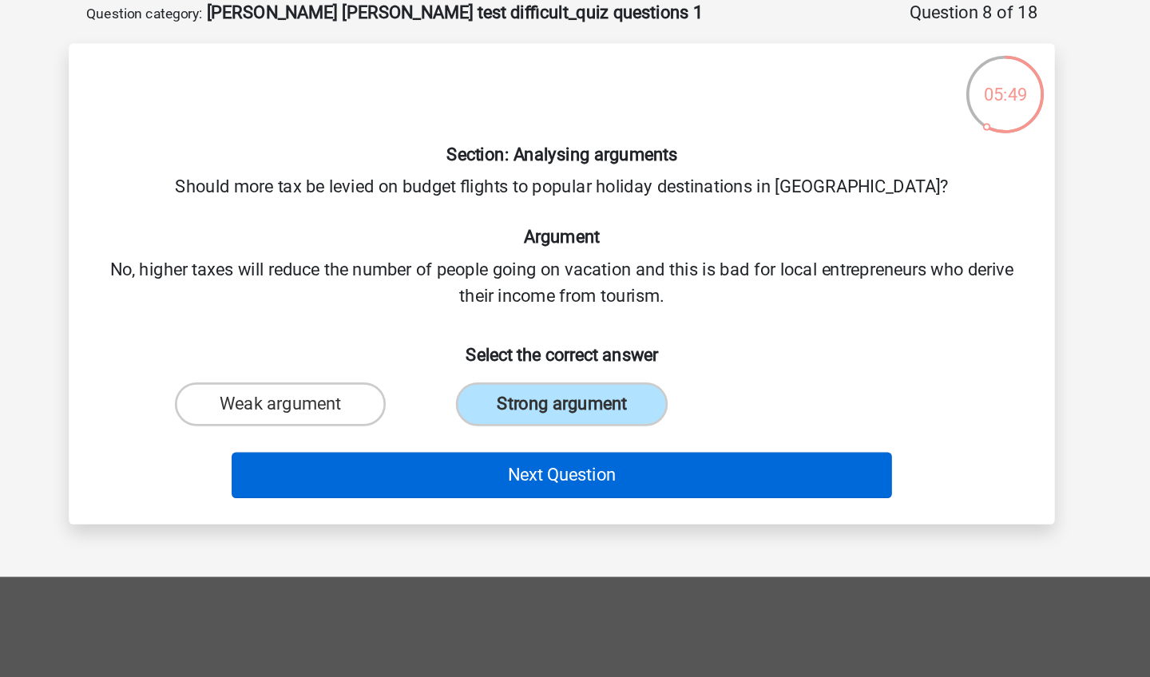
click at [398, 410] on button "Next Question" at bounding box center [575, 427] width 483 height 34
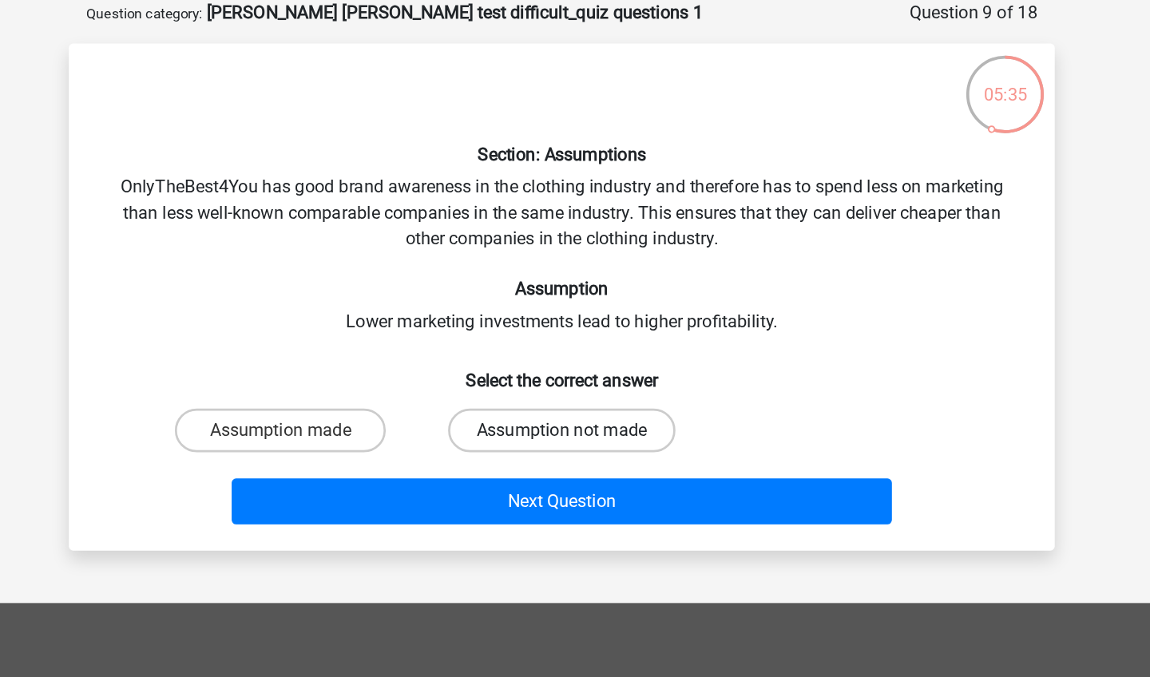
click at [492, 378] on label "Assumption not made" at bounding box center [575, 394] width 166 height 32
click at [575, 394] on input "Assumption not made" at bounding box center [580, 399] width 10 height 10
radio input "true"
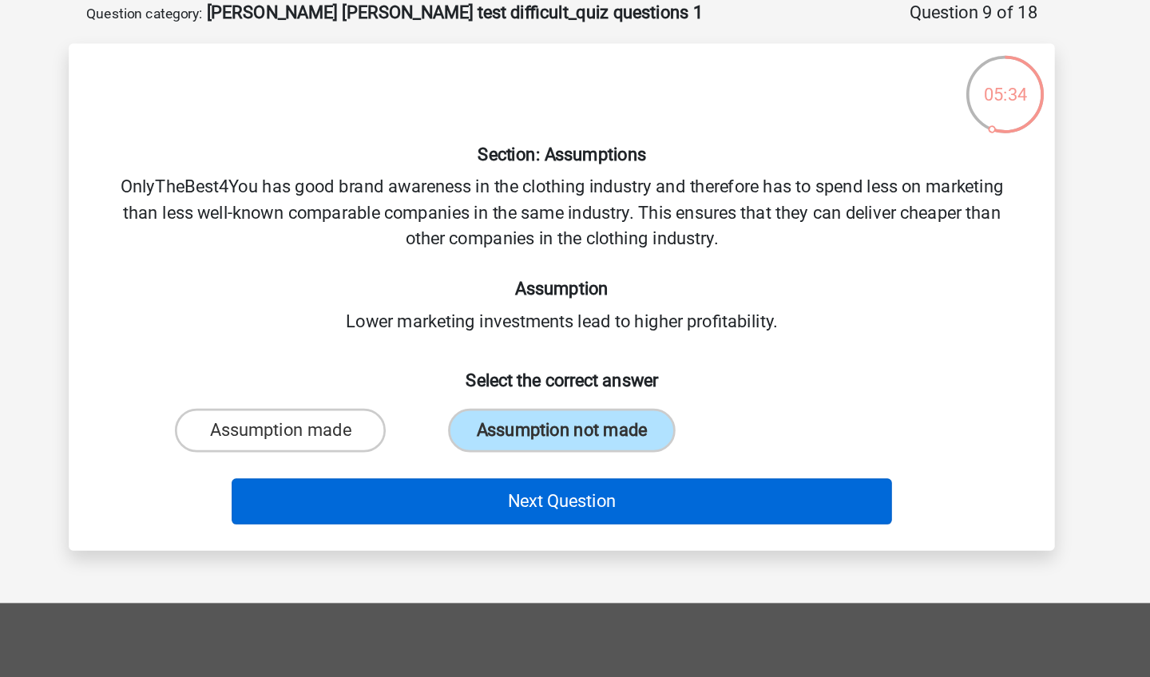
click at [367, 430] on button "Next Question" at bounding box center [575, 447] width 483 height 34
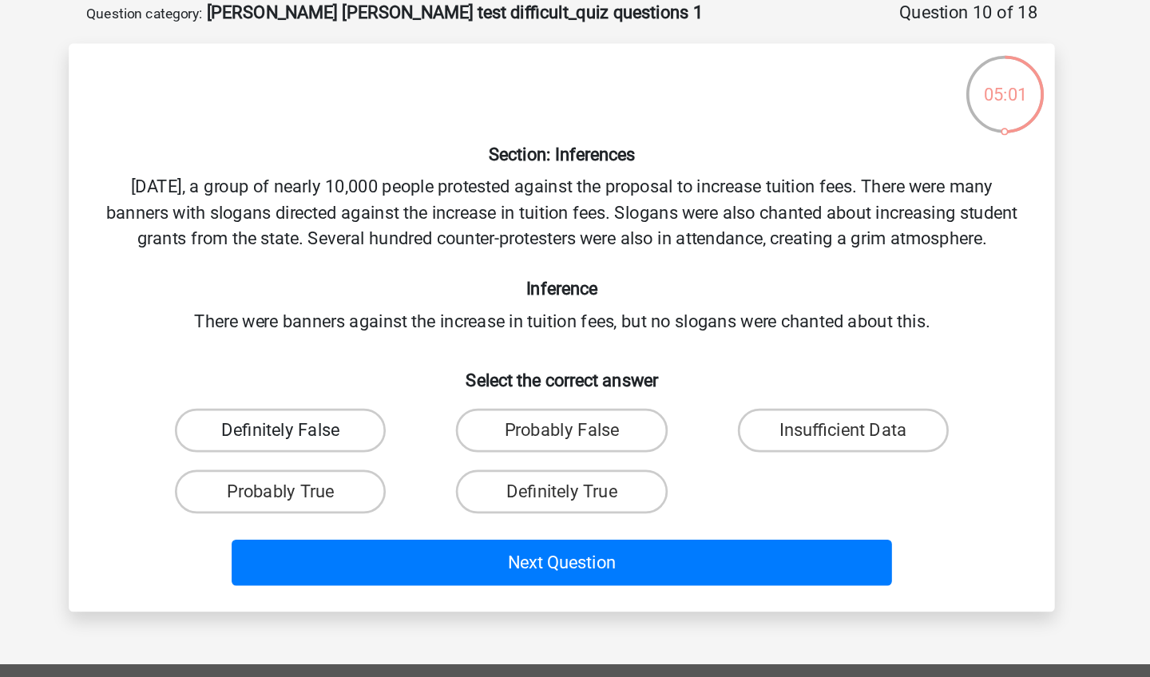
click at [292, 378] on label "Definitely False" at bounding box center [369, 394] width 154 height 32
click at [370, 394] on input "Definitely False" at bounding box center [375, 399] width 10 height 10
radio input "true"
click at [703, 378] on label "Insufficient Data" at bounding box center [780, 394] width 154 height 32
click at [780, 394] on input "Insufficient Data" at bounding box center [785, 399] width 10 height 10
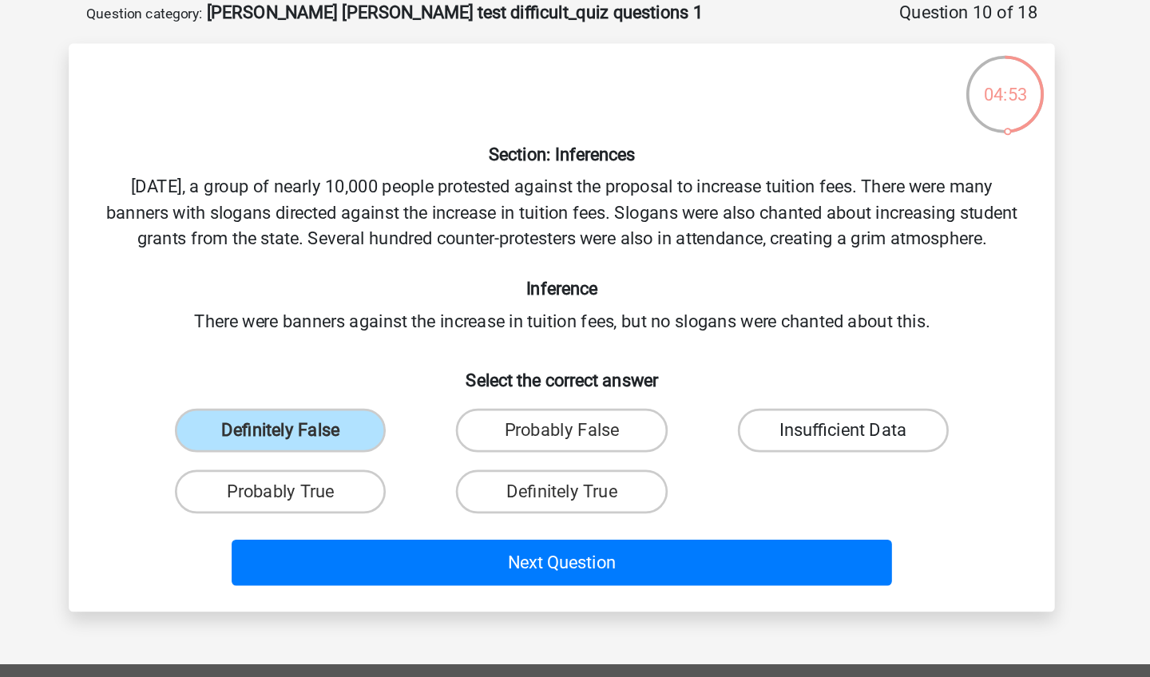
radio input "true"
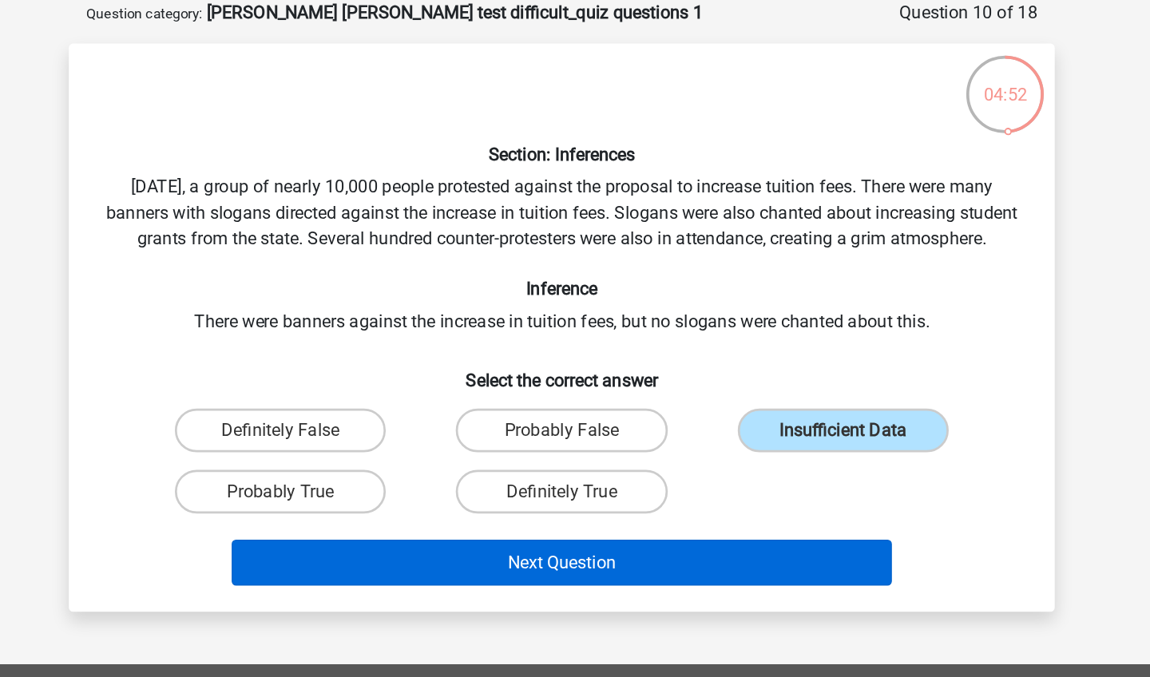
click at [406, 474] on button "Next Question" at bounding box center [575, 491] width 483 height 34
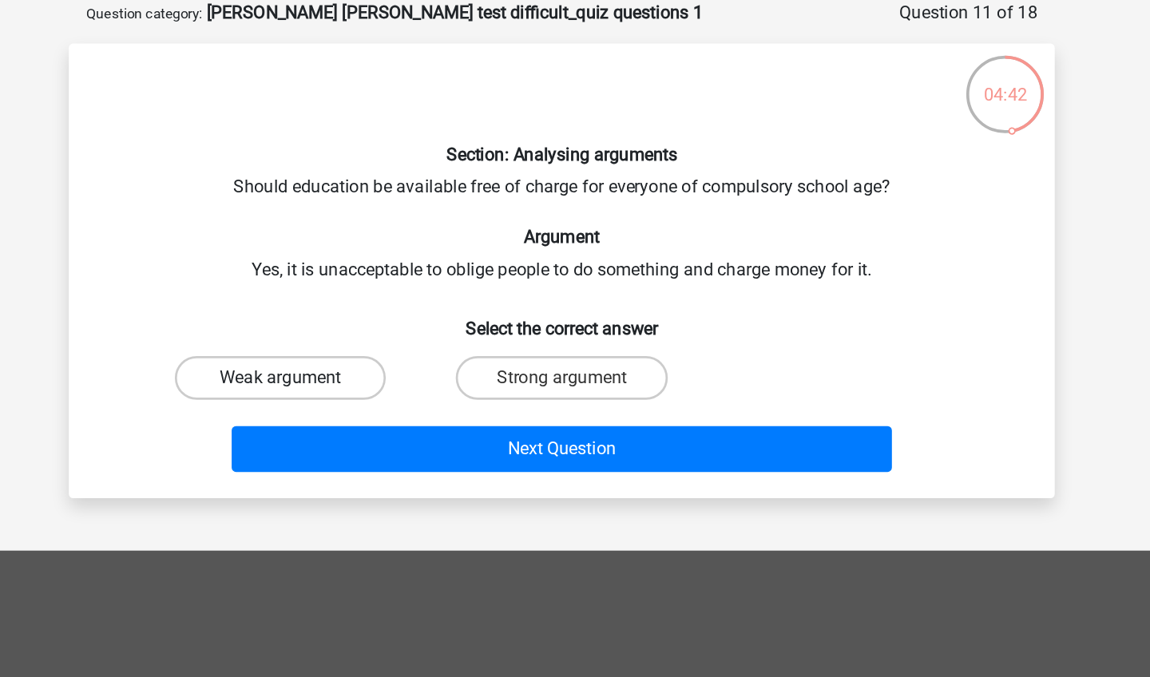
click at [292, 340] on label "Weak argument" at bounding box center [369, 356] width 154 height 32
click at [370, 356] on input "Weak argument" at bounding box center [375, 361] width 10 height 10
radio input "true"
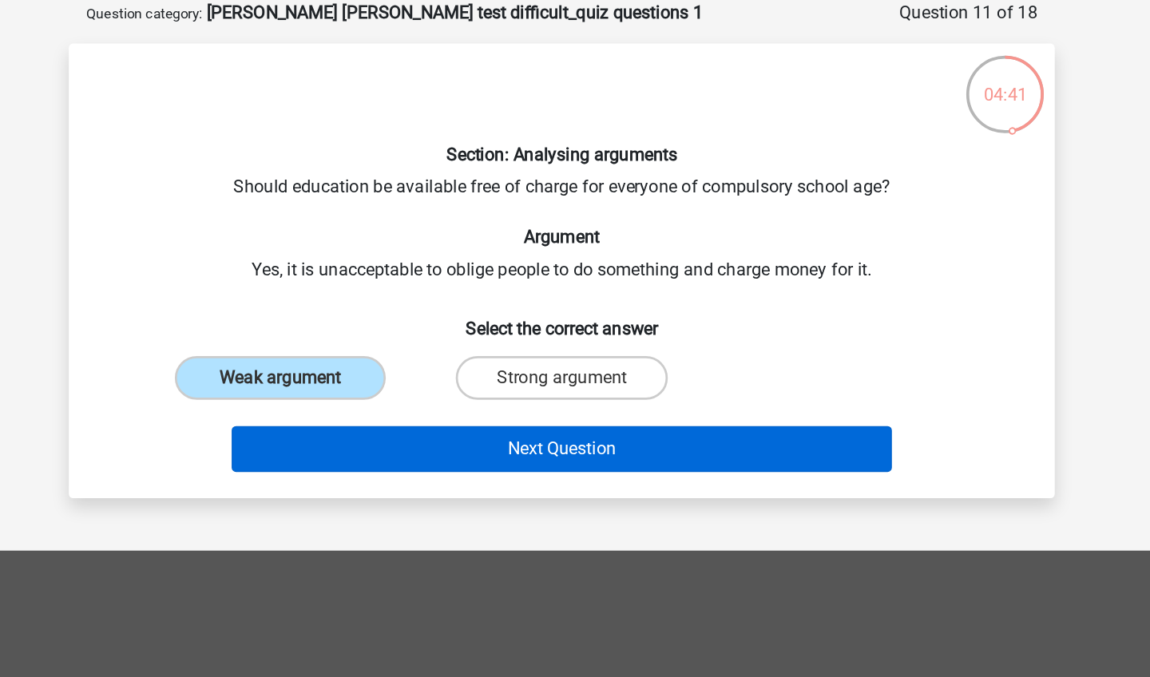
click at [334, 391] on button "Next Question" at bounding box center [575, 408] width 483 height 34
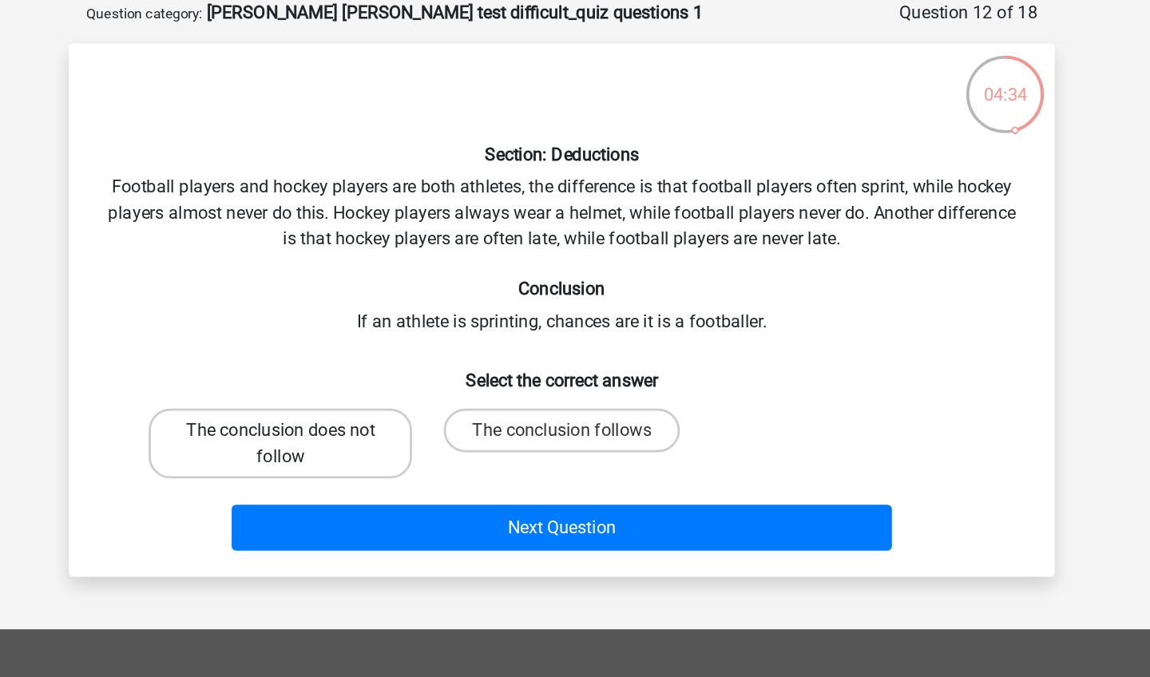
click at [273, 378] on label "The conclusion does not follow" at bounding box center [369, 403] width 192 height 51
click at [370, 394] on input "The conclusion does not follow" at bounding box center [375, 399] width 10 height 10
radio input "true"
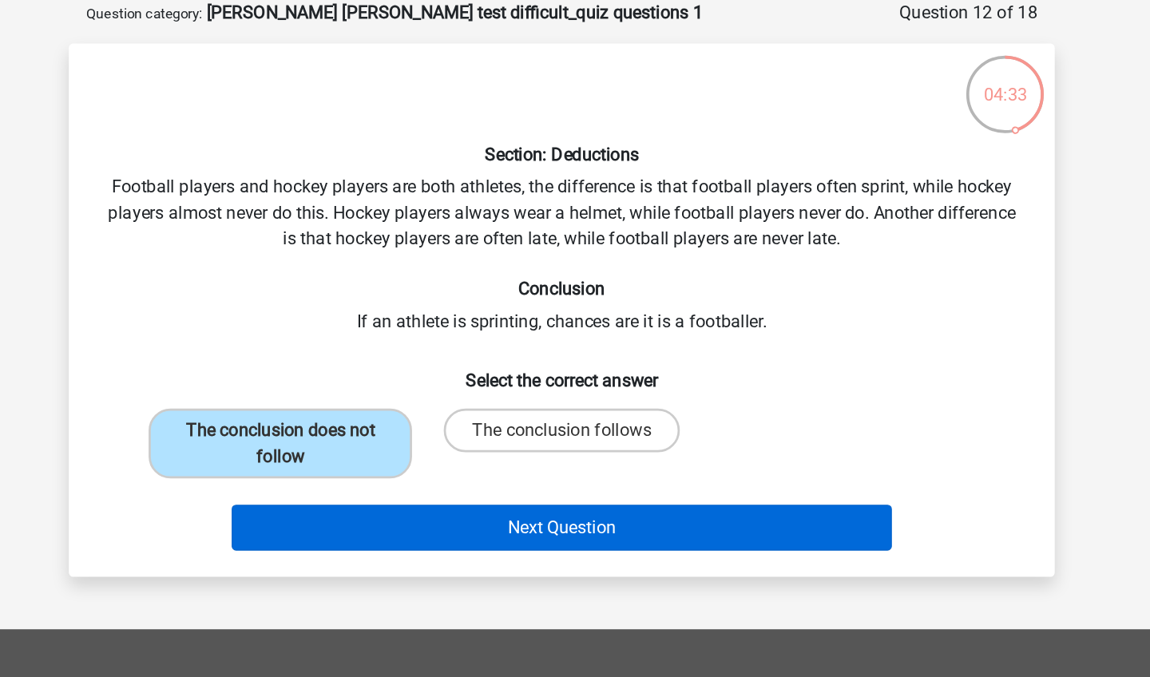
click at [334, 449] on button "Next Question" at bounding box center [575, 466] width 483 height 34
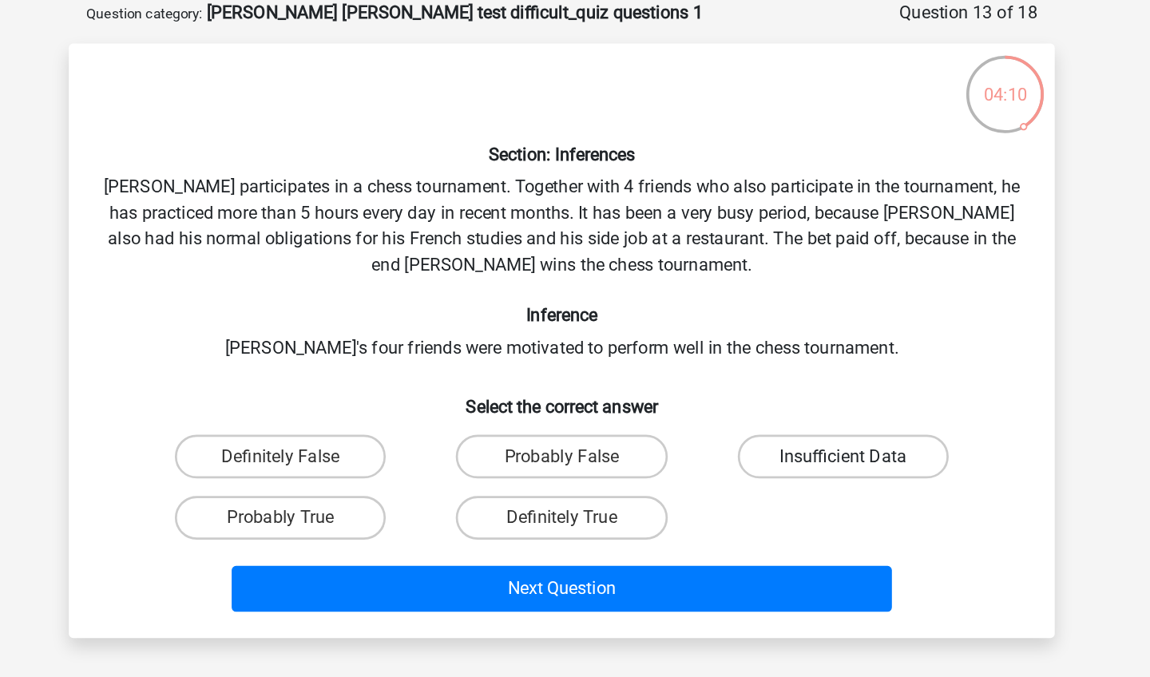
click at [703, 398] on label "Insufficient Data" at bounding box center [780, 414] width 154 height 32
click at [780, 414] on input "Insufficient Data" at bounding box center [785, 419] width 10 height 10
radio input "true"
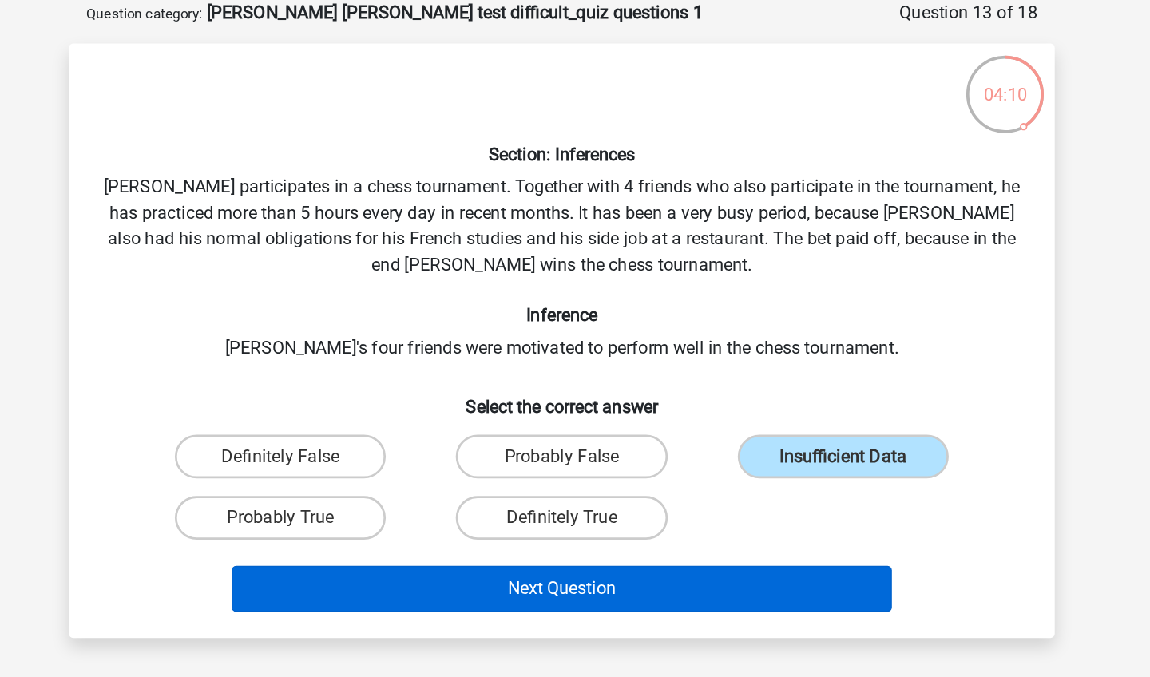
click at [526, 493] on button "Next Question" at bounding box center [575, 510] width 483 height 34
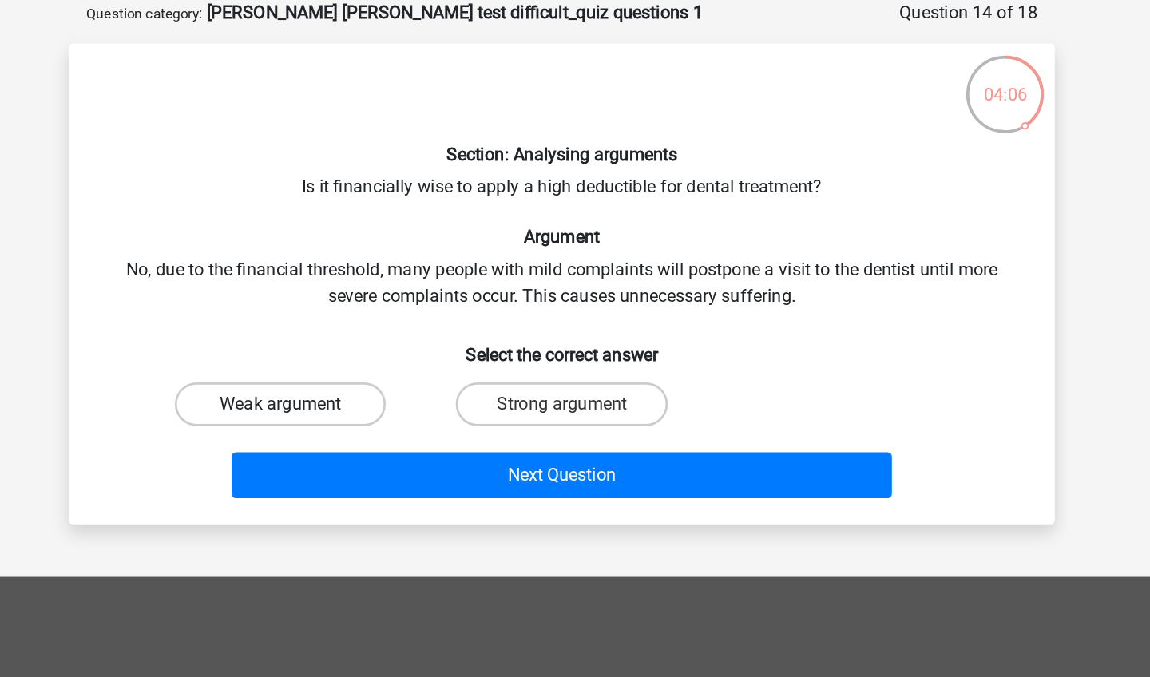
drag, startPoint x: 409, startPoint y: 292, endPoint x: 255, endPoint y: 303, distance: 153.6
click at [267, 353] on div "Weak argument Strong argument" at bounding box center [575, 375] width 616 height 45
click at [292, 359] on label "Weak argument" at bounding box center [369, 375] width 154 height 32
click at [370, 375] on input "Weak argument" at bounding box center [375, 380] width 10 height 10
radio input "true"
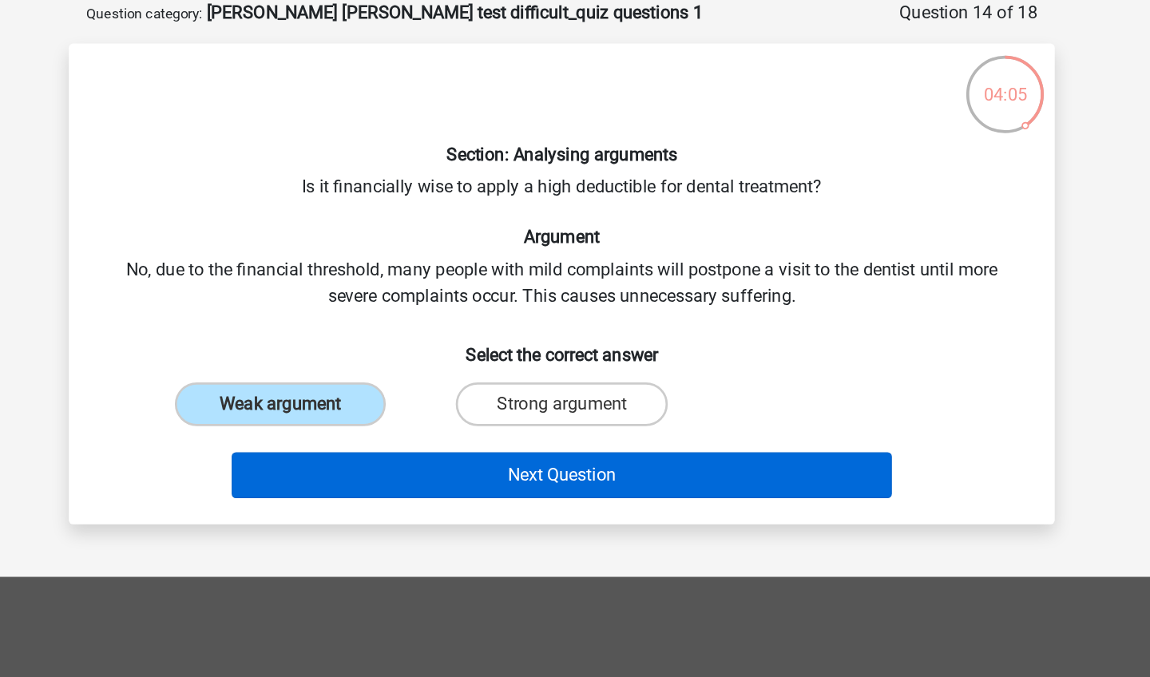
click at [334, 410] on button "Next Question" at bounding box center [575, 427] width 483 height 34
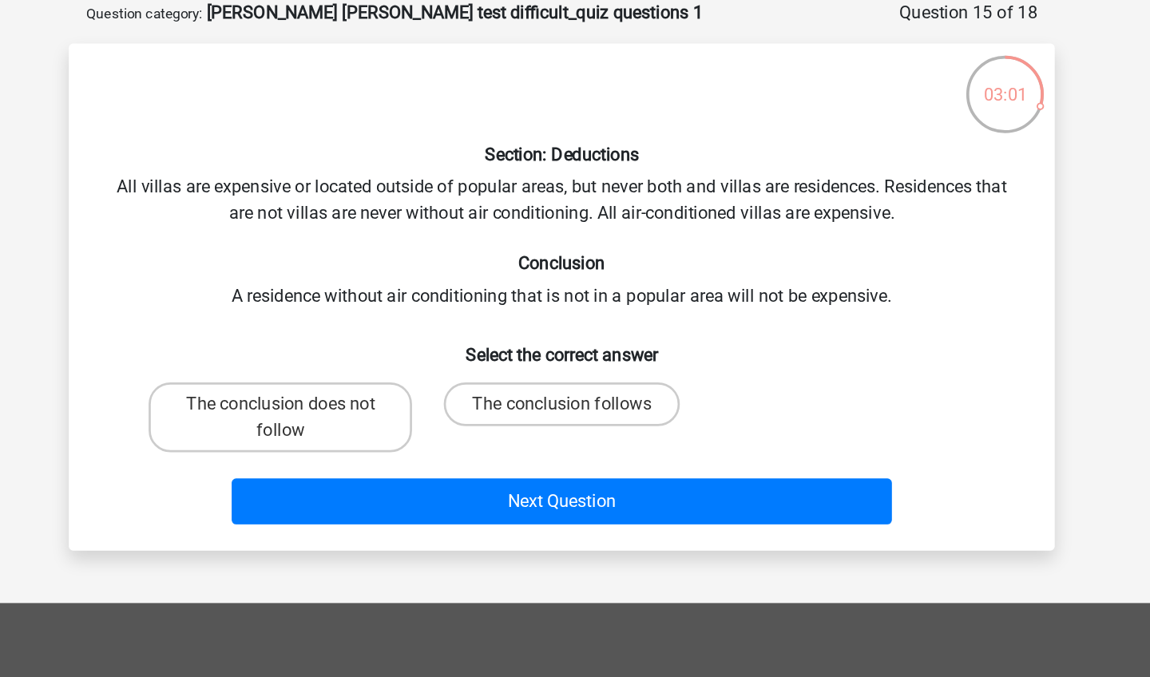
drag, startPoint x: 373, startPoint y: 298, endPoint x: 374, endPoint y: 328, distance: 30.3
click at [489, 359] on label "The conclusion follows" at bounding box center [575, 375] width 172 height 32
click at [575, 375] on input "The conclusion follows" at bounding box center [580, 380] width 10 height 10
radio input "true"
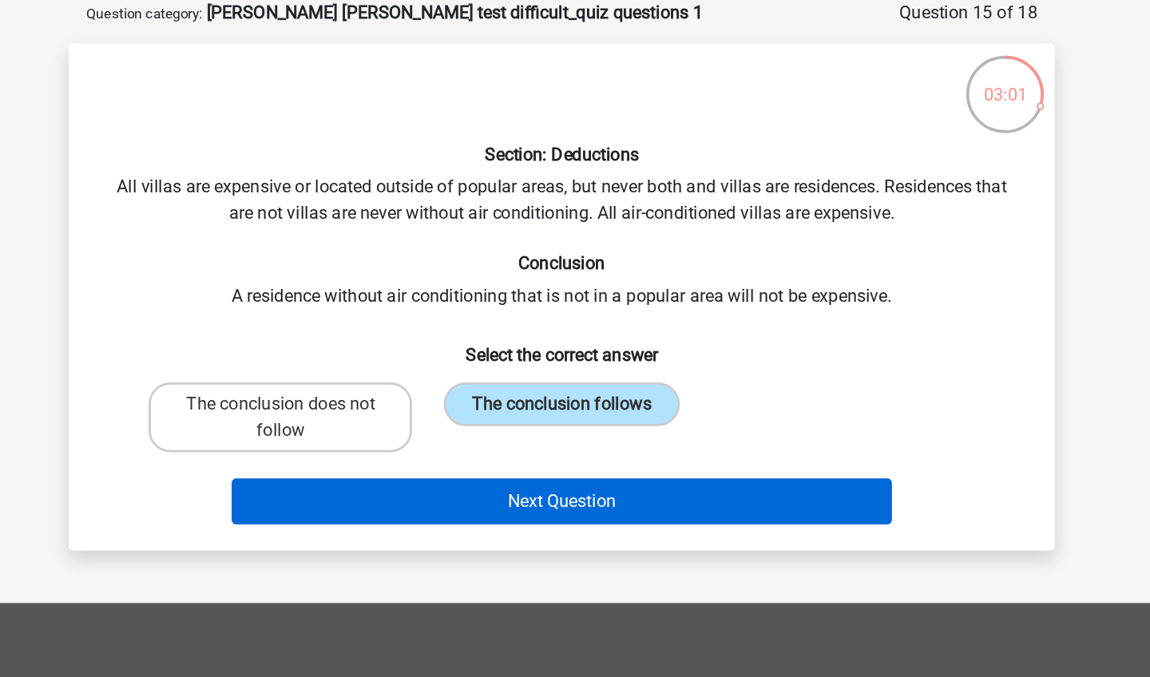
click at [374, 430] on button "Next Question" at bounding box center [575, 447] width 483 height 34
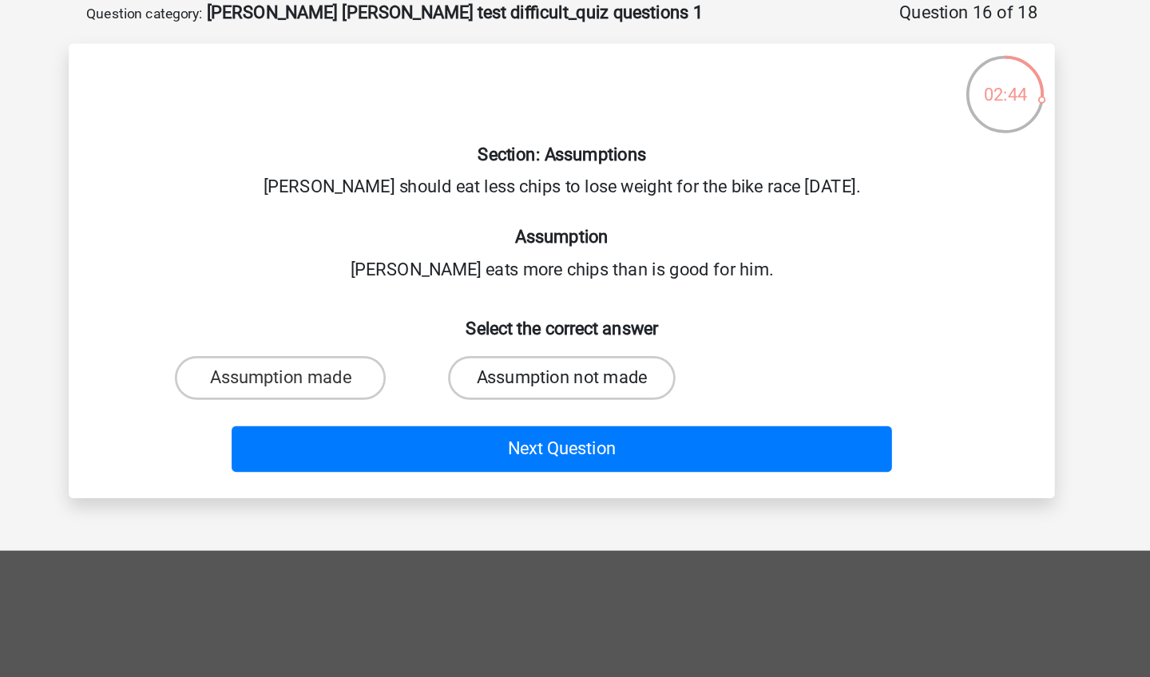
click at [492, 340] on label "Assumption not made" at bounding box center [575, 356] width 166 height 32
click at [575, 356] on input "Assumption not made" at bounding box center [580, 361] width 10 height 10
radio input "true"
drag, startPoint x: 369, startPoint y: 318, endPoint x: 323, endPoint y: 395, distance: 90.2
click at [323, 395] on div "Go premium Priyanshi its.priiyanshi@gmail.com" at bounding box center [575, 452] width 1150 height 904
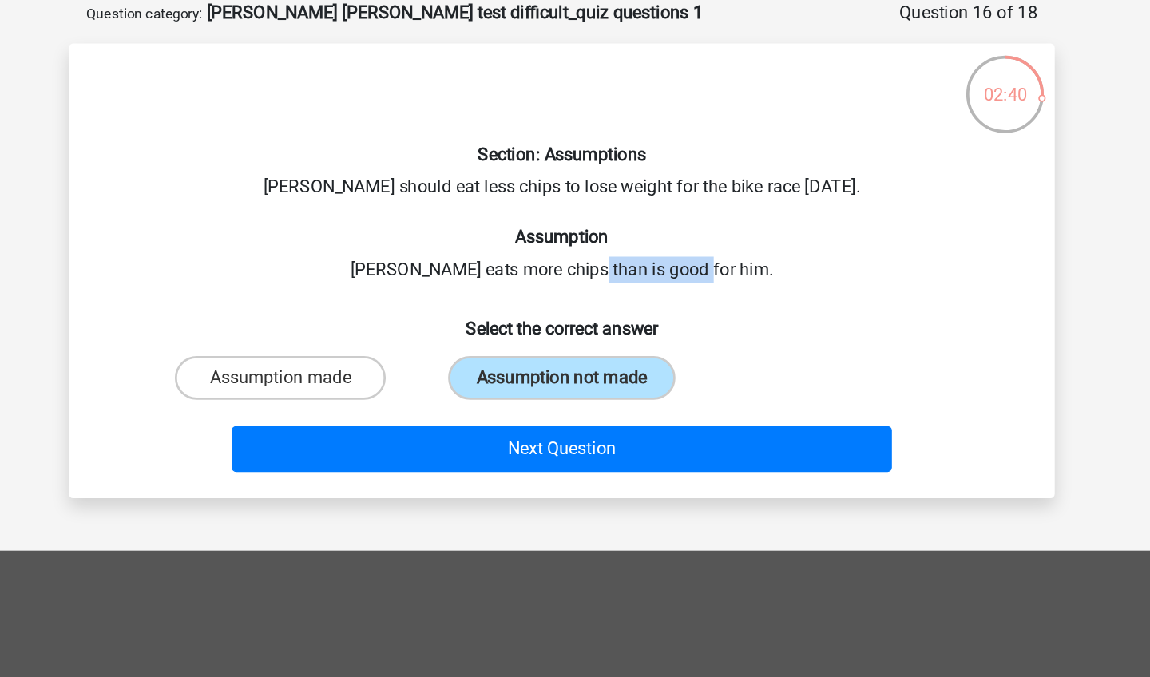
drag, startPoint x: 453, startPoint y: 188, endPoint x: 533, endPoint y: 188, distance: 79.8
click at [533, 188] on div "Section: Assumptions Chris should eat less chips to lose weight for the bike ra…" at bounding box center [574, 278] width 707 height 307
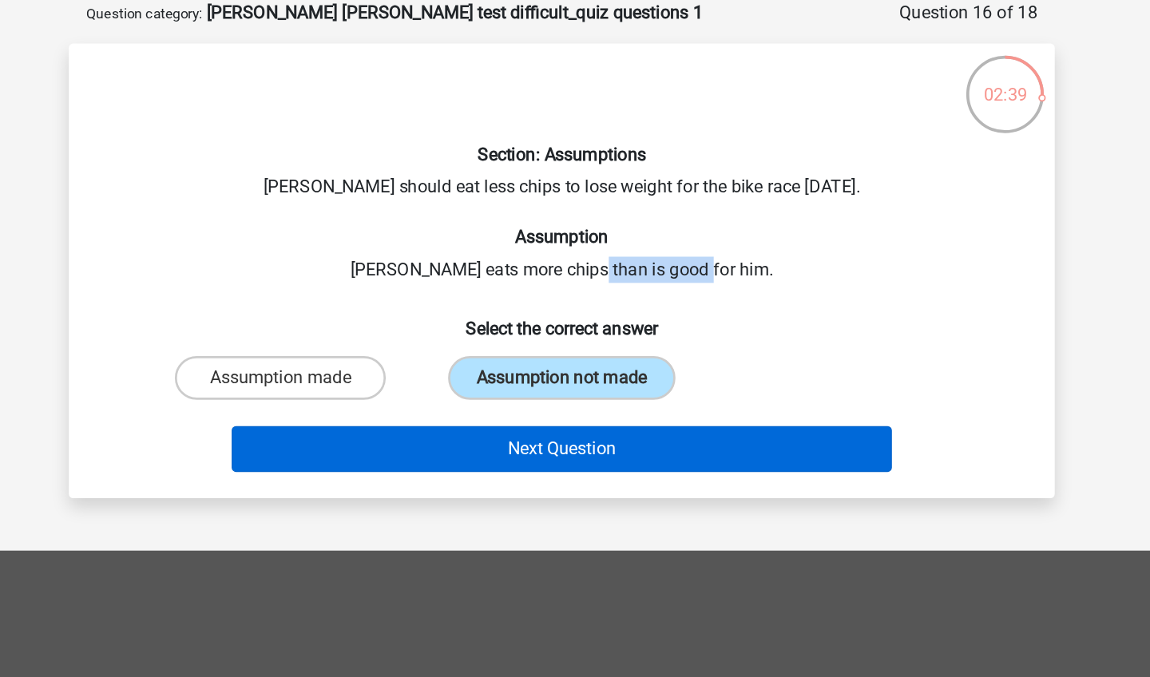
click at [375, 391] on button "Next Question" at bounding box center [575, 408] width 483 height 34
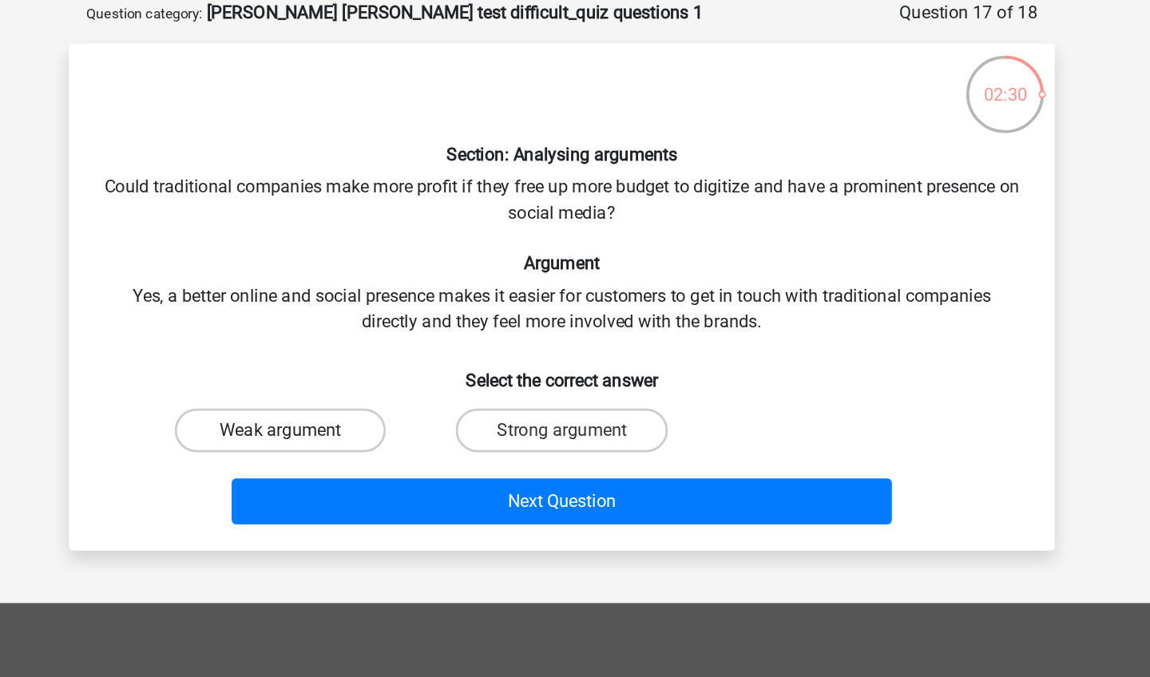
click at [292, 378] on label "Weak argument" at bounding box center [369, 394] width 154 height 32
click at [370, 394] on input "Weak argument" at bounding box center [375, 399] width 10 height 10
radio input "true"
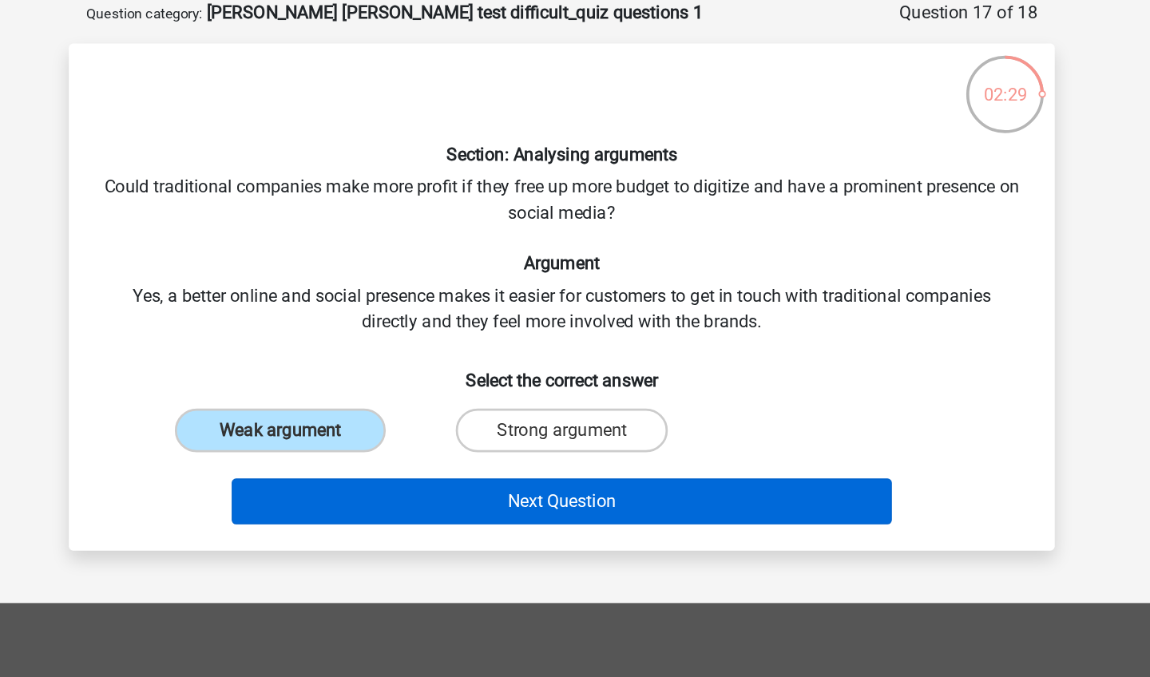
click at [334, 430] on button "Next Question" at bounding box center [575, 447] width 483 height 34
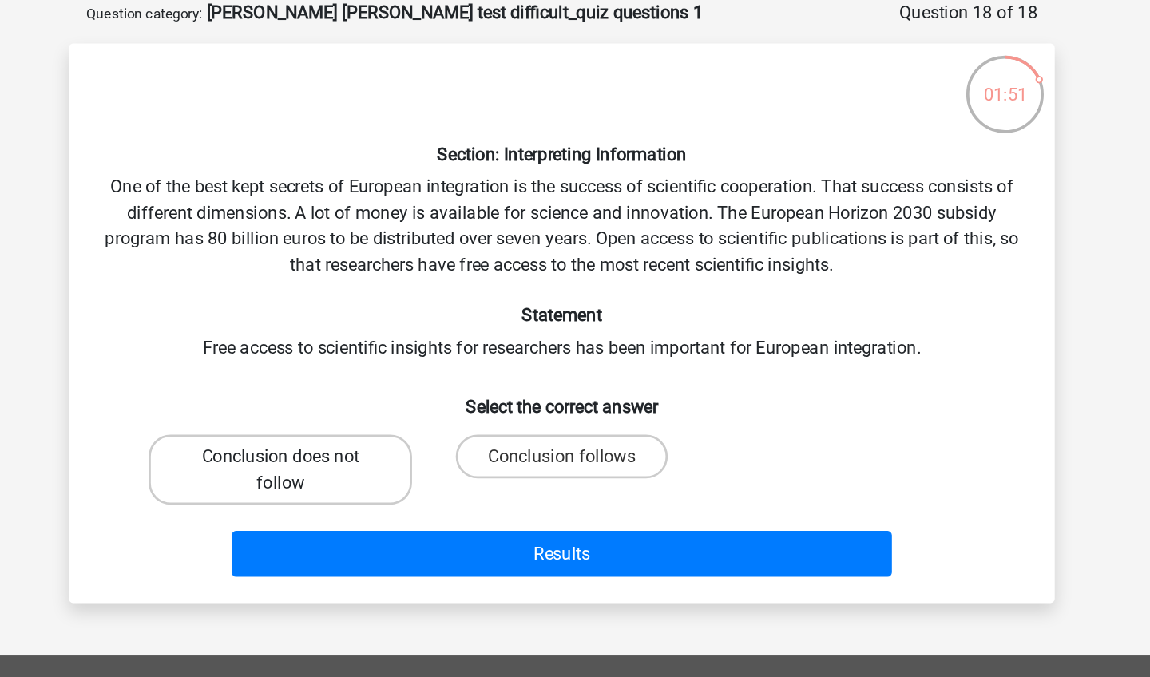
click at [273, 398] on label "Conclusion does not follow" at bounding box center [369, 423] width 192 height 51
click at [370, 414] on input "Conclusion does not follow" at bounding box center [375, 419] width 10 height 10
radio input "true"
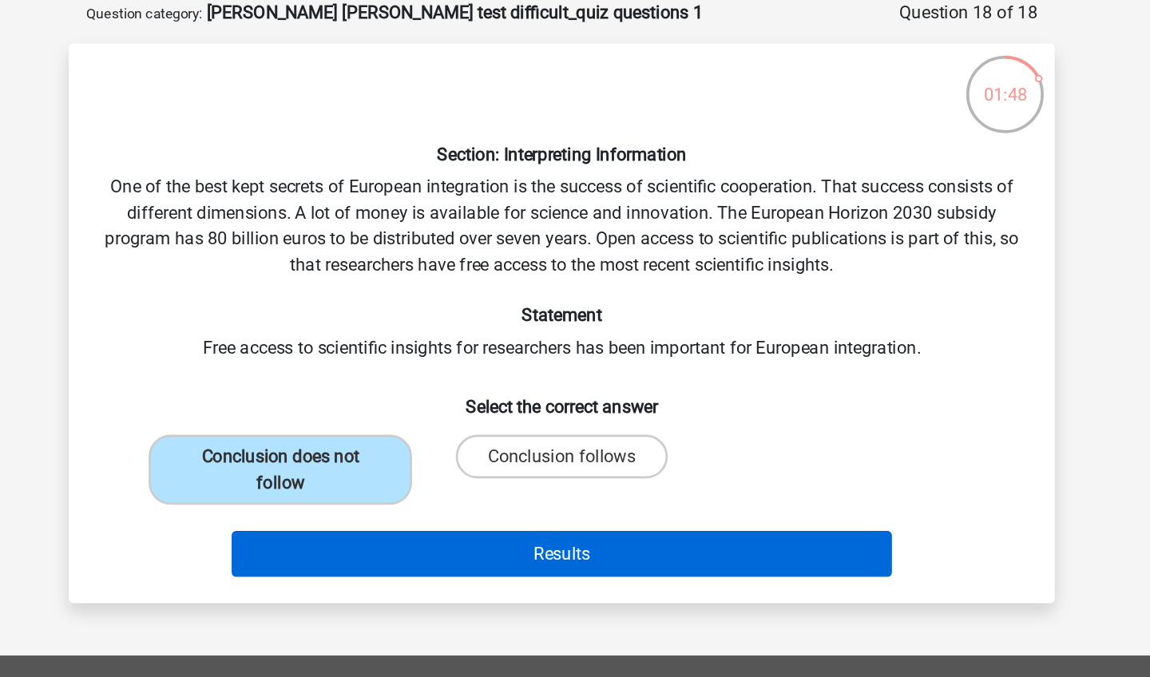
click at [334, 468] on button "Results" at bounding box center [575, 485] width 483 height 34
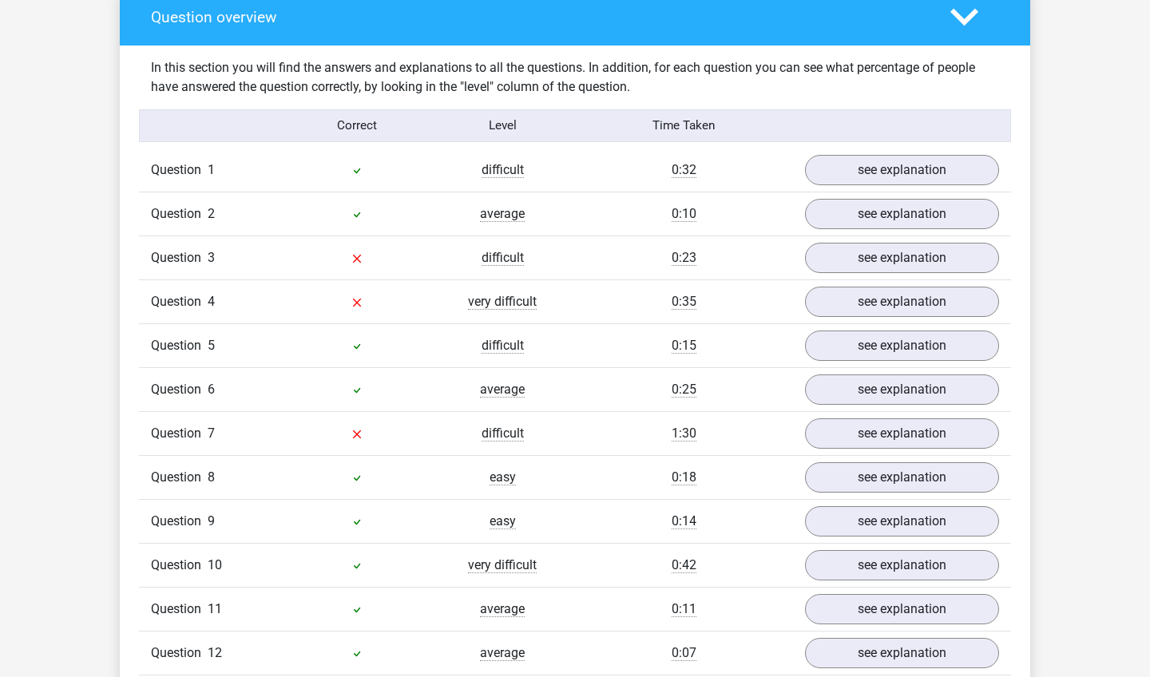
scroll to position [1236, 0]
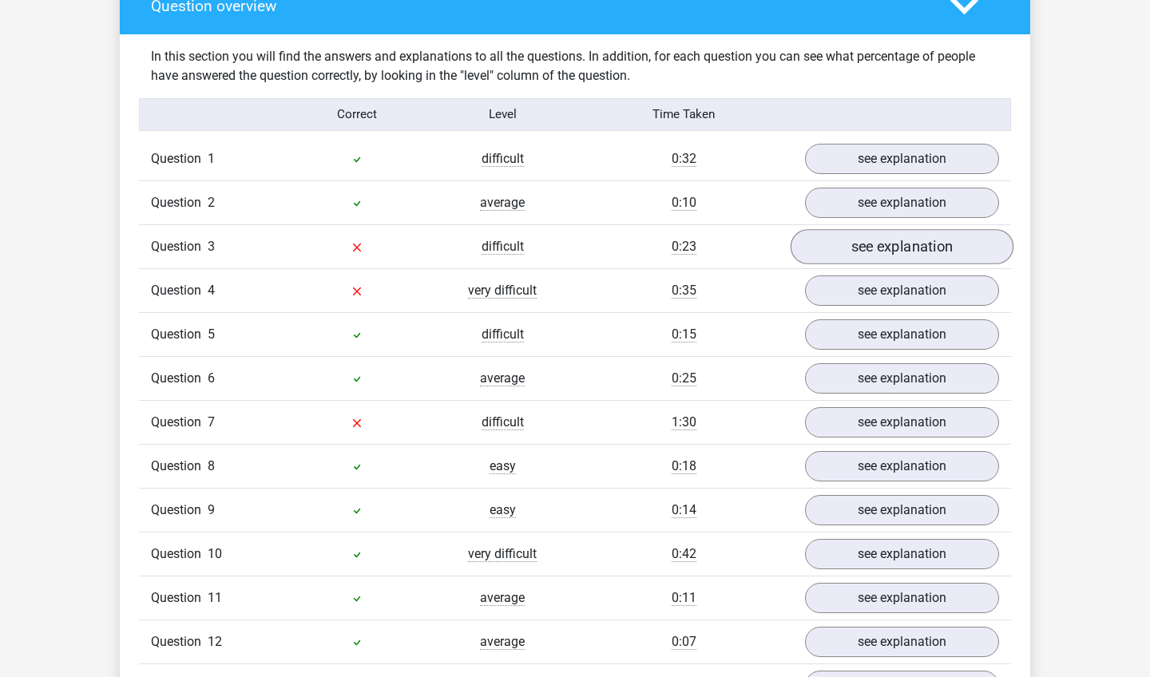
click at [818, 229] on link "see explanation" at bounding box center [901, 246] width 223 height 35
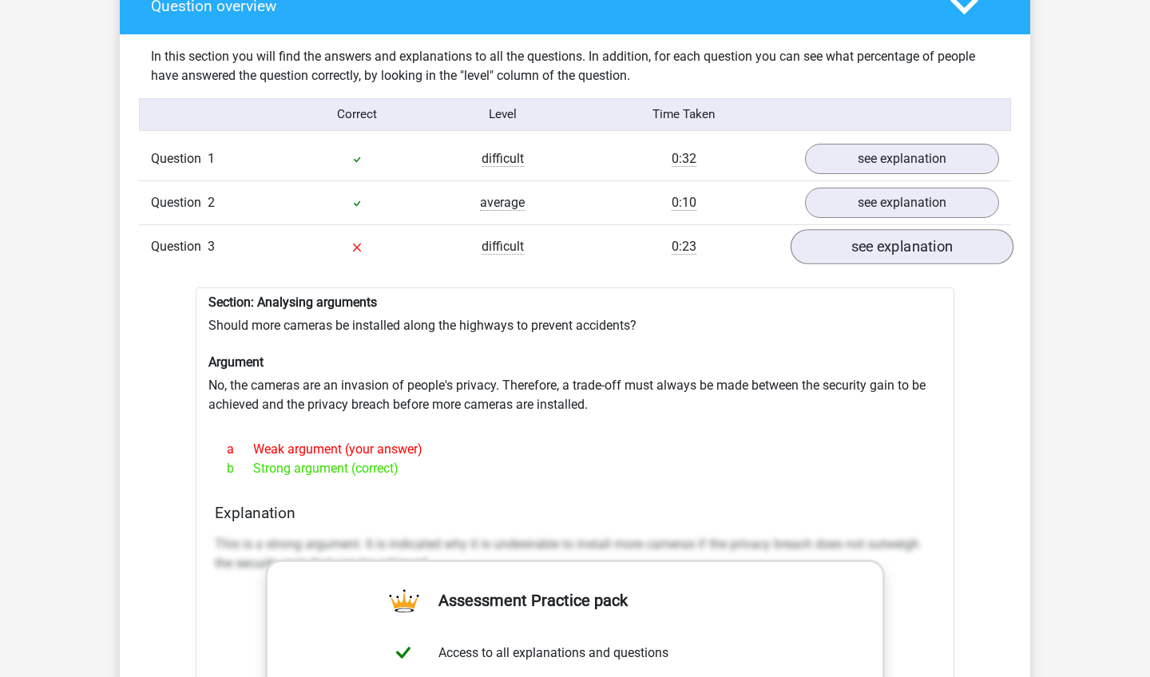
click at [818, 229] on link "see explanation" at bounding box center [901, 246] width 223 height 35
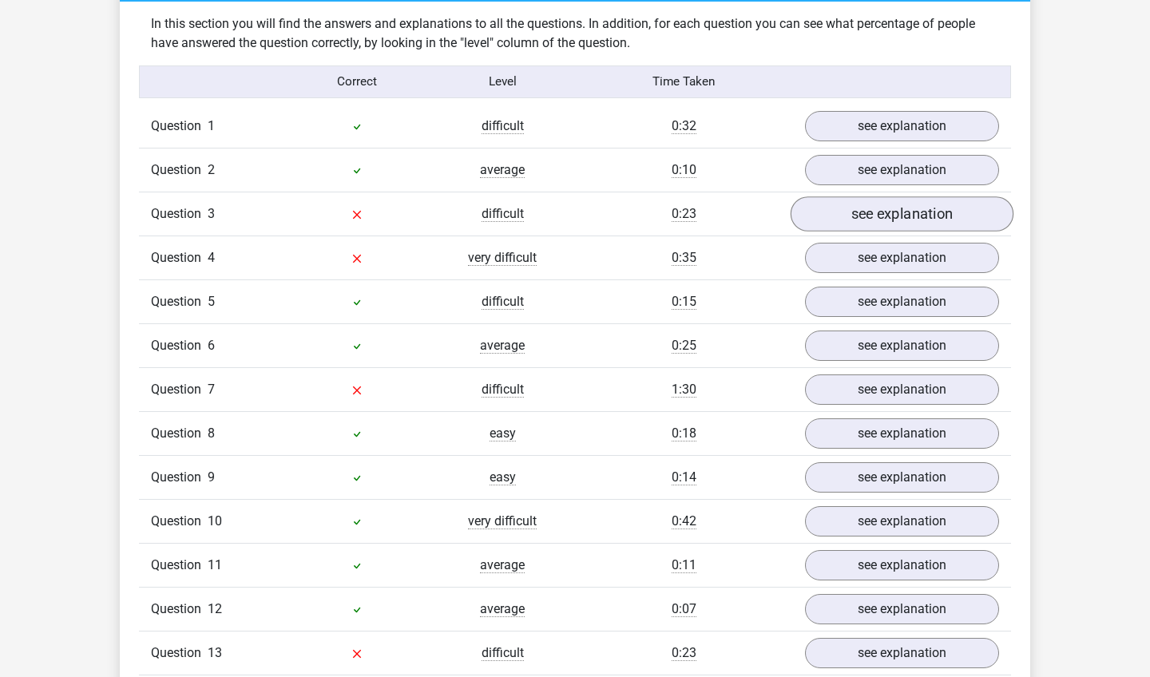
scroll to position [1276, 0]
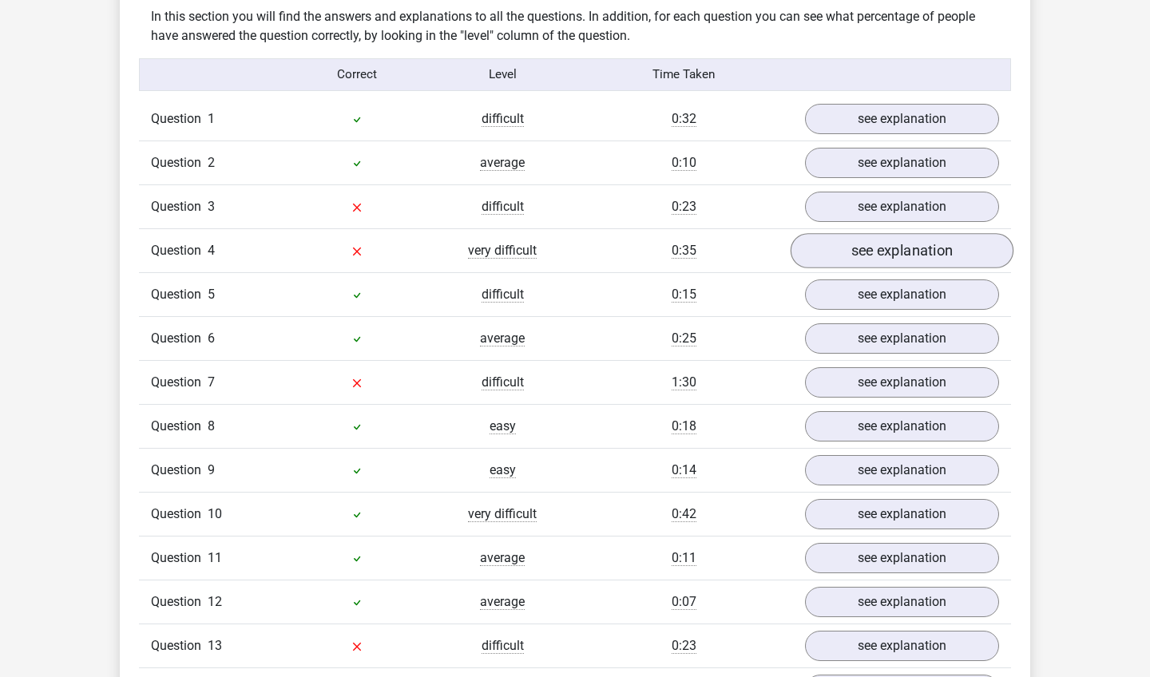
click at [826, 233] on link "see explanation" at bounding box center [901, 250] width 223 height 35
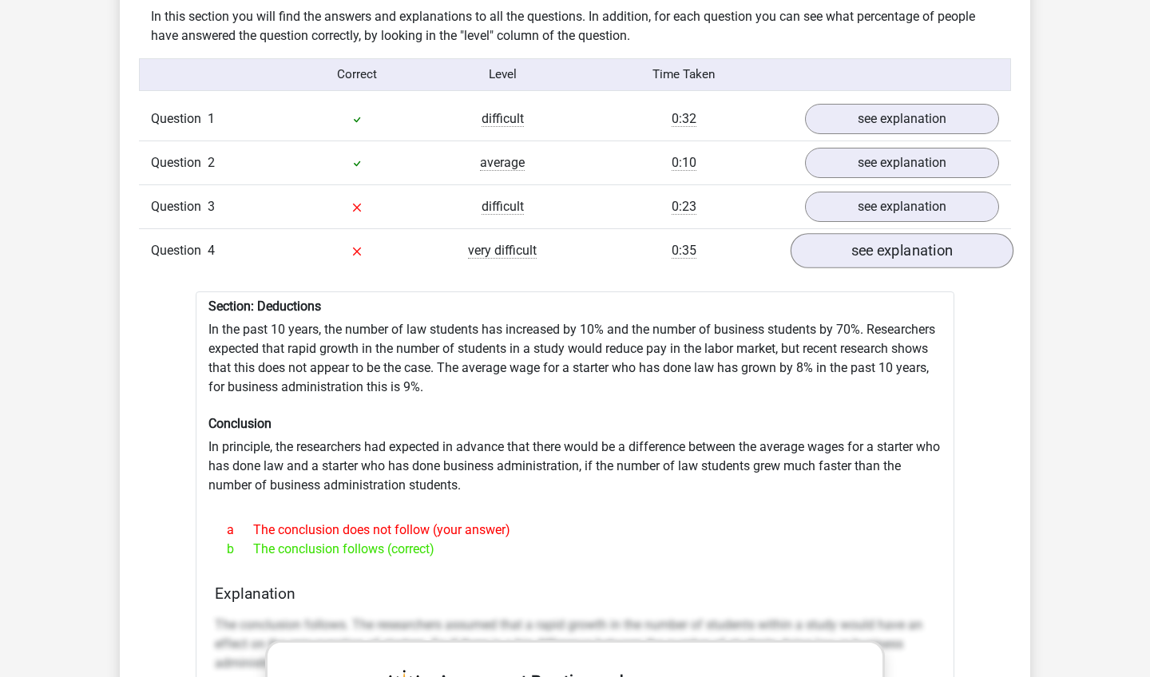
click at [826, 233] on link "see explanation" at bounding box center [901, 250] width 223 height 35
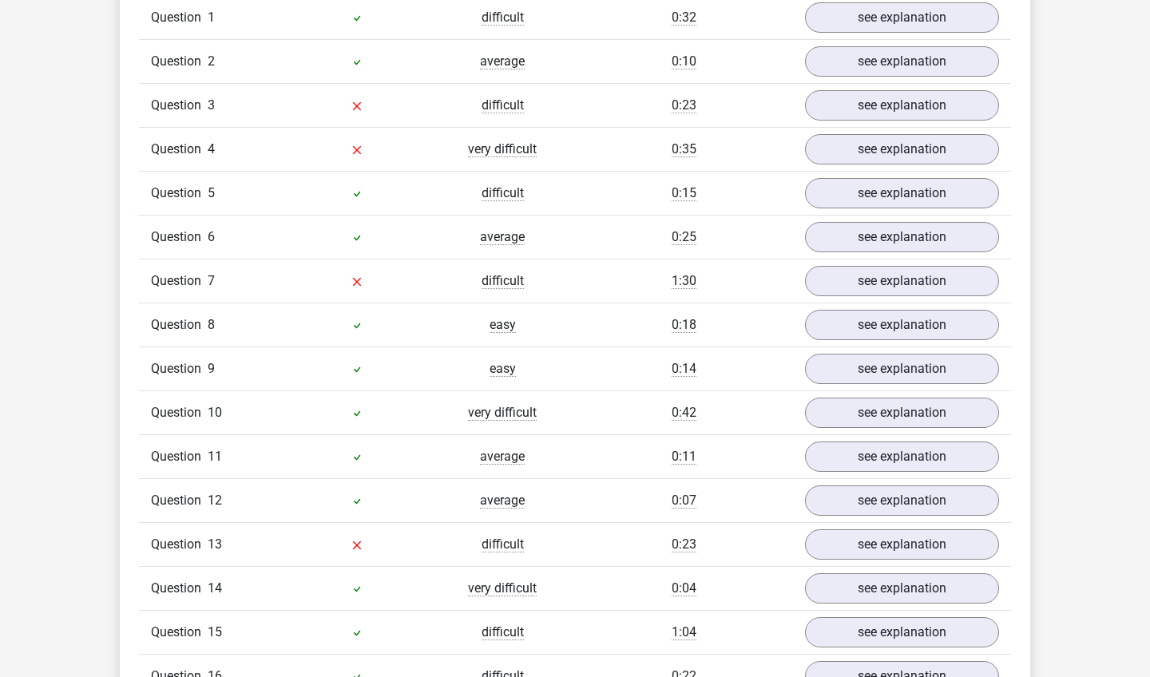
scroll to position [1377, 0]
click at [834, 263] on link "see explanation" at bounding box center [901, 280] width 223 height 35
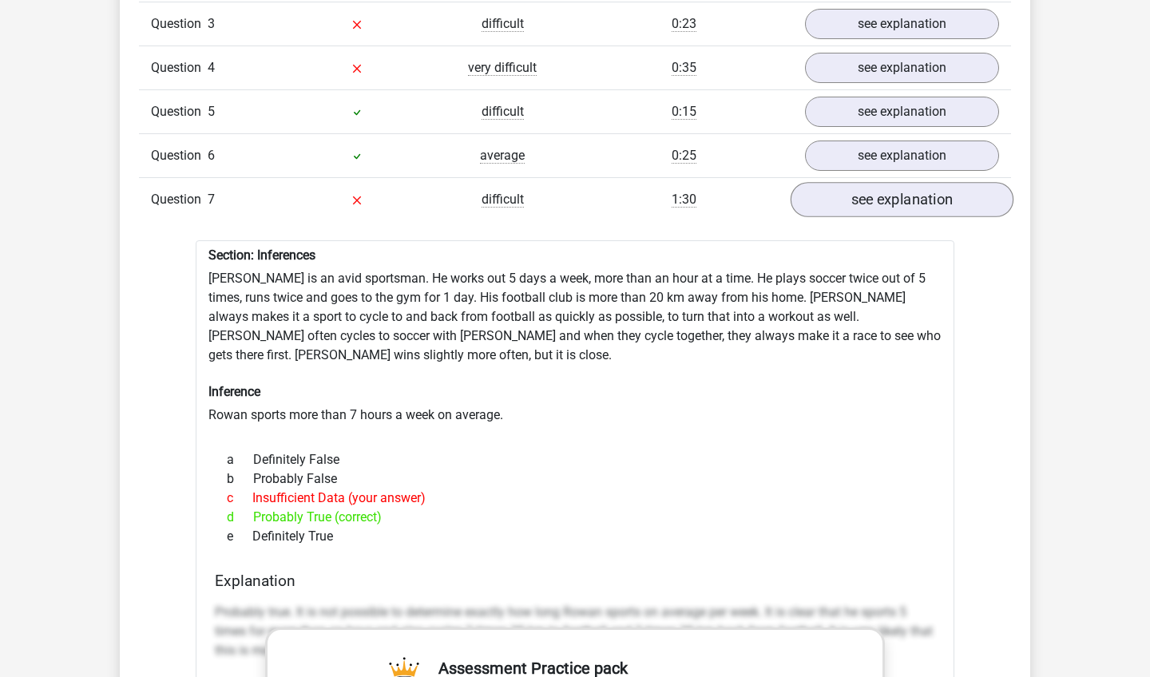
scroll to position [1459, 0]
click at [849, 181] on link "see explanation" at bounding box center [901, 198] width 223 height 35
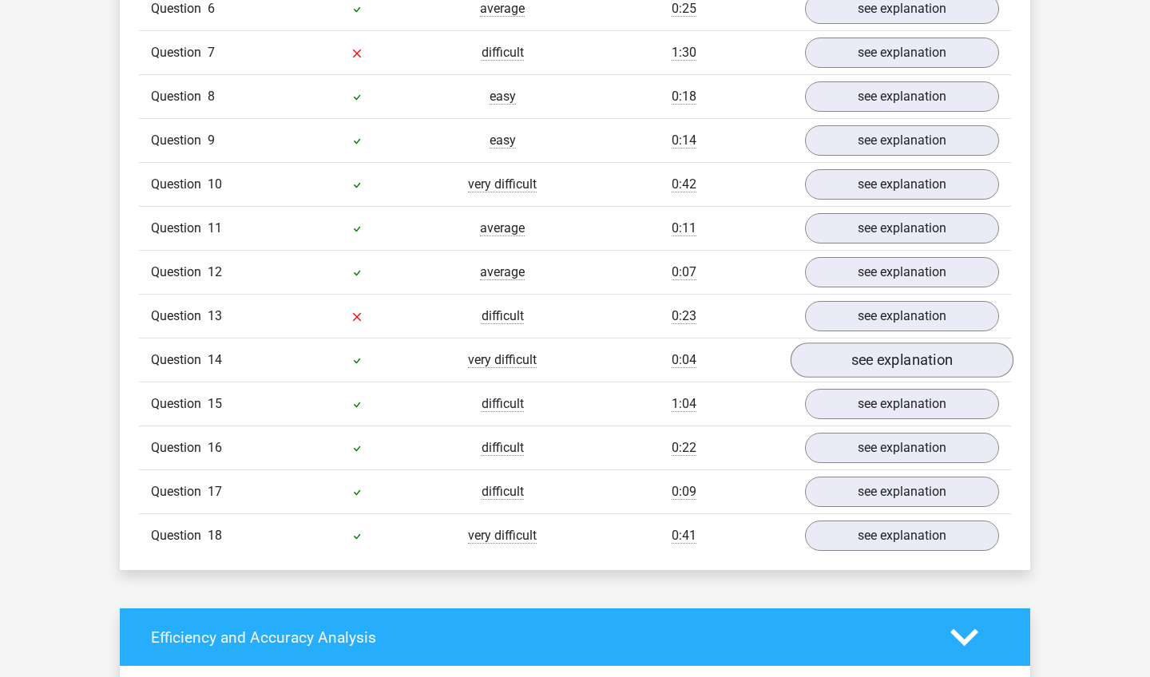
scroll to position [1609, 0]
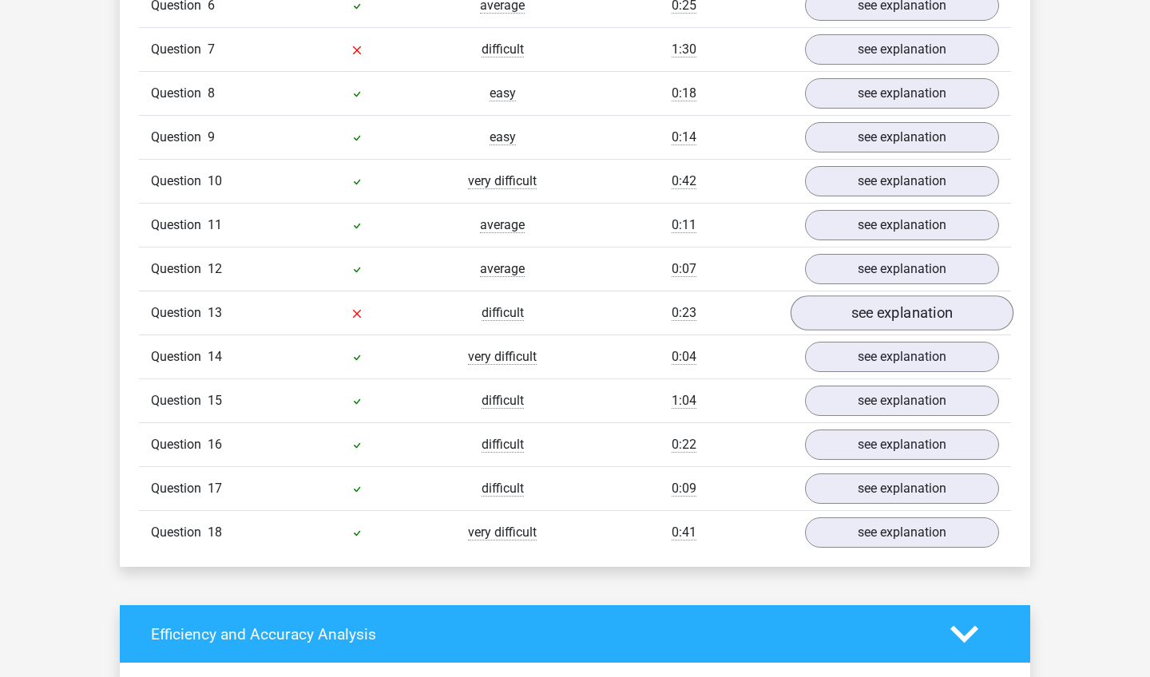
click at [865, 295] on link "see explanation" at bounding box center [901, 312] width 223 height 35
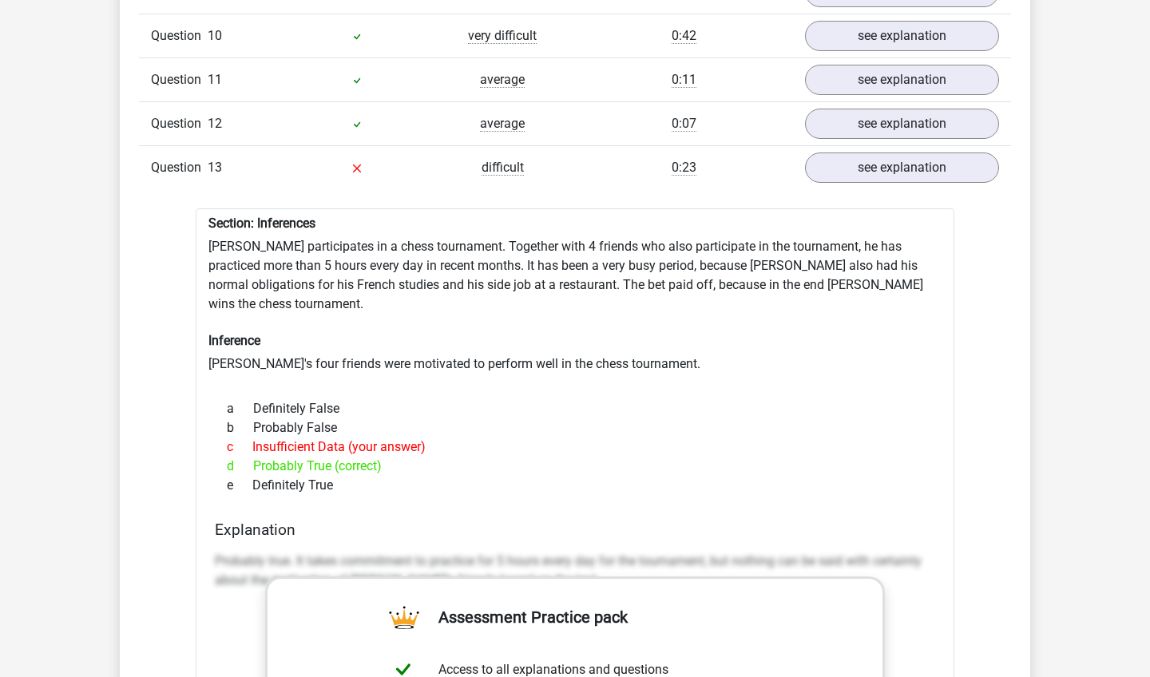
scroll to position [1755, 0]
click at [885, 149] on link "see explanation" at bounding box center [901, 166] width 223 height 35
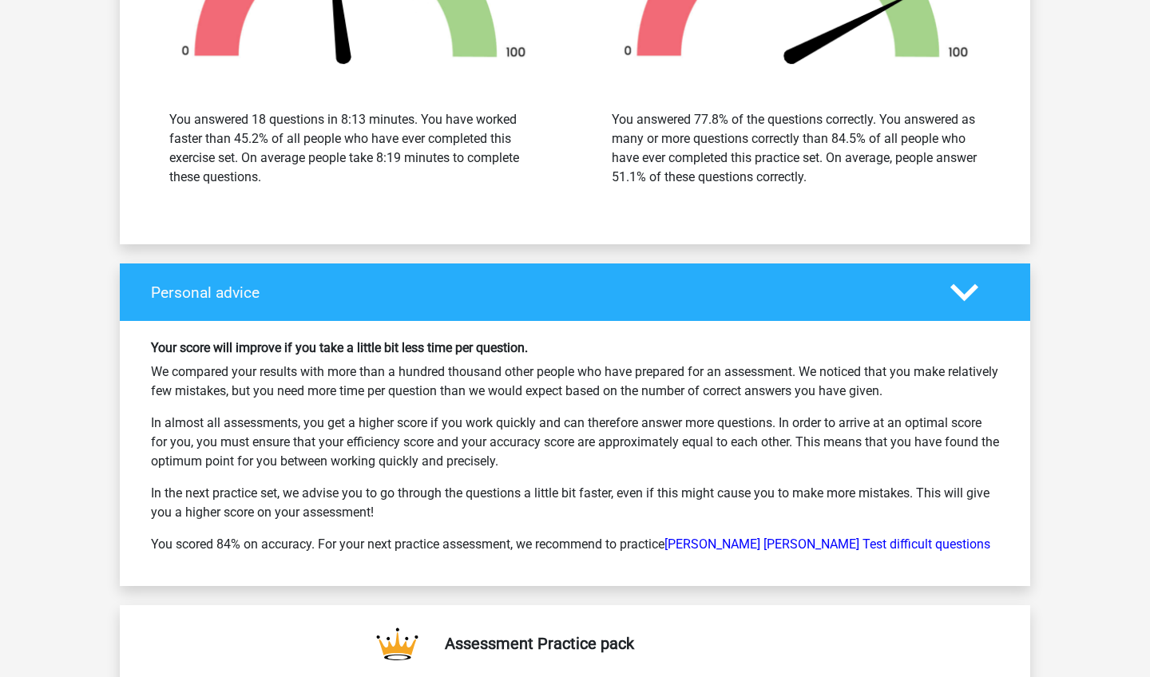
scroll to position [2487, 0]
click at [758, 537] on link "Watson Glaser Test difficult questions" at bounding box center [827, 544] width 326 height 15
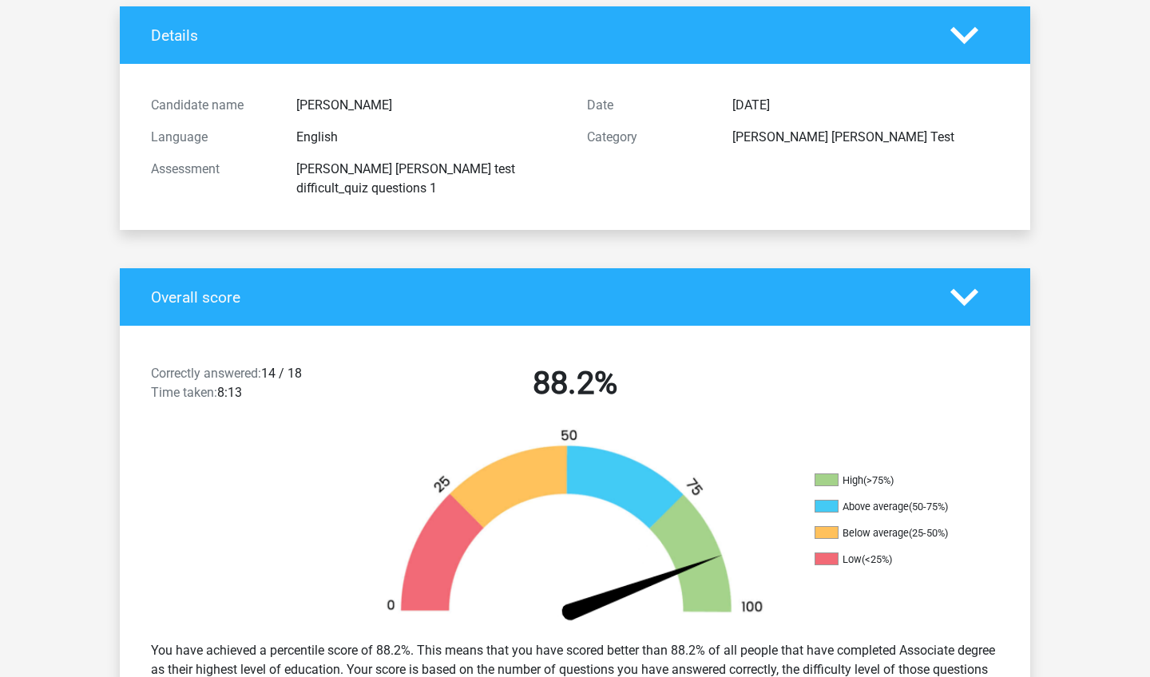
scroll to position [140, 0]
